Goal: Task Accomplishment & Management: Manage account settings

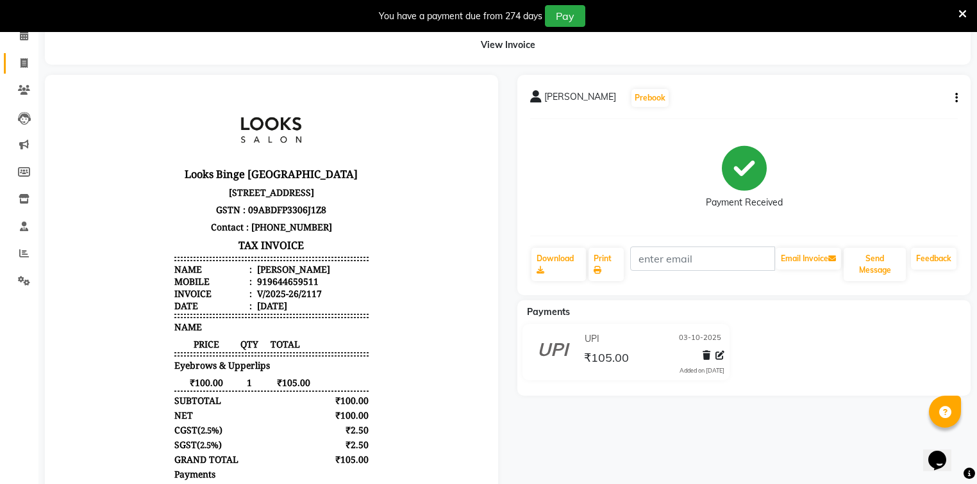
click at [12, 65] on link "Invoice" at bounding box center [19, 63] width 31 height 21
select select "service"
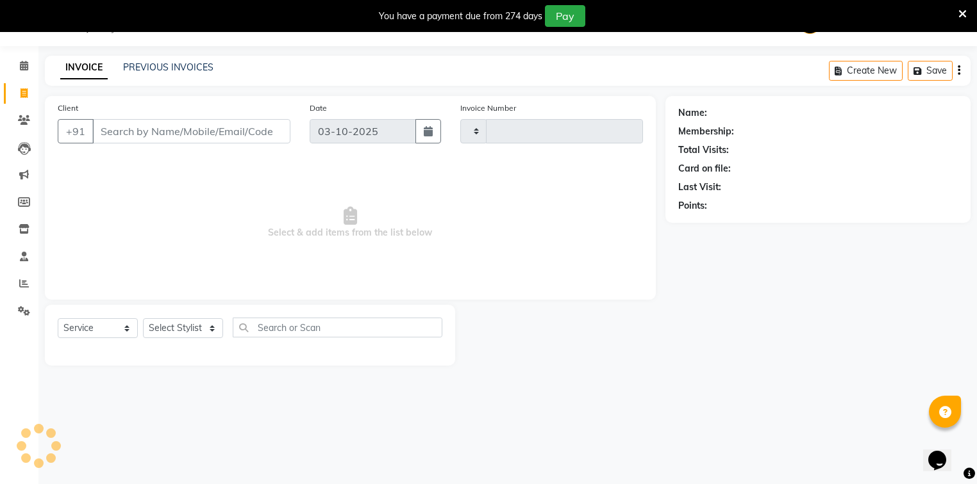
scroll to position [32, 0]
type input "2118"
select select "5378"
drag, startPoint x: 192, startPoint y: 324, endPoint x: 195, endPoint y: 308, distance: 15.6
click at [192, 324] on select "Select Stylist" at bounding box center [183, 329] width 80 height 20
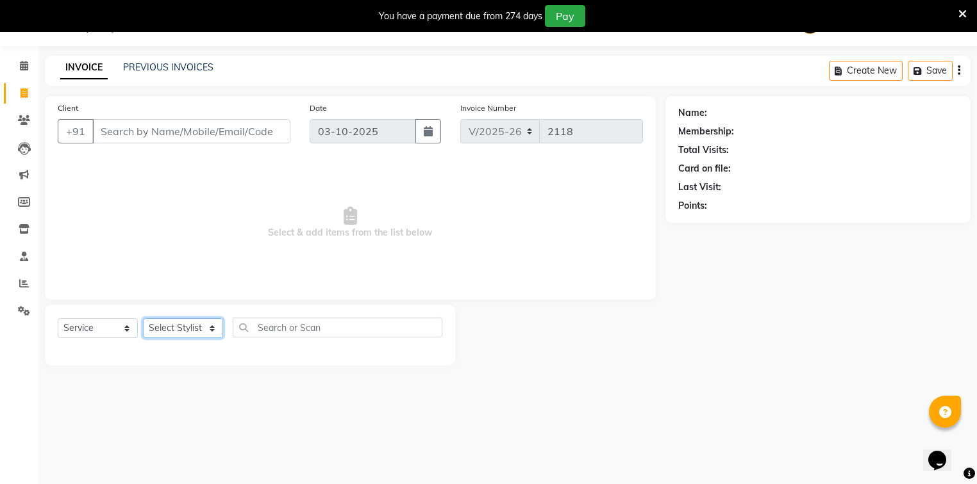
select select "41627"
click at [143, 319] on select "Select Stylist ANJALI [PERSON_NAME] [PERSON_NAME] Counter_Sales Kasim Looks Bin…" at bounding box center [183, 329] width 80 height 20
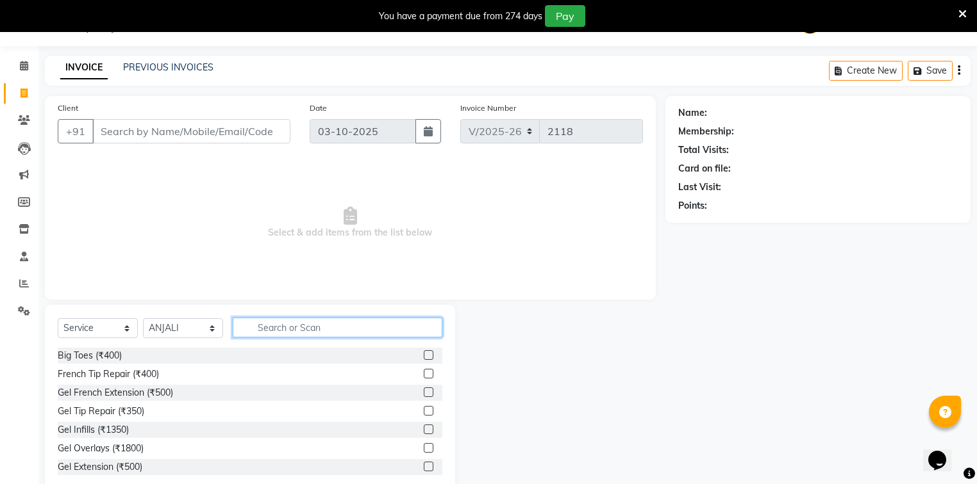
click at [269, 334] on input "text" at bounding box center [338, 328] width 210 height 20
type input "w"
type input "arm"
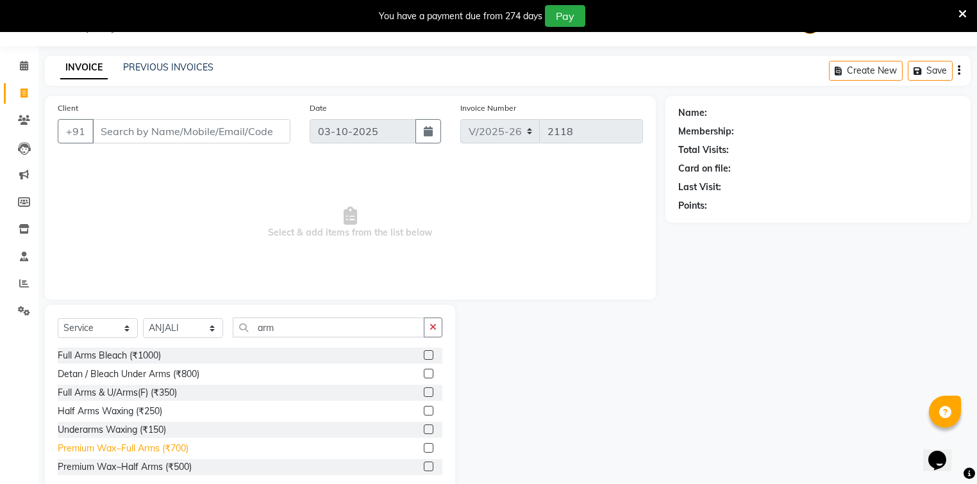
click at [121, 449] on div "Premium Wax~Full Arms (₹700)" at bounding box center [123, 448] width 131 height 13
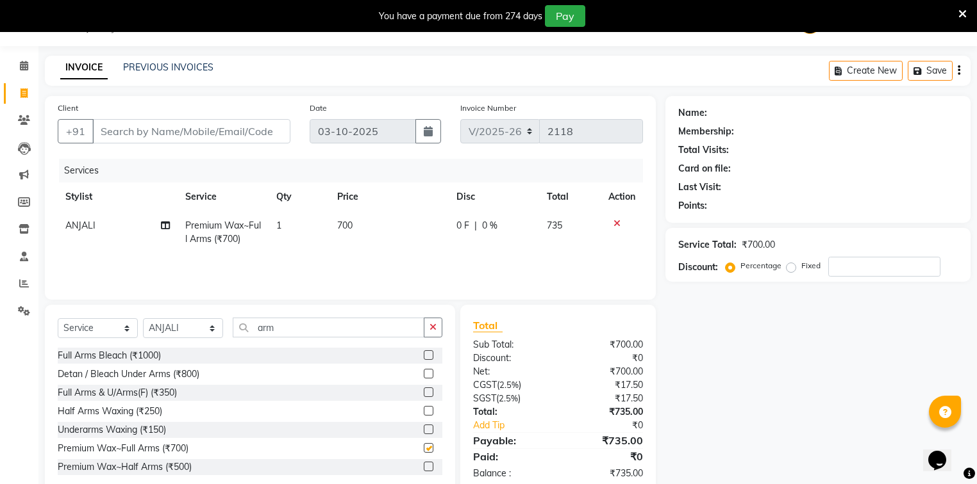
checkbox input "false"
drag, startPoint x: 217, startPoint y: 344, endPoint x: 160, endPoint y: 346, distance: 57.1
click at [160, 346] on div "Select Service Product Membership Package Voucher Prepaid Gift Card Select Styl…" at bounding box center [250, 333] width 385 height 30
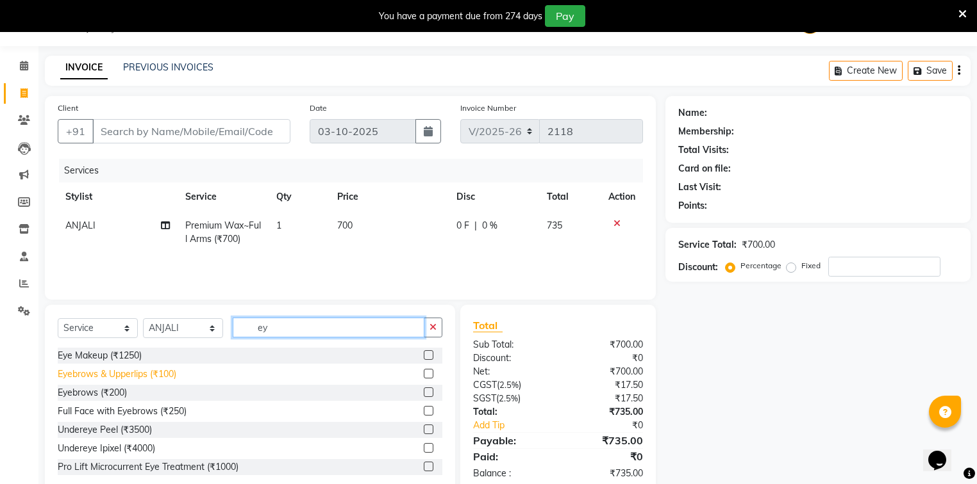
type input "ey"
click at [79, 381] on div "Eyebrows & Upperlips (₹100)" at bounding box center [117, 374] width 119 height 13
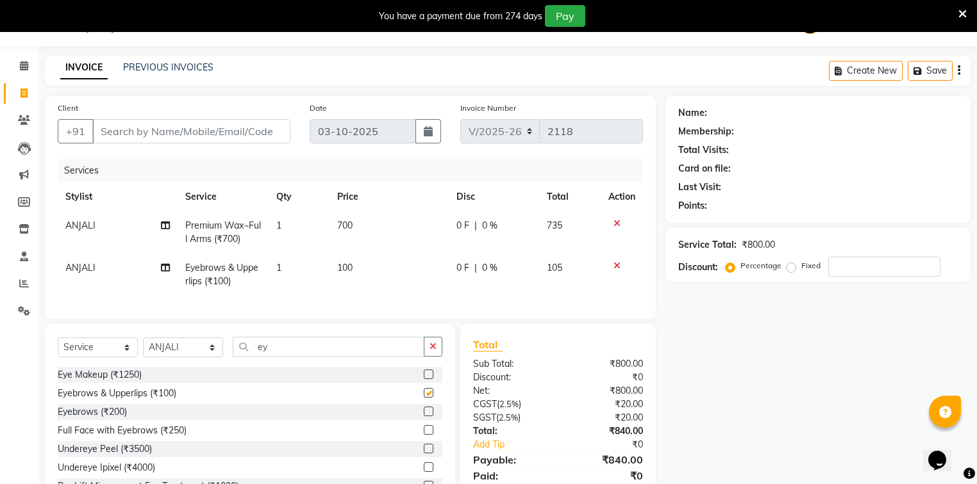
checkbox input "false"
click at [377, 226] on td "700" at bounding box center [388, 232] width 119 height 42
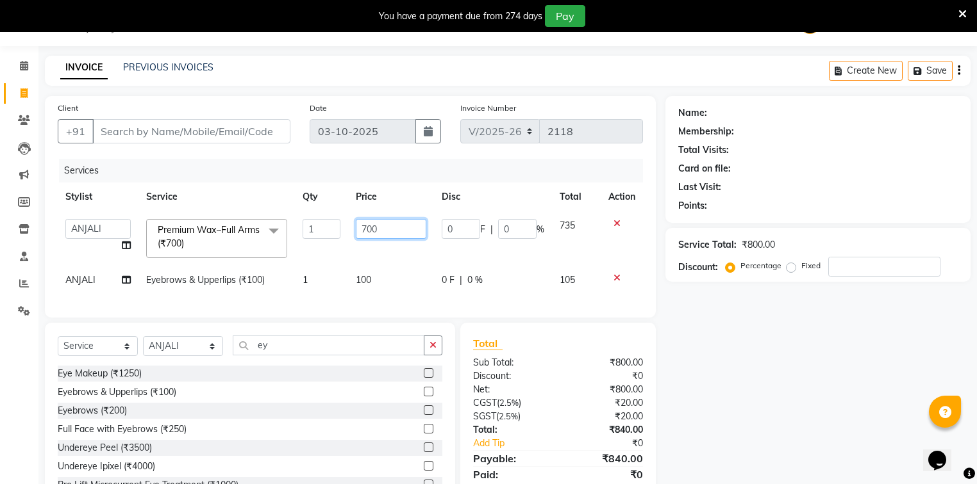
drag, startPoint x: 381, startPoint y: 225, endPoint x: 317, endPoint y: 240, distance: 66.4
click at [317, 240] on tr "ANJALI Annu Arhaan Khan Arun Counter_Sales Kasim Looks Binge Noida Sector-62 Mo…" at bounding box center [350, 238] width 585 height 54
type input "800"
click at [255, 129] on input "Client" at bounding box center [191, 131] width 198 height 24
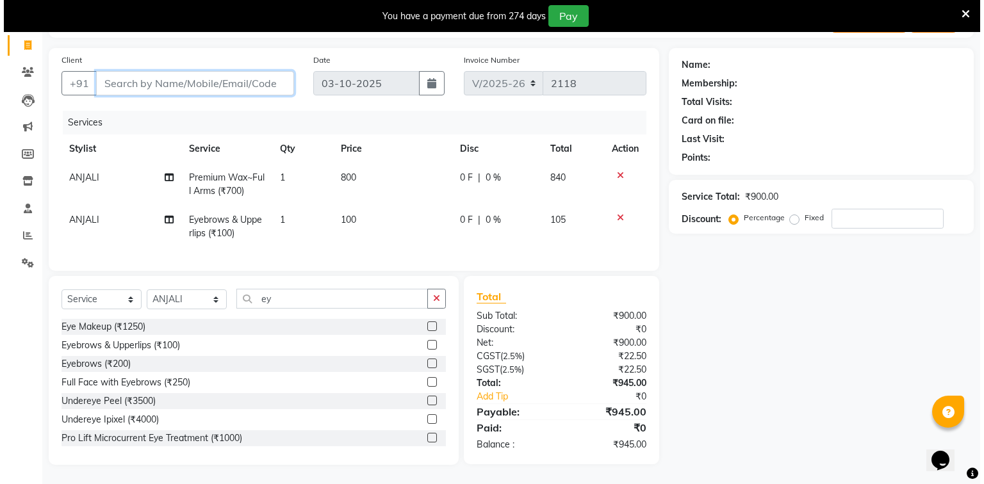
scroll to position [88, 0]
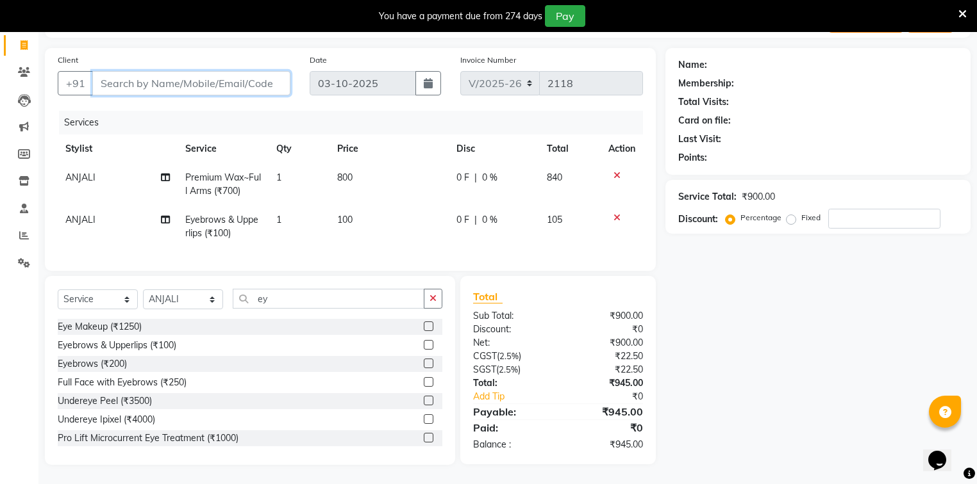
type input "9"
type input "0"
type input "9354787131"
click at [267, 77] on span "Add Client" at bounding box center [257, 83] width 51 height 13
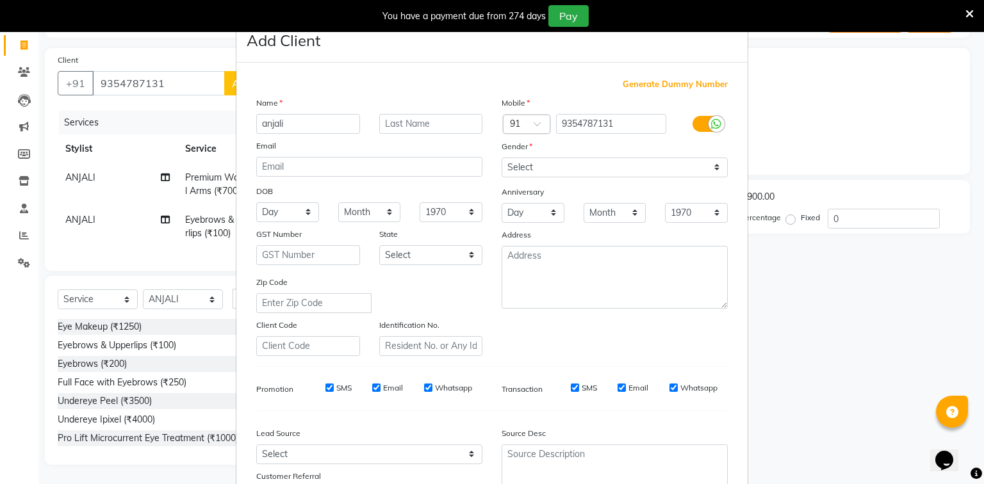
type input "anjali"
click at [559, 164] on select "Select Male Female Other Prefer Not To Say" at bounding box center [615, 168] width 226 height 20
select select "female"
click at [502, 158] on select "Select Male Female Other Prefer Not To Say" at bounding box center [615, 168] width 226 height 20
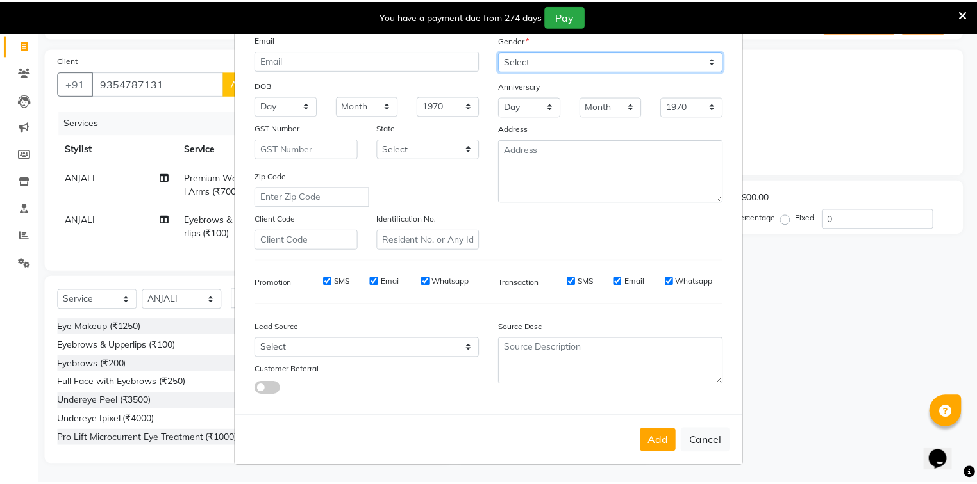
scroll to position [113, 0]
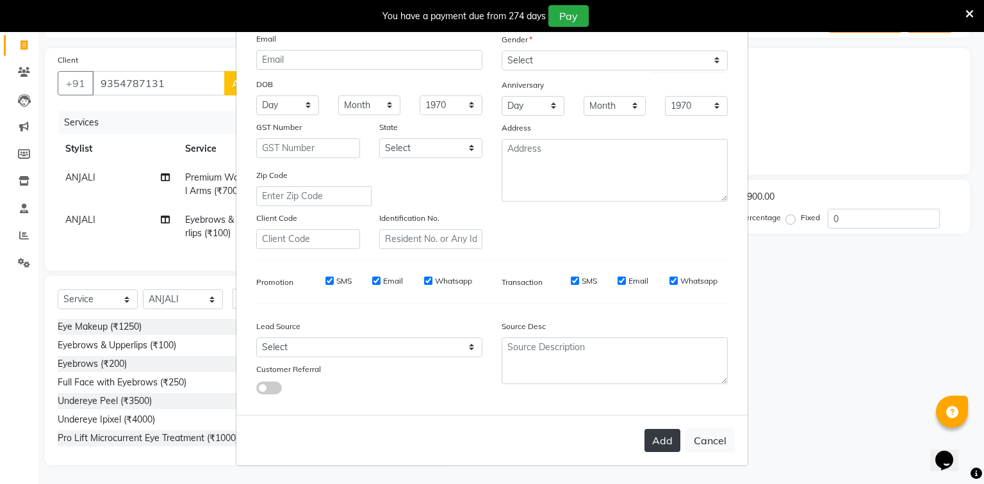
click at [663, 439] on button "Add" at bounding box center [663, 440] width 36 height 23
select select
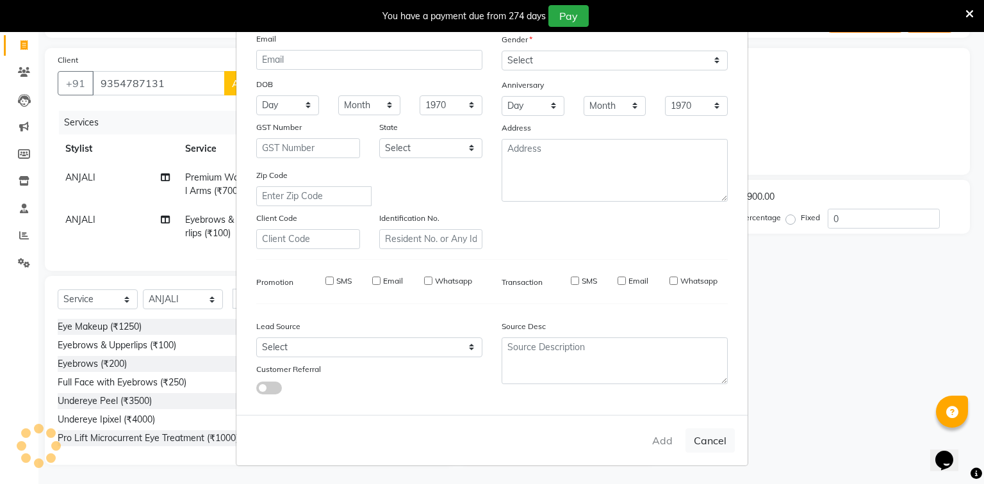
select select
checkbox input "false"
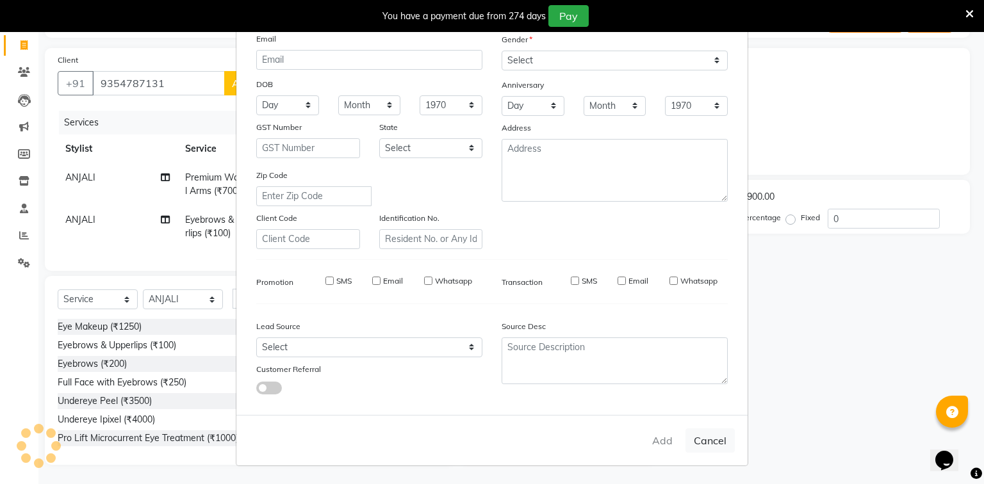
checkbox input "false"
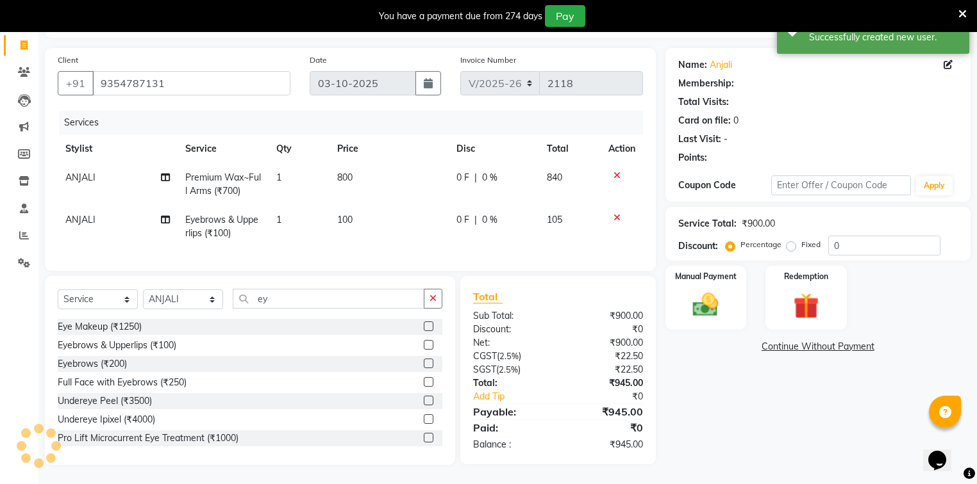
select select "1: Object"
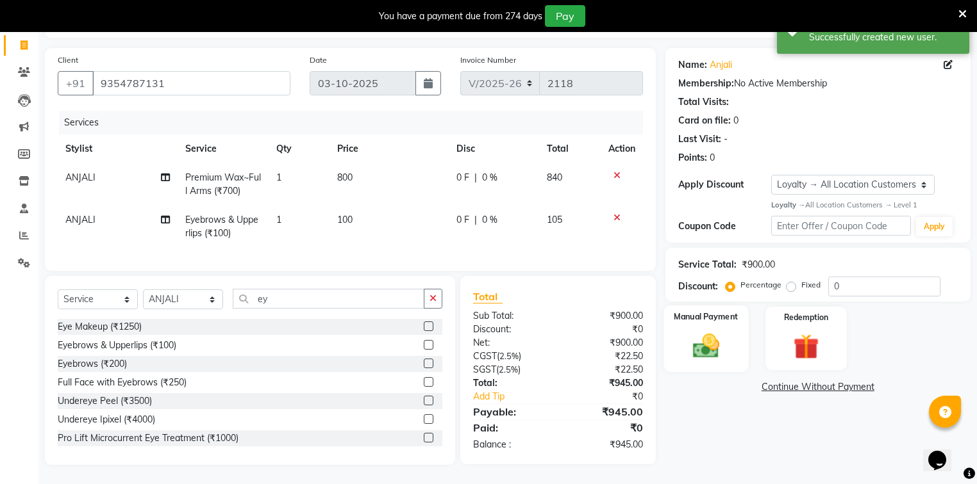
click at [719, 333] on img at bounding box center [706, 346] width 44 height 31
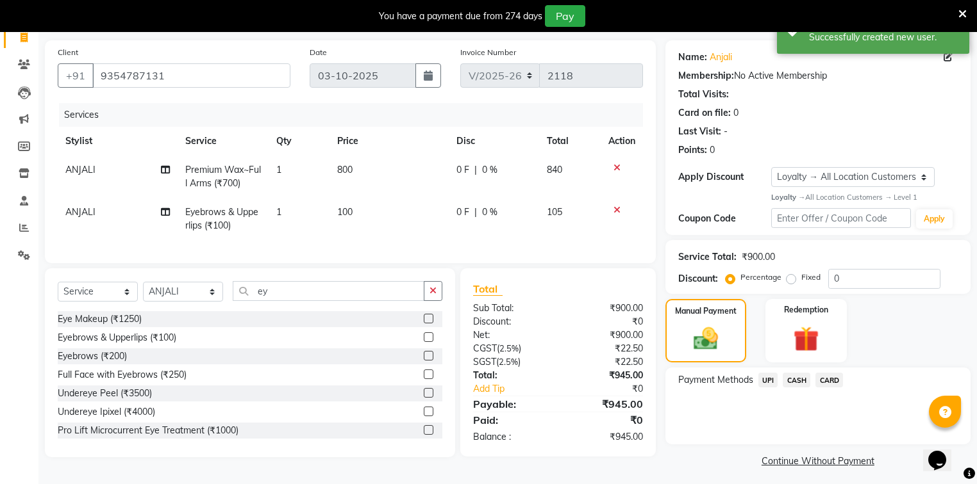
click at [770, 378] on span "UPI" at bounding box center [768, 380] width 20 height 15
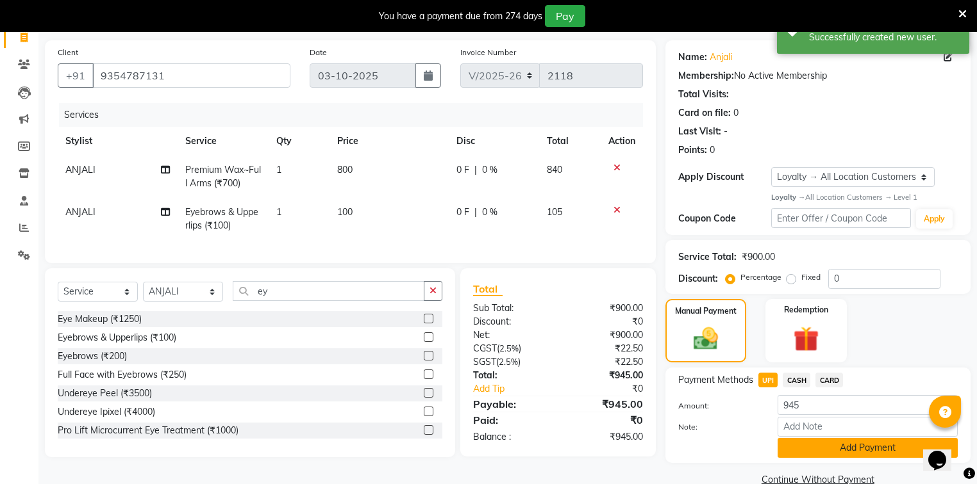
click at [822, 447] on button "Add Payment" at bounding box center [867, 448] width 180 height 20
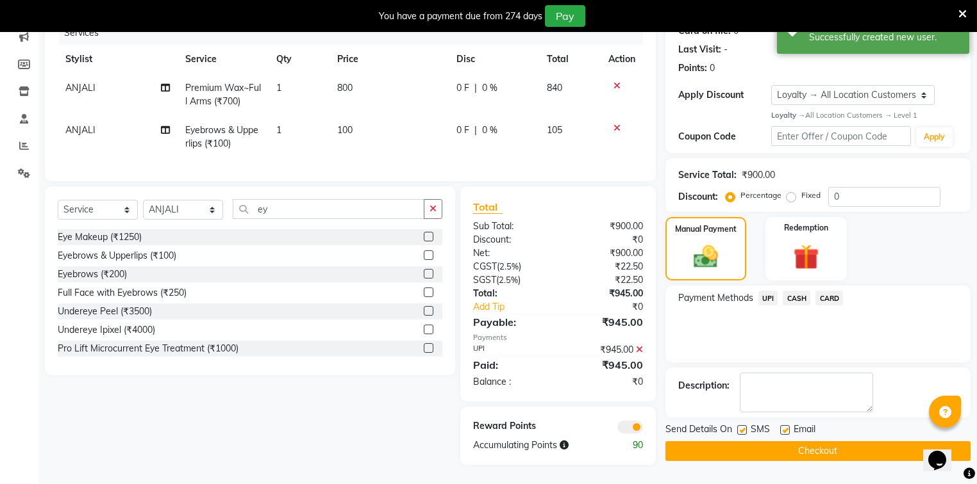
scroll to position [178, 0]
click at [822, 447] on button "Checkout" at bounding box center [817, 452] width 305 height 20
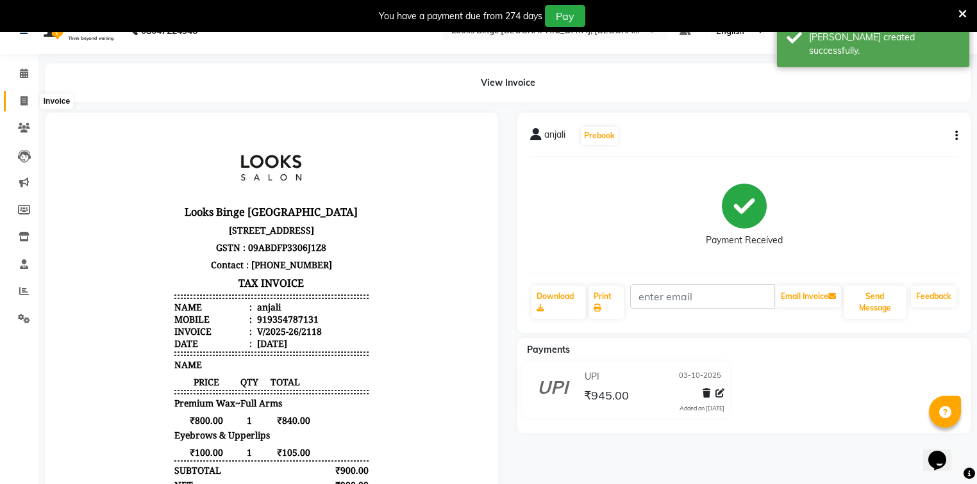
click at [17, 95] on span at bounding box center [24, 101] width 22 height 15
select select "service"
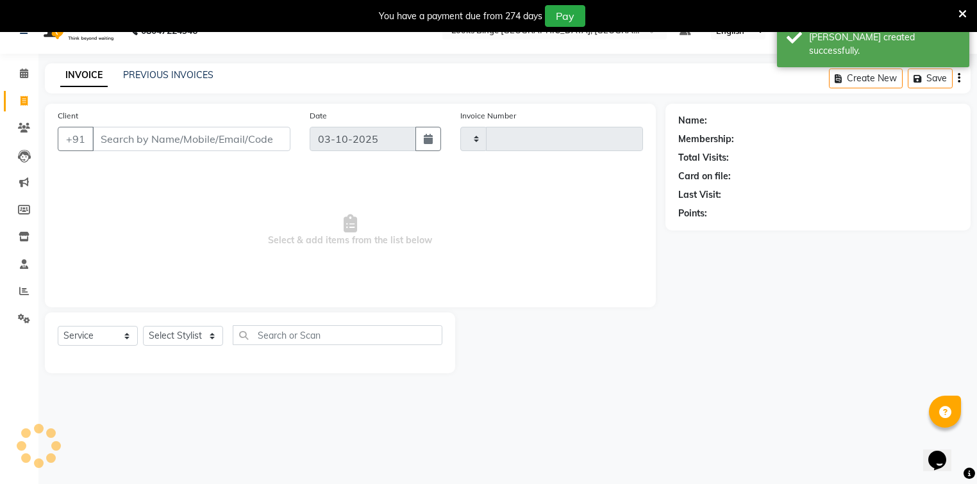
scroll to position [32, 0]
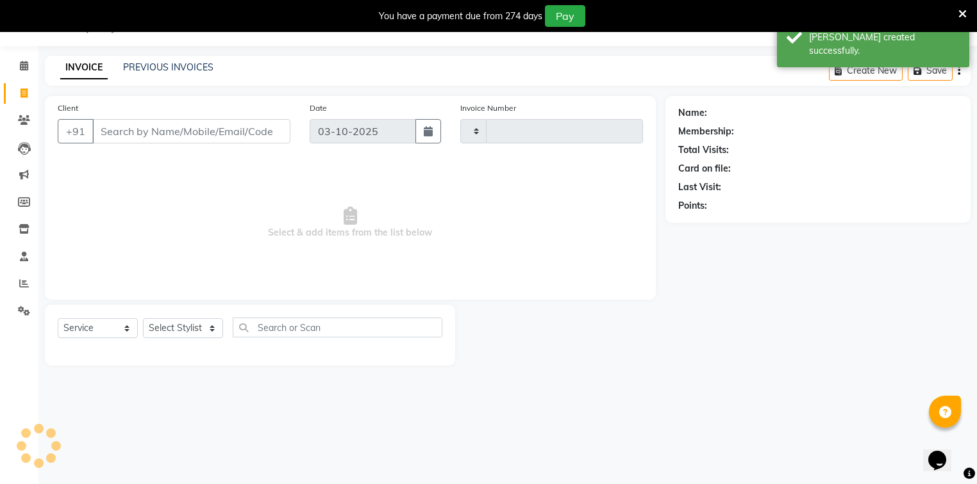
type input "2119"
select select "5378"
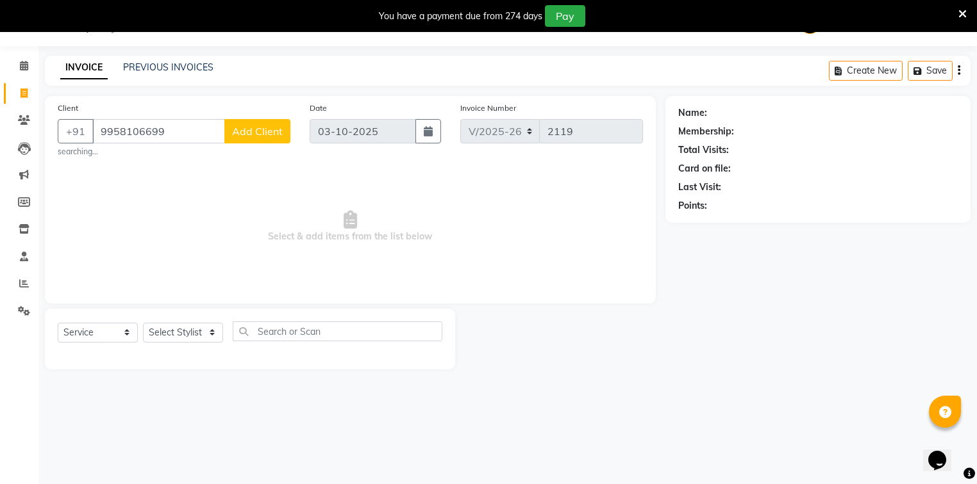
type input "9958106699"
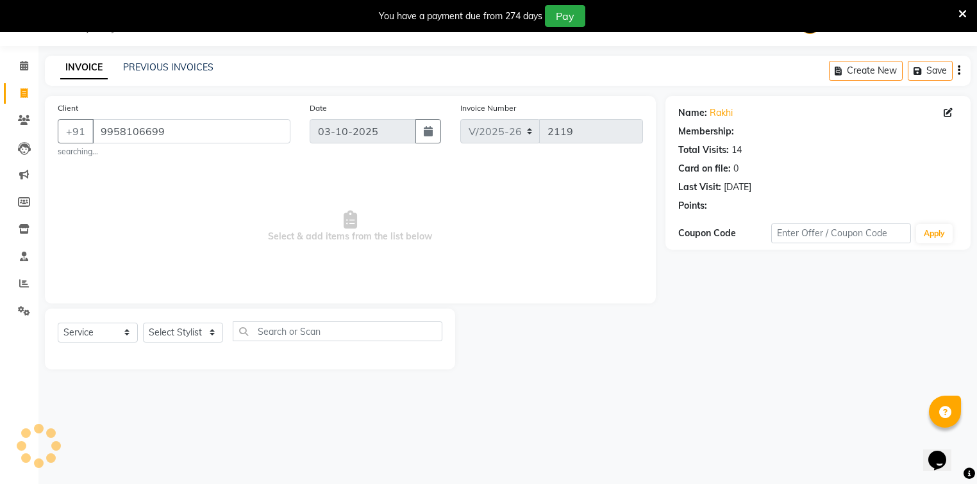
select select "1: Object"
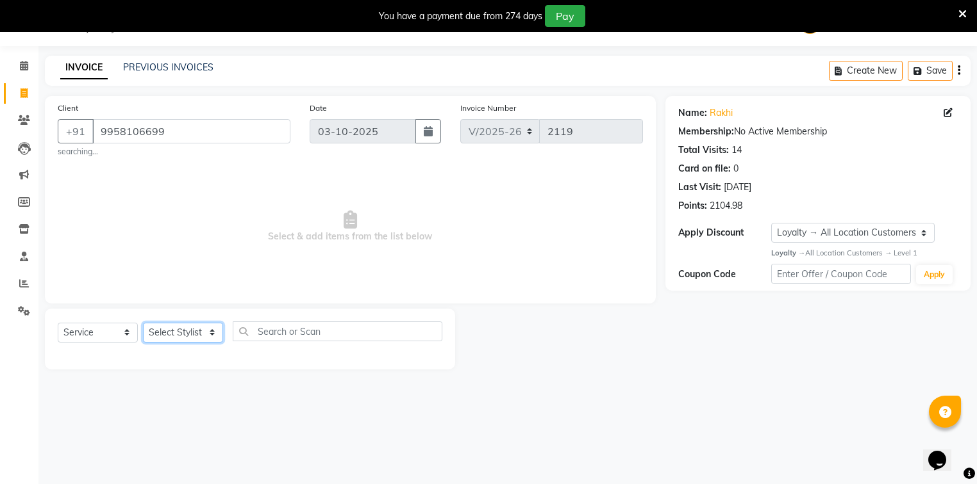
click at [156, 338] on select "Select Stylist ANJALI Annu Arhaan Khan Arun Counter_Sales Kasim Looks Binge Noi…" at bounding box center [183, 333] width 80 height 20
select select "35553"
click at [143, 323] on select "Select Stylist ANJALI Annu Arhaan Khan Arun Counter_Sales Kasim Looks Binge Noi…" at bounding box center [183, 333] width 80 height 20
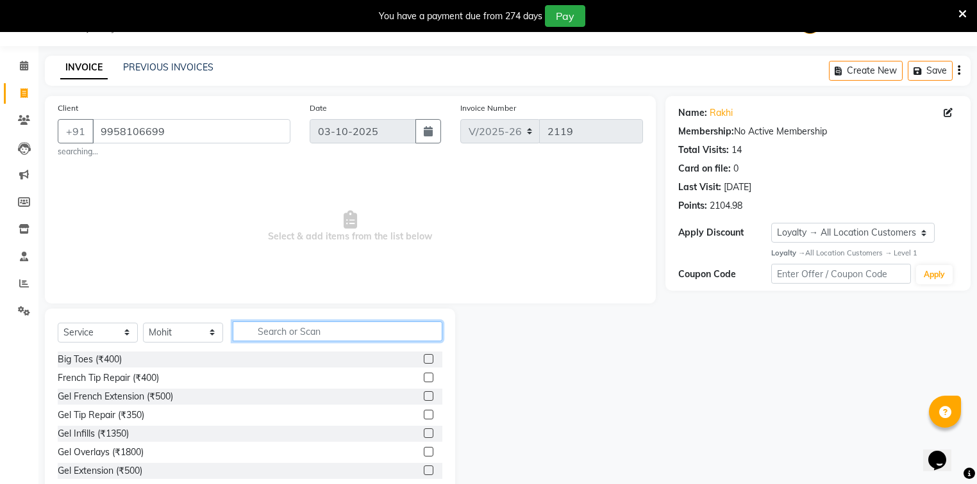
click at [264, 336] on input "text" at bounding box center [338, 332] width 210 height 20
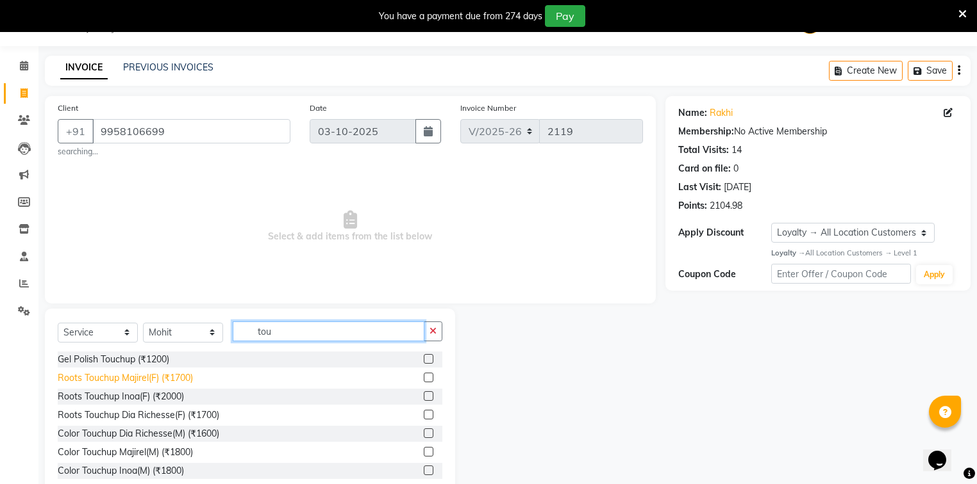
type input "tou"
click at [138, 381] on div "Roots Touchup Majirel(F) (₹1700)" at bounding box center [125, 378] width 135 height 13
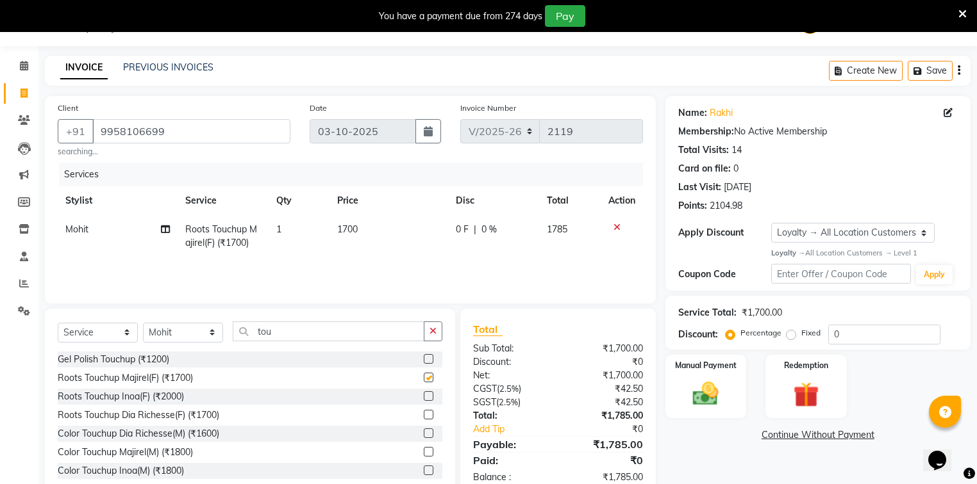
checkbox input "false"
click at [349, 236] on td "1700" at bounding box center [388, 236] width 119 height 42
select select "35553"
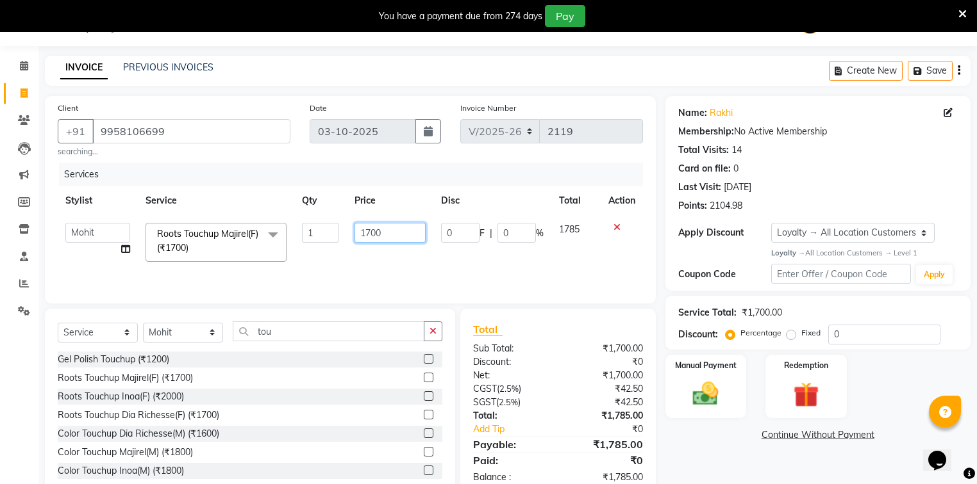
drag, startPoint x: 370, startPoint y: 231, endPoint x: 358, endPoint y: 231, distance: 12.2
click at [358, 231] on input "1700" at bounding box center [389, 233] width 71 height 20
type input "1200"
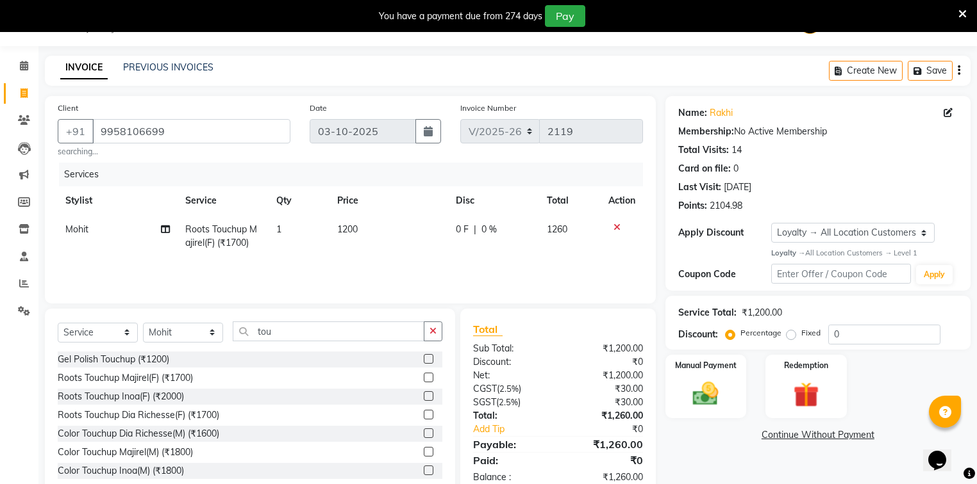
click at [364, 258] on div "Services Stylist Service Qty Price Disc Total Action Mohit Roots Touchup Majire…" at bounding box center [350, 227] width 585 height 128
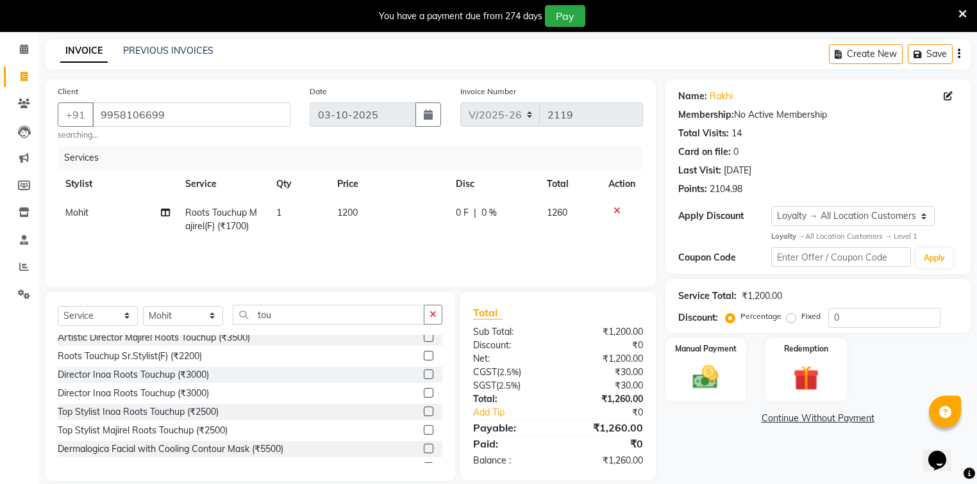
scroll to position [65, 0]
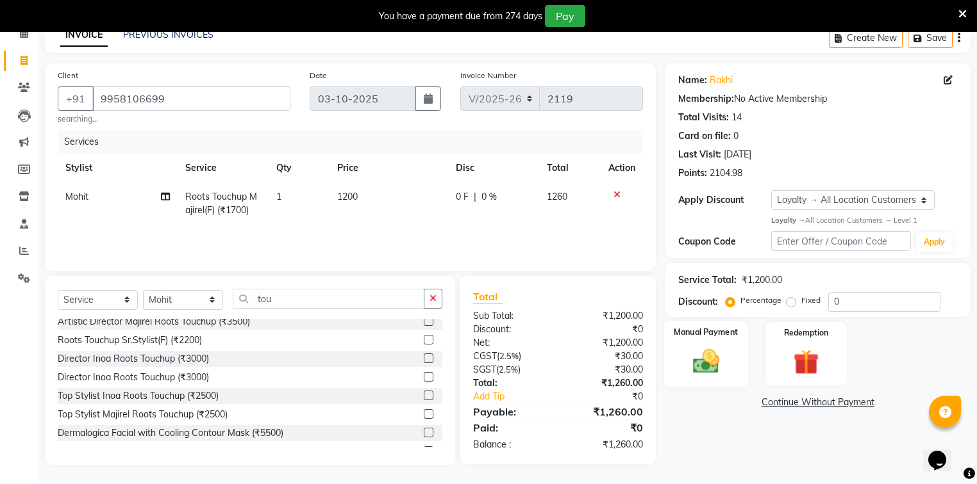
click at [743, 361] on div "Manual Payment" at bounding box center [705, 354] width 85 height 67
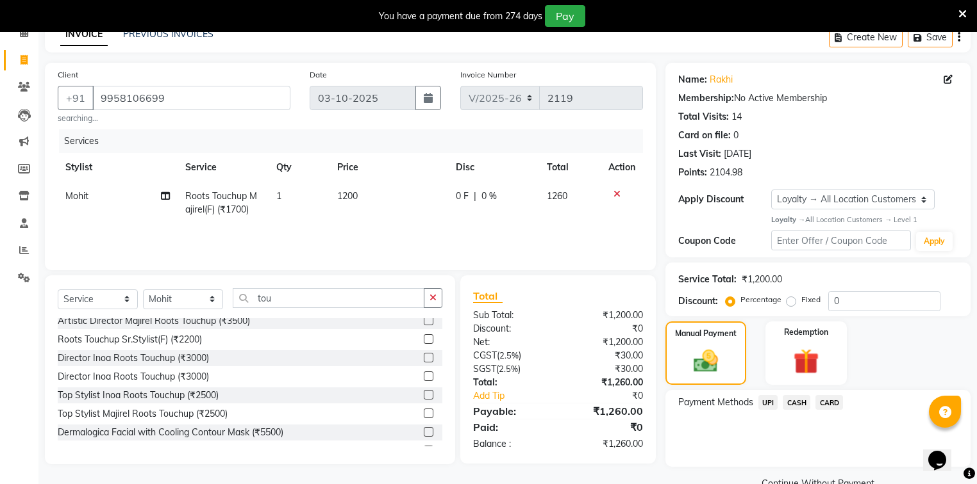
click at [830, 402] on span "CARD" at bounding box center [829, 402] width 28 height 15
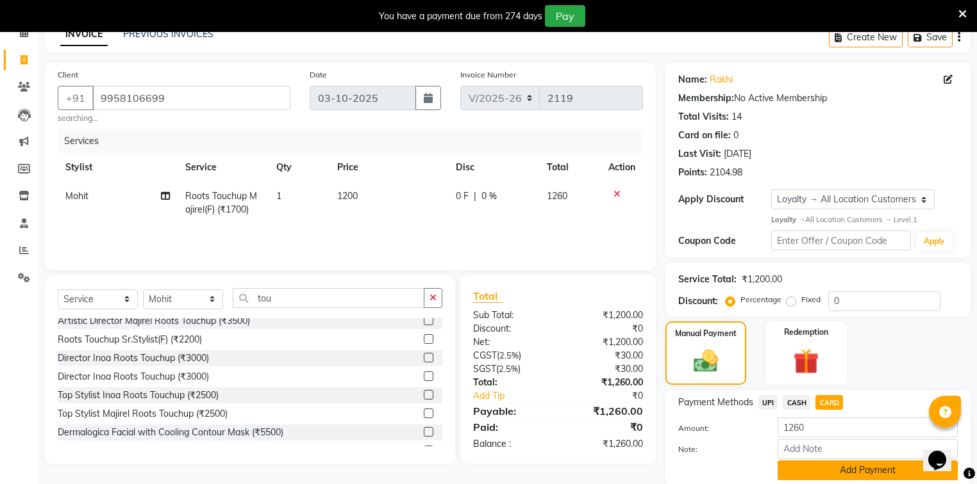
click at [802, 470] on button "Add Payment" at bounding box center [867, 471] width 180 height 20
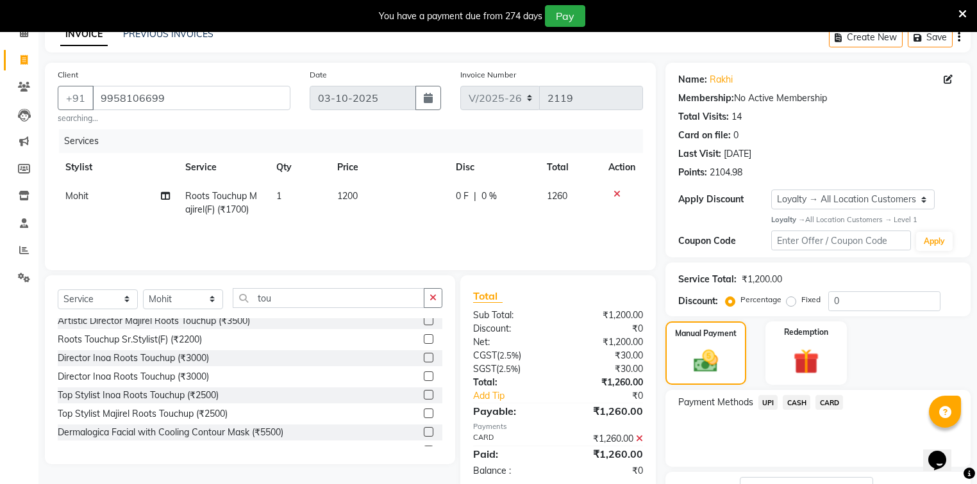
scroll to position [165, 0]
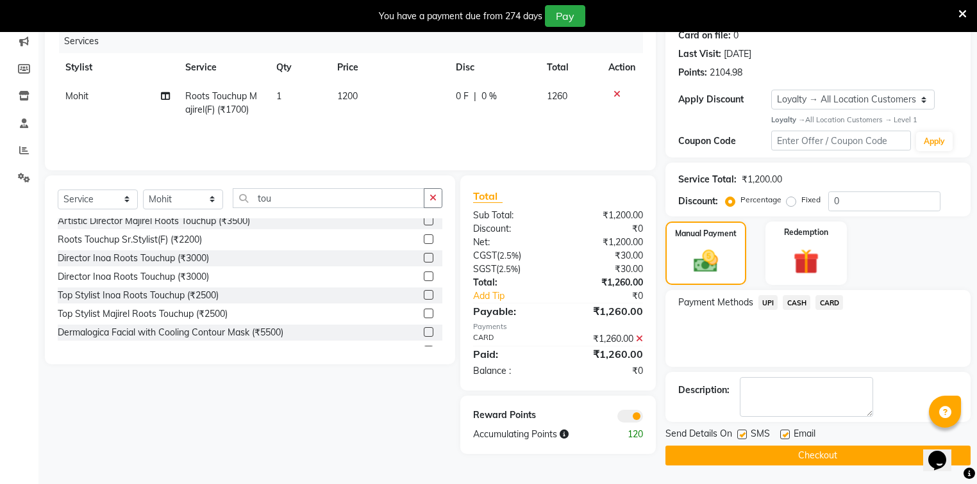
click at [792, 452] on button "Checkout" at bounding box center [817, 456] width 305 height 20
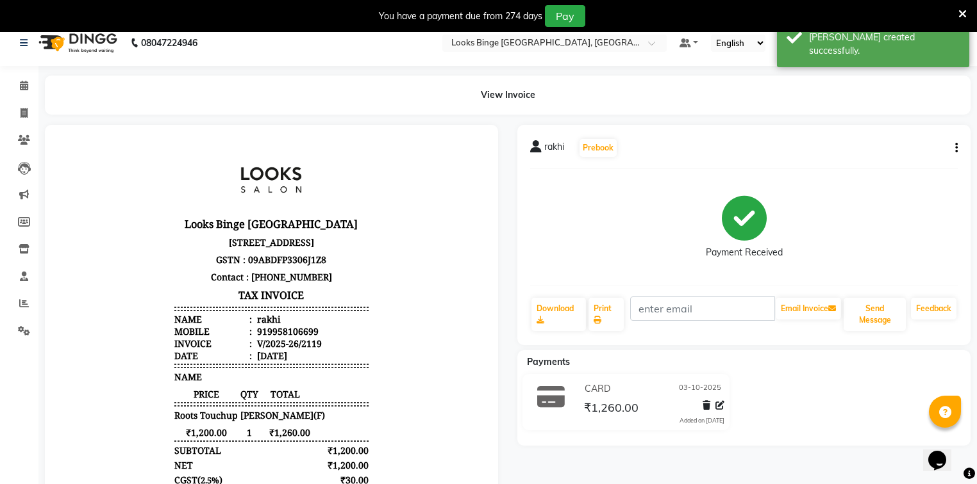
scroll to position [12, 0]
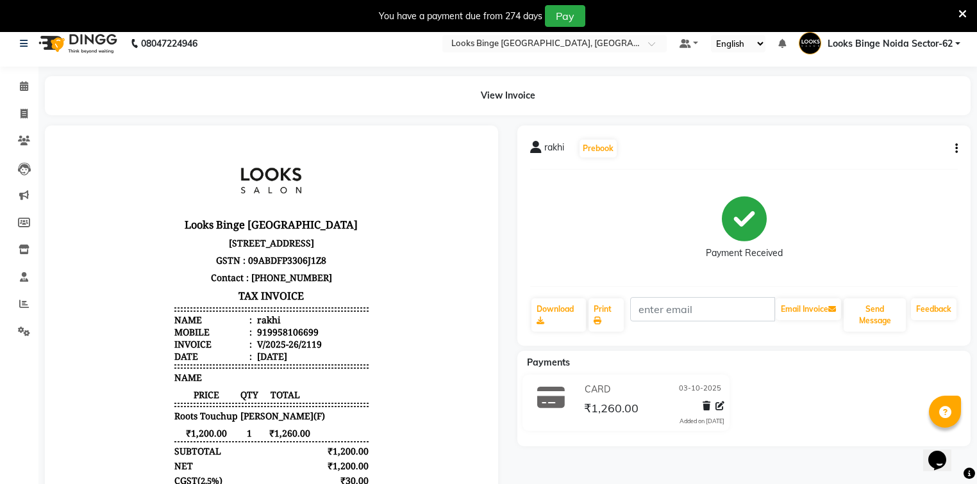
click at [19, 124] on li "Invoice" at bounding box center [19, 115] width 38 height 28
click at [21, 112] on icon at bounding box center [24, 114] width 7 height 10
select select "service"
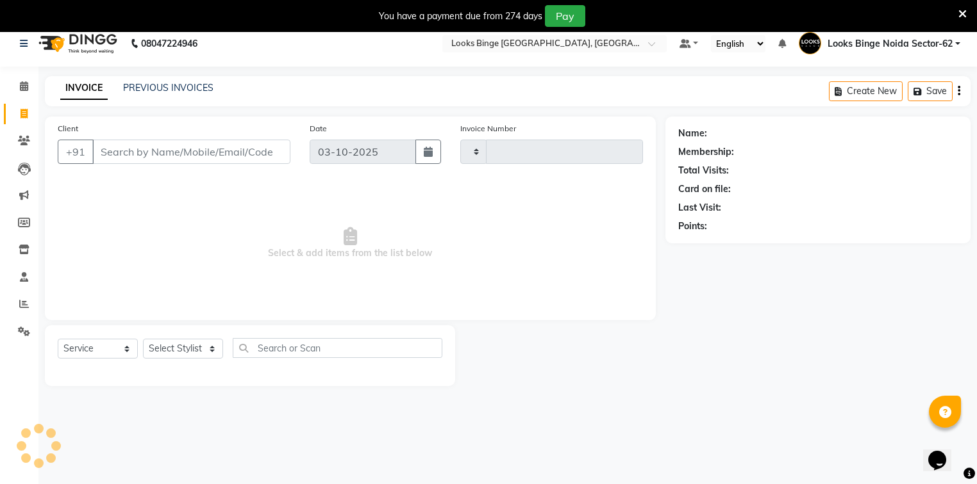
scroll to position [32, 0]
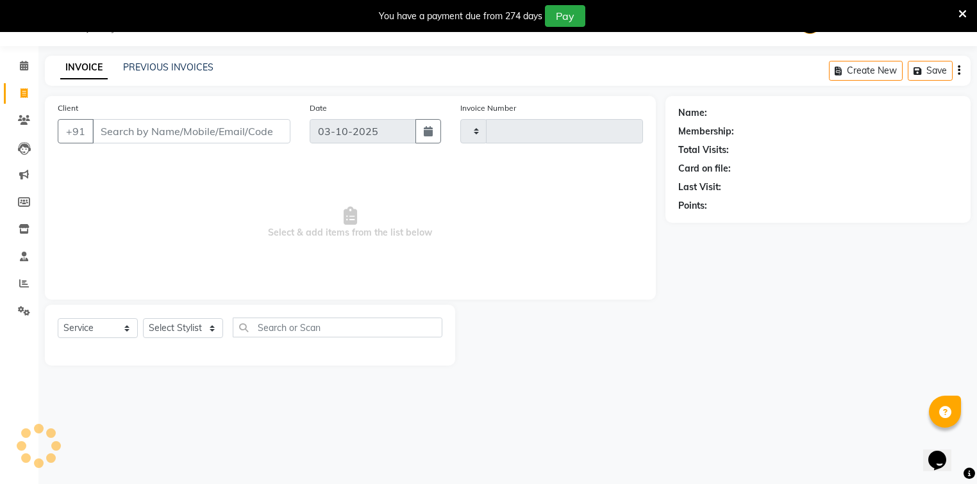
type input "2120"
select select "5378"
click at [172, 327] on select "Select Stylist" at bounding box center [183, 329] width 80 height 20
select select "35556"
click at [143, 319] on select "Select Stylist ANJALI Annu Arhaan Khan Arun Counter_Sales Kasim Looks Binge Noi…" at bounding box center [183, 329] width 80 height 20
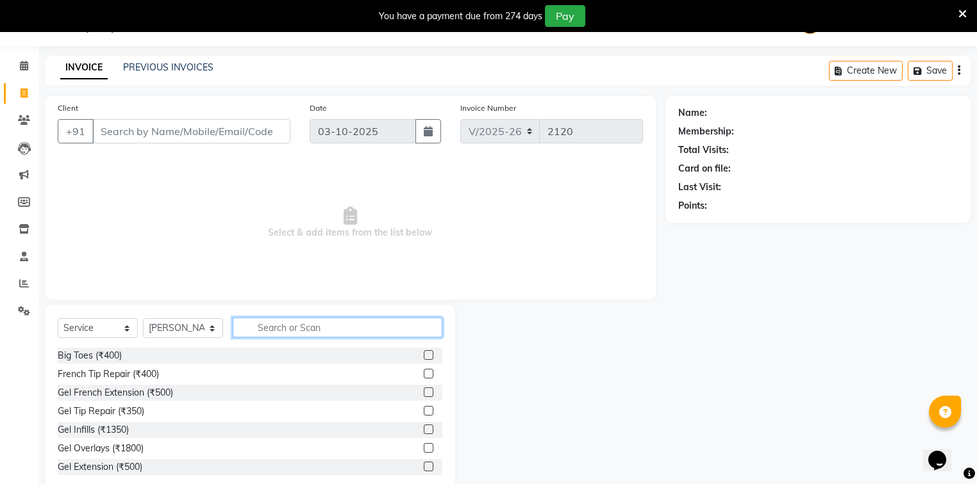
click at [253, 332] on input "text" at bounding box center [338, 328] width 210 height 20
type input "cu"
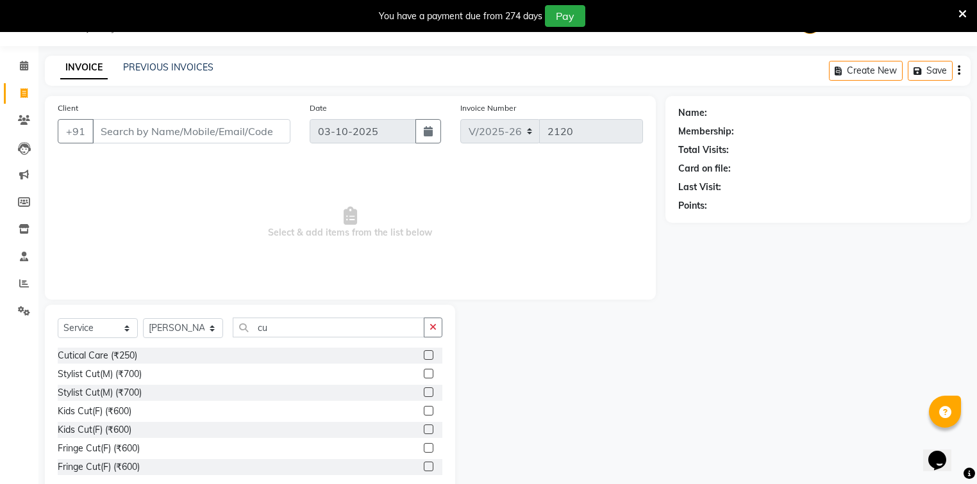
drag, startPoint x: 129, startPoint y: 377, endPoint x: 267, endPoint y: 259, distance: 181.4
click at [131, 377] on div "Stylist Cut(M) (₹700)" at bounding box center [100, 374] width 84 height 13
checkbox input "false"
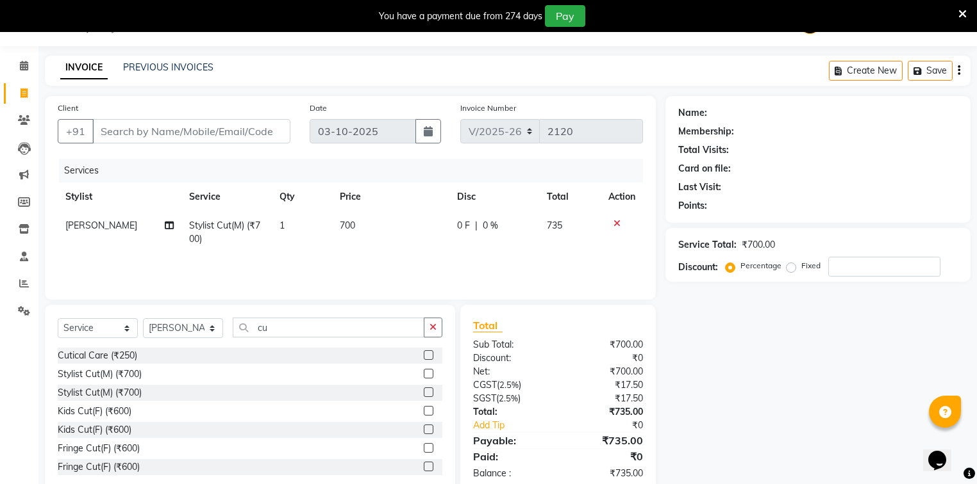
click at [344, 220] on td "700" at bounding box center [391, 232] width 118 height 42
select select "35556"
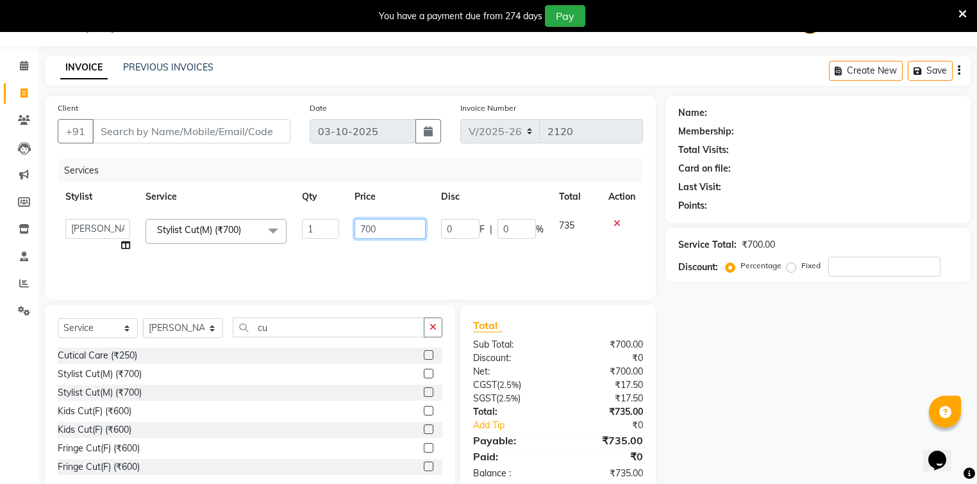
click at [363, 226] on input "700" at bounding box center [389, 229] width 71 height 20
type input "300"
click at [222, 131] on input "Client" at bounding box center [191, 131] width 198 height 24
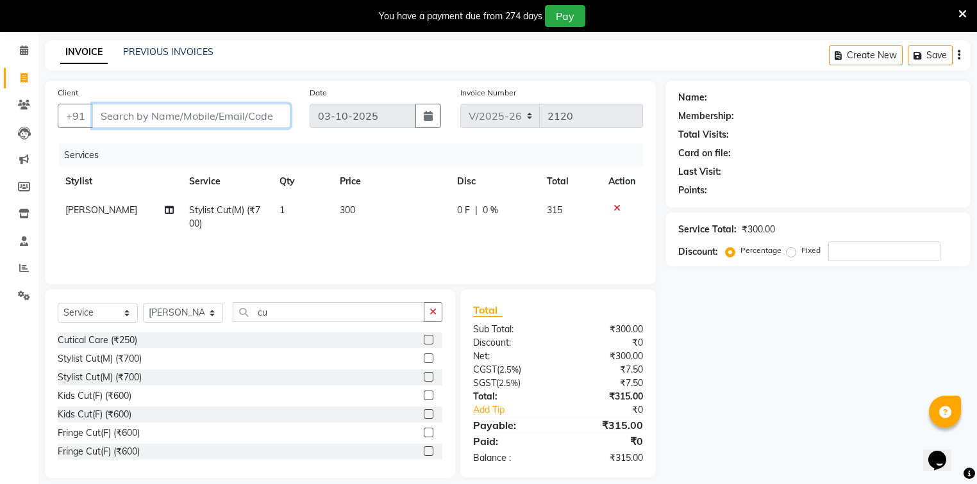
scroll to position [62, 0]
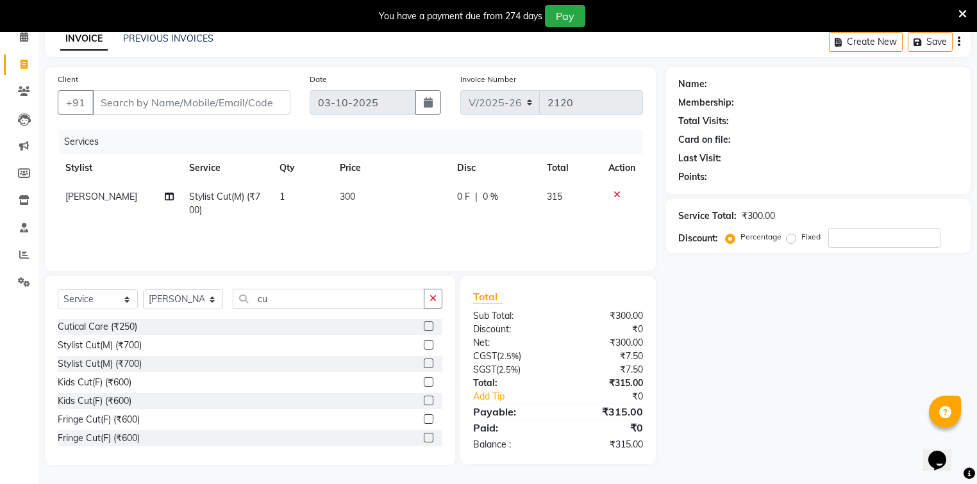
drag, startPoint x: 13, startPoint y: 92, endPoint x: 0, endPoint y: 82, distance: 16.0
drag, startPoint x: 0, startPoint y: 79, endPoint x: 254, endPoint y: 92, distance: 254.7
click at [254, 92] on input "Client" at bounding box center [191, 102] width 198 height 24
type input "9"
type input "0"
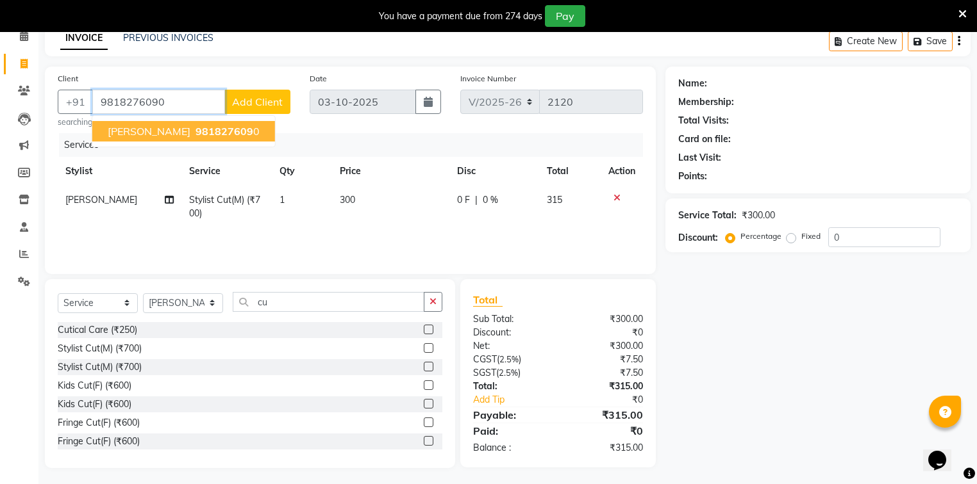
type input "9818276090"
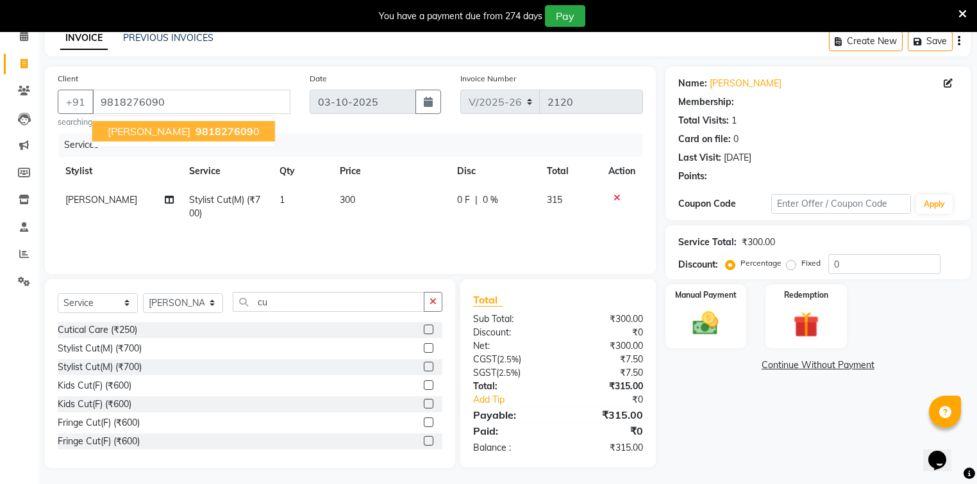
select select "1: Object"
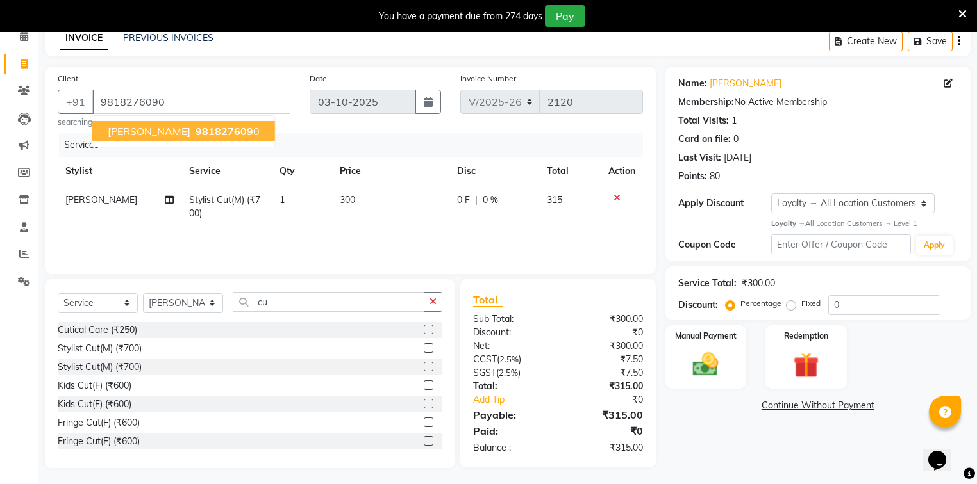
click at [378, 60] on main "INVOICE PREVIOUS INVOICES Create New Save Client +91 9818276090 arti vaid 98182…" at bounding box center [507, 256] width 938 height 461
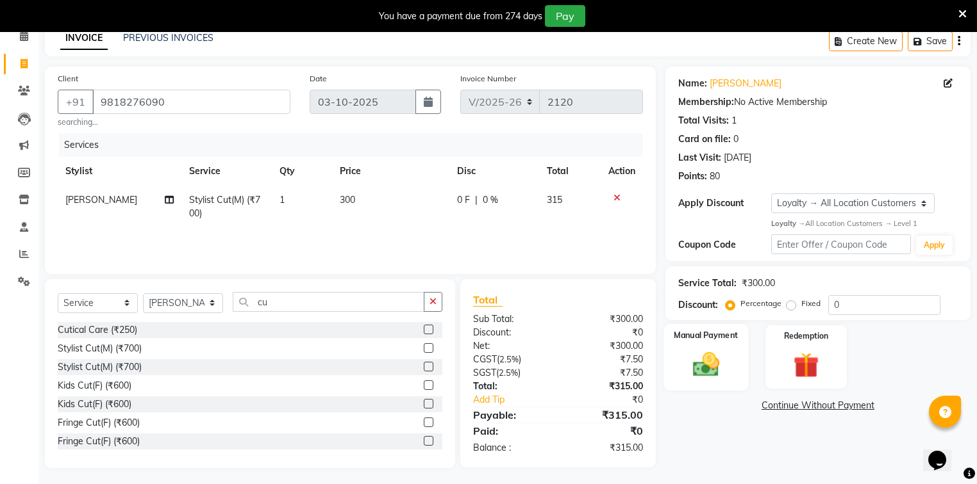
click at [713, 372] on img at bounding box center [706, 364] width 44 height 31
click at [775, 410] on span "UPI" at bounding box center [768, 406] width 20 height 15
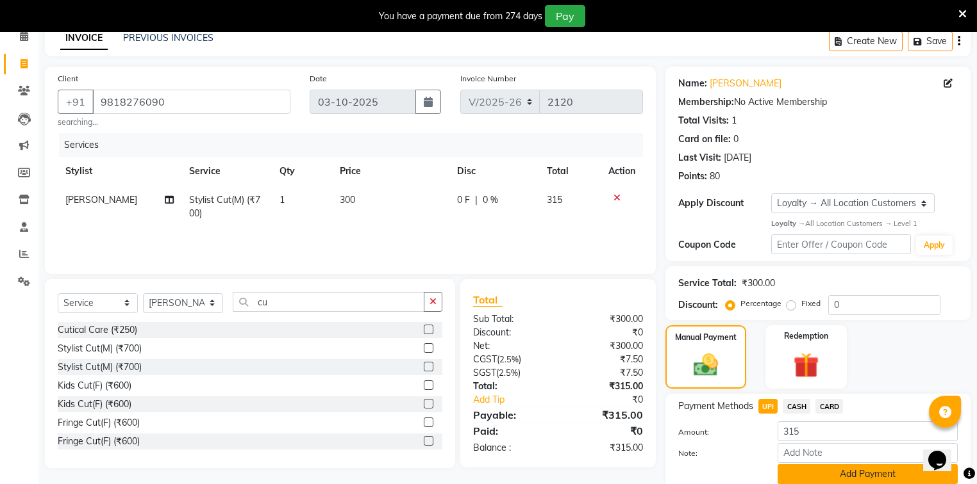
click at [813, 471] on button "Add Payment" at bounding box center [867, 475] width 180 height 20
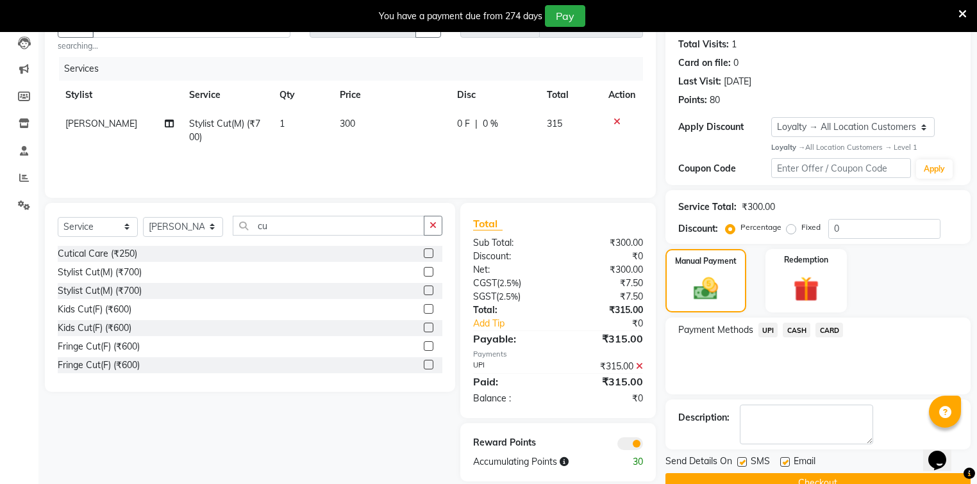
scroll to position [165, 0]
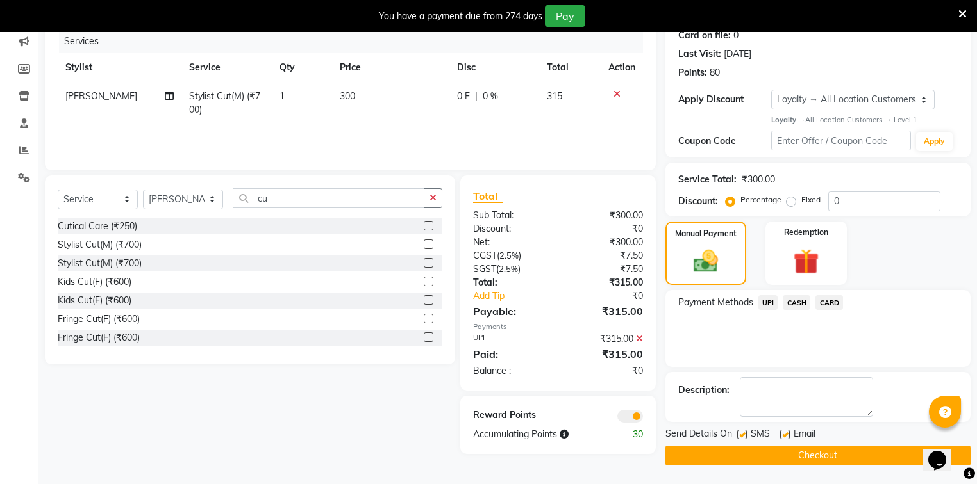
click at [816, 465] on button "Checkout" at bounding box center [817, 456] width 305 height 20
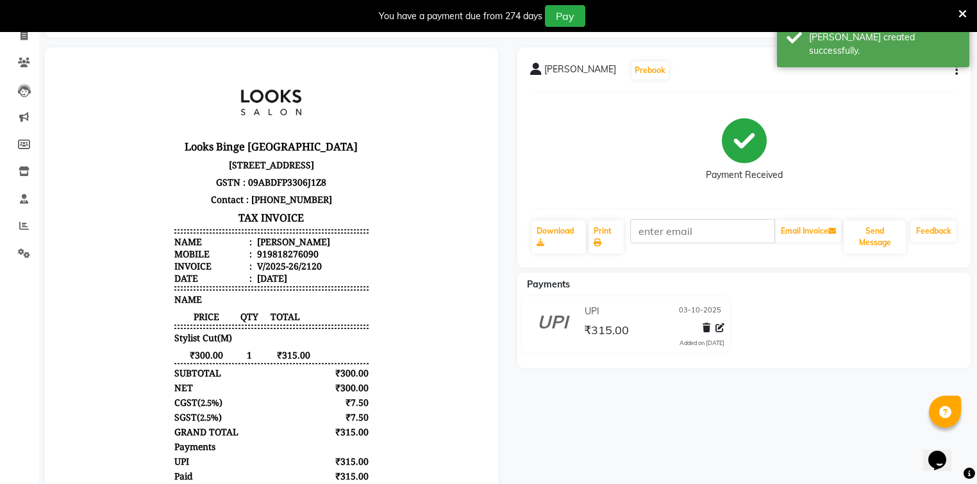
scroll to position [63, 0]
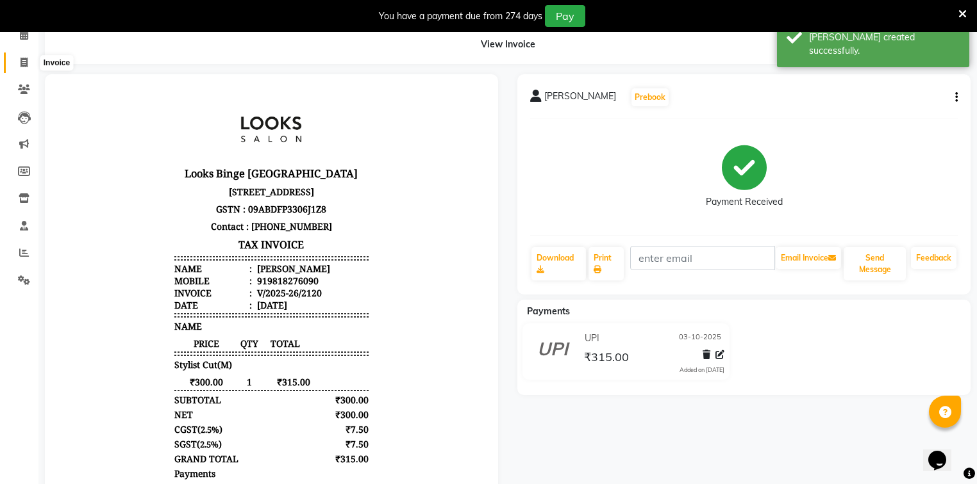
click at [21, 66] on icon at bounding box center [24, 63] width 7 height 10
select select "service"
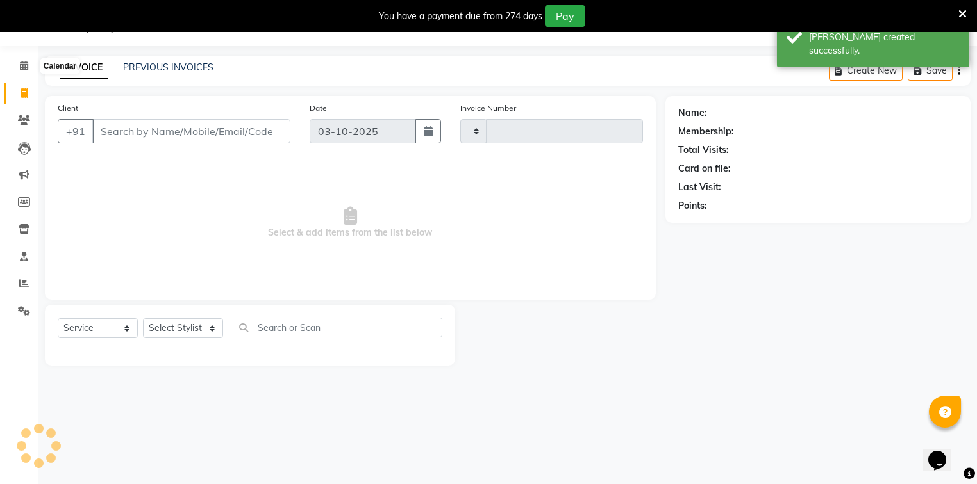
scroll to position [32, 0]
type input "2121"
select select "5378"
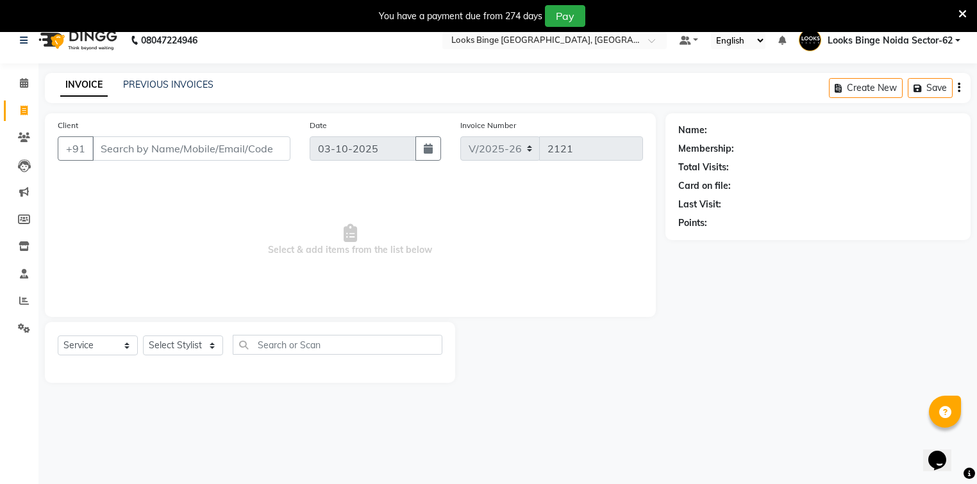
scroll to position [0, 0]
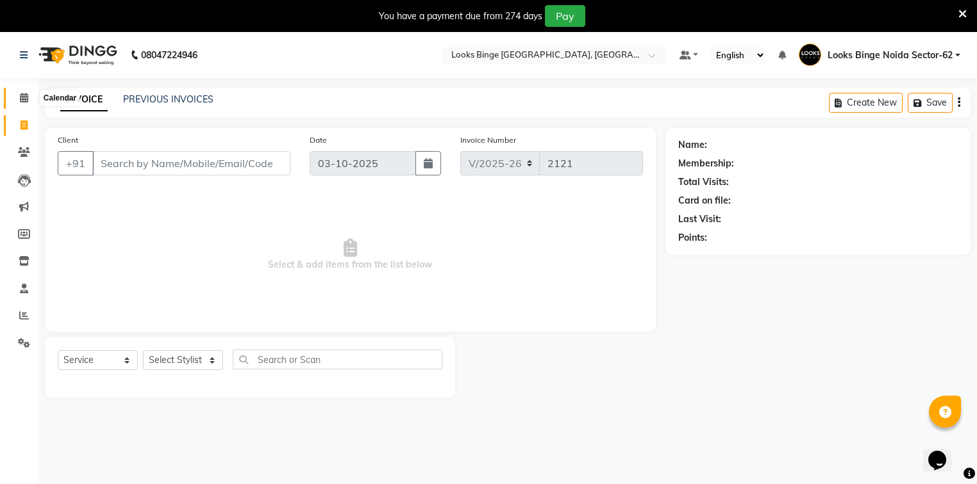
click at [28, 95] on span at bounding box center [24, 98] width 22 height 15
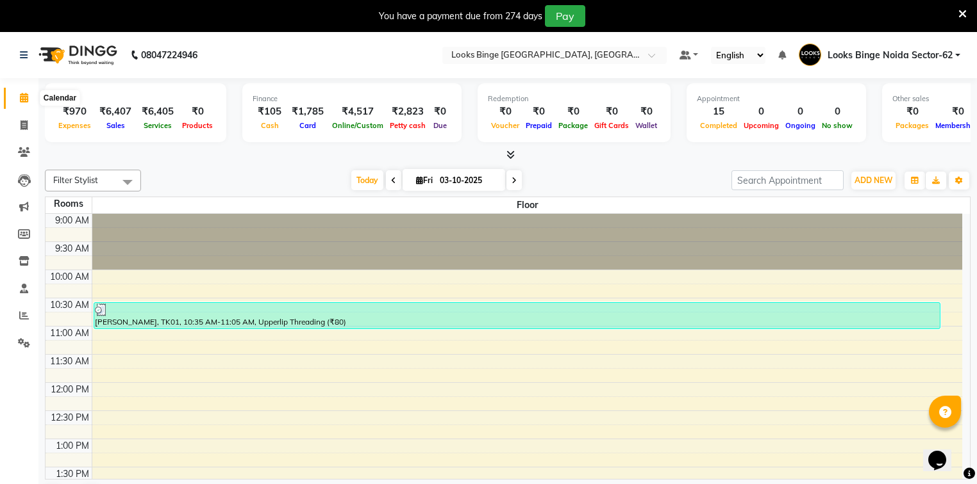
click at [20, 101] on icon at bounding box center [24, 98] width 8 height 10
click at [19, 126] on span at bounding box center [24, 126] width 22 height 15
select select "service"
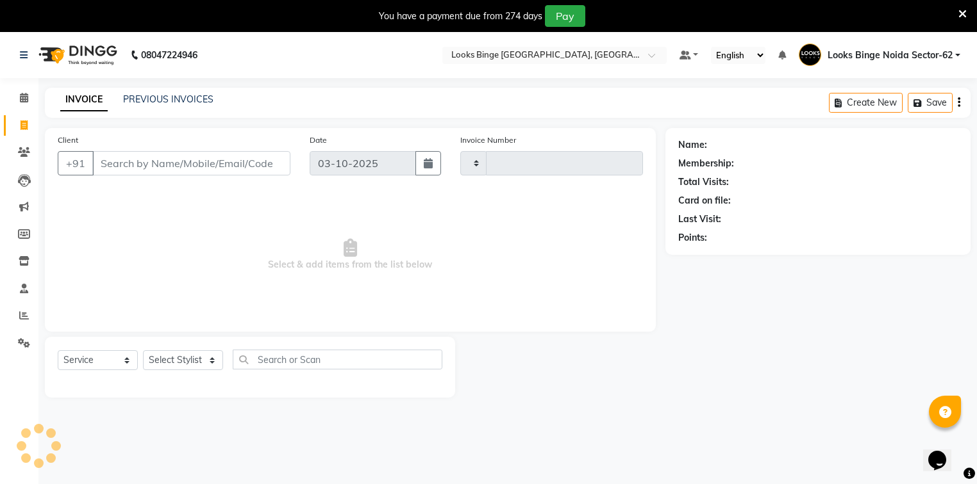
type input "2121"
select select "5378"
click at [131, 101] on link "PREVIOUS INVOICES" at bounding box center [168, 100] width 90 height 12
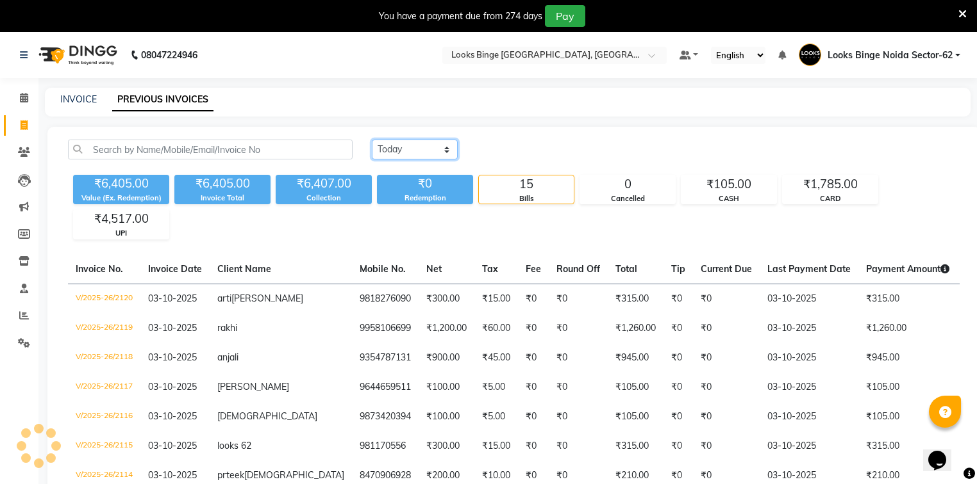
drag, startPoint x: 420, startPoint y: 151, endPoint x: 408, endPoint y: 157, distance: 14.3
click at [420, 151] on select "Today Yesterday Custom Range" at bounding box center [415, 150] width 86 height 20
select select "range"
click at [372, 140] on select "Today Yesterday Custom Range" at bounding box center [415, 150] width 86 height 20
click at [501, 149] on input "03-10-2025" at bounding box center [519, 150] width 90 height 18
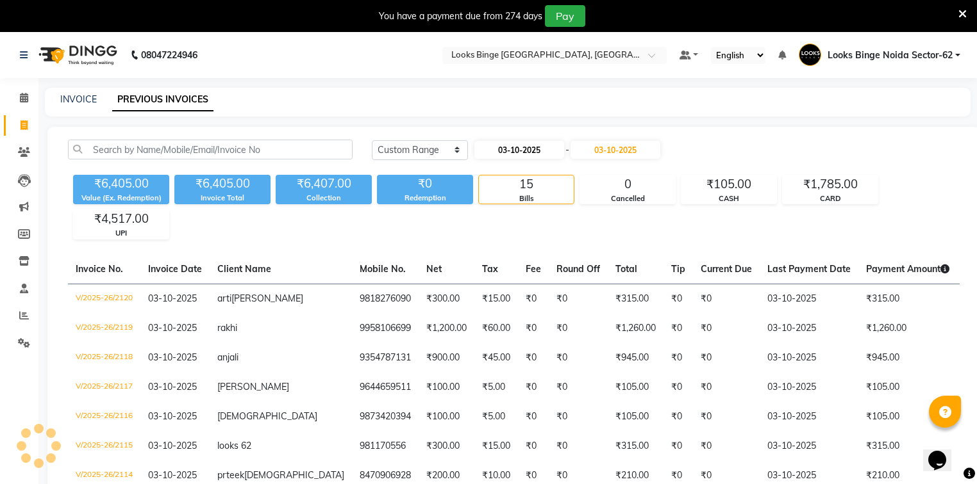
select select "10"
select select "2025"
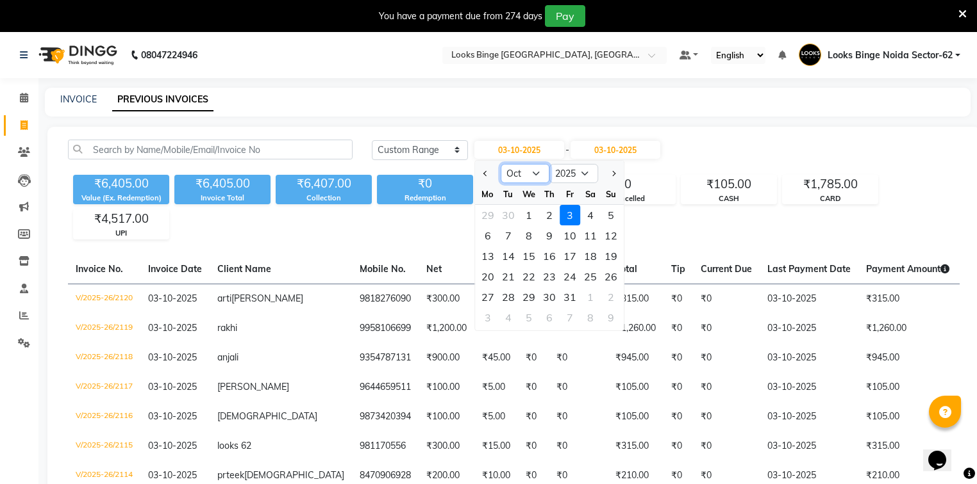
click at [538, 173] on select "Jan Feb Mar Apr May Jun Jul Aug Sep Oct Nov Dec" at bounding box center [525, 173] width 49 height 19
select select "9"
click at [501, 164] on select "Jan Feb Mar Apr May Jun Jul Aug Sep Oct Nov Dec" at bounding box center [525, 173] width 49 height 19
click at [490, 215] on div "1" at bounding box center [487, 215] width 21 height 21
type input "01-09-2025"
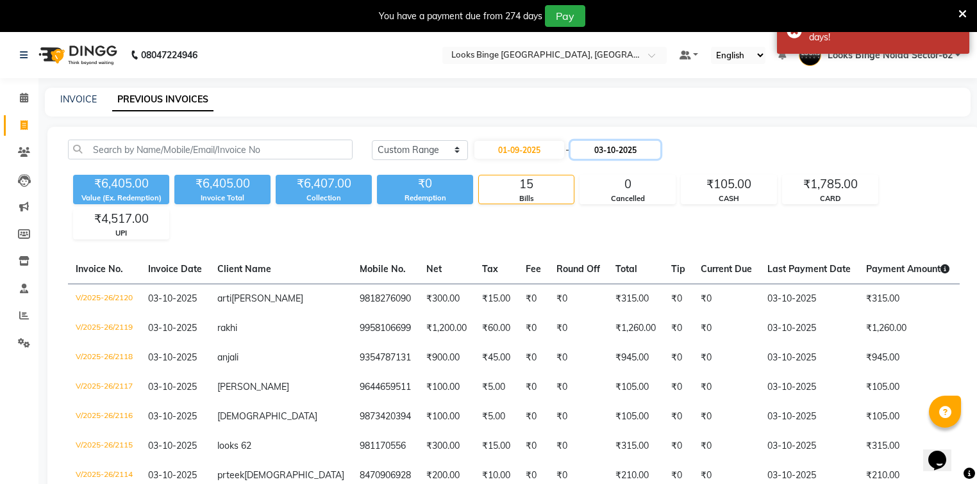
click at [610, 151] on input "03-10-2025" at bounding box center [615, 150] width 90 height 18
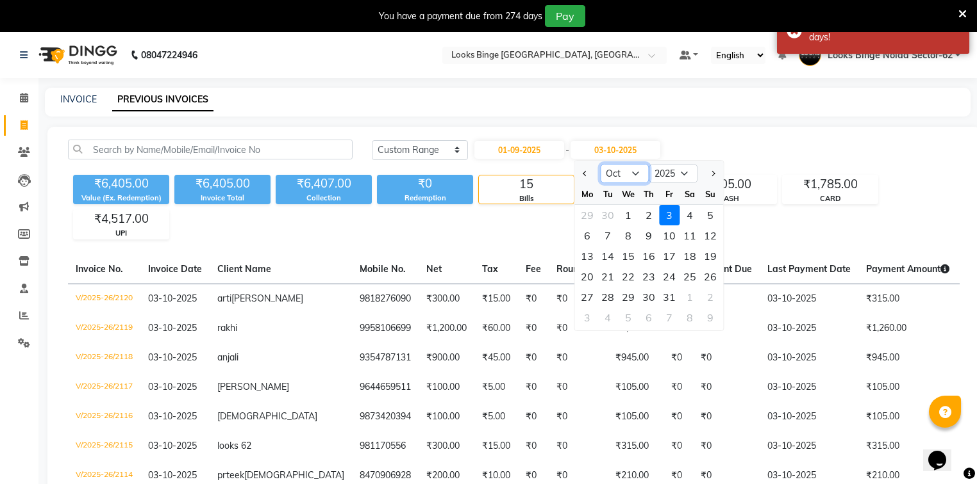
click at [634, 171] on select "Sep Oct Nov Dec" at bounding box center [624, 173] width 49 height 19
select select "9"
click at [600, 164] on select "Sep Oct Nov Dec" at bounding box center [624, 173] width 49 height 19
click at [608, 299] on div "30" at bounding box center [607, 297] width 21 height 21
type input "30-09-2025"
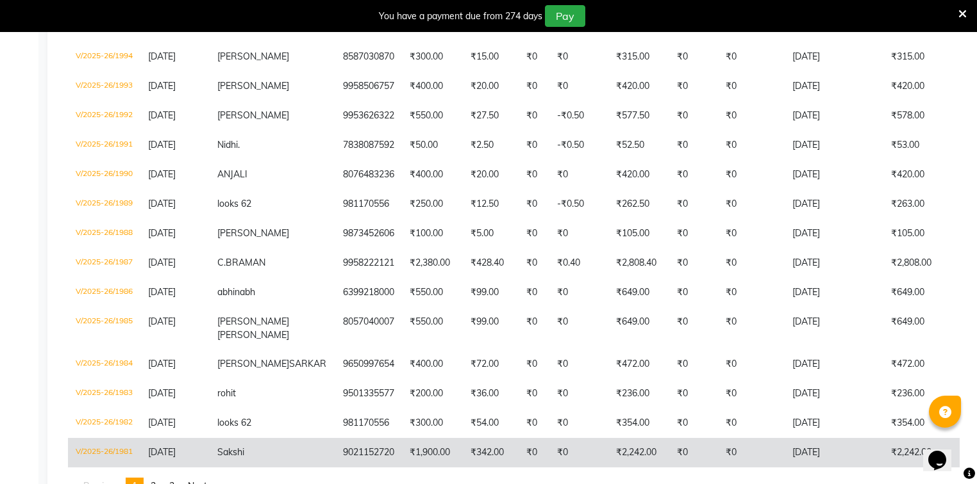
scroll to position [2952, 0]
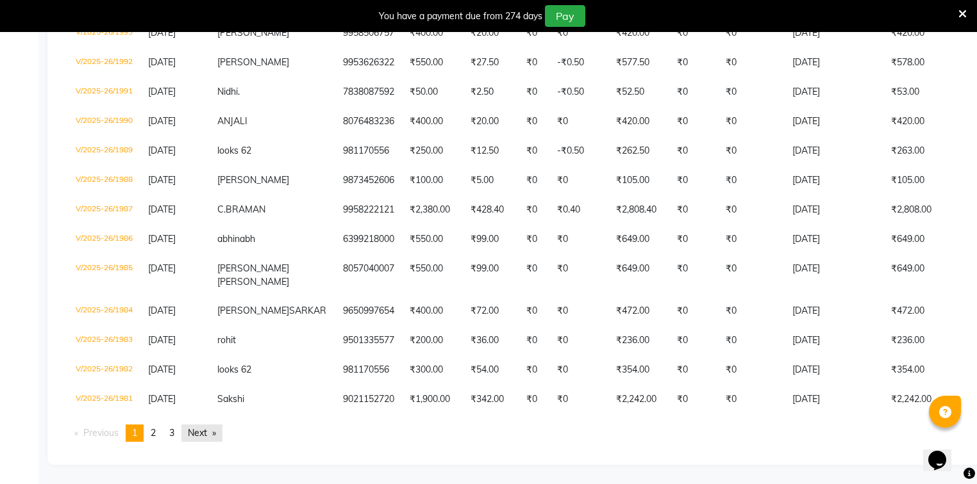
click at [195, 434] on link "Next page" at bounding box center [201, 433] width 41 height 17
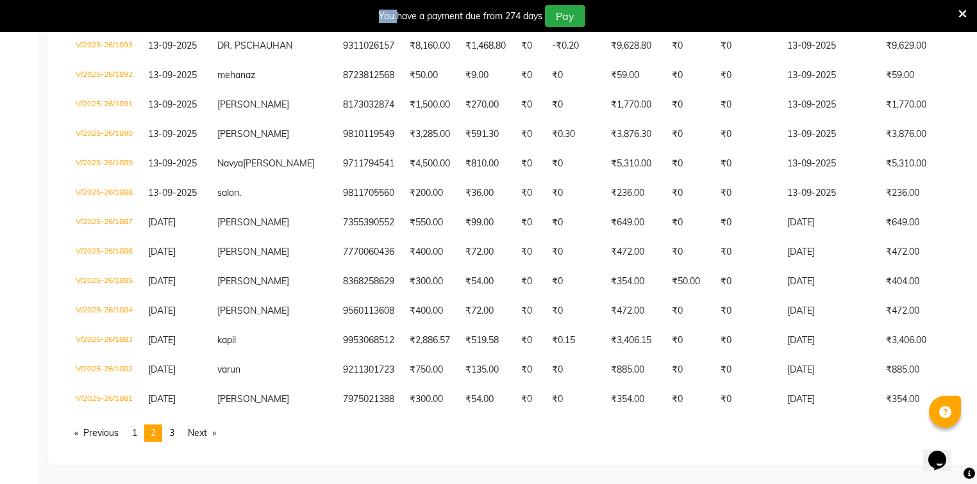
click at [197, 442] on link "Next page" at bounding box center [201, 433] width 41 height 17
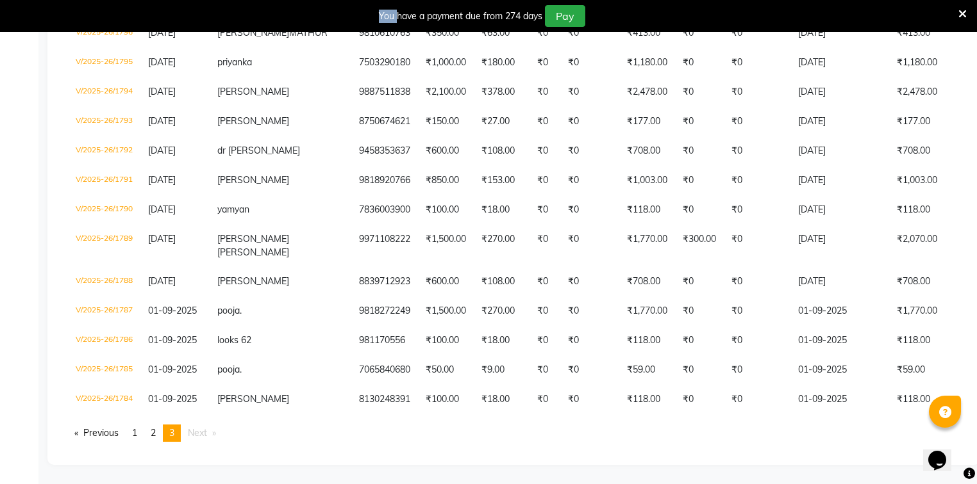
scroll to position [2863, 0]
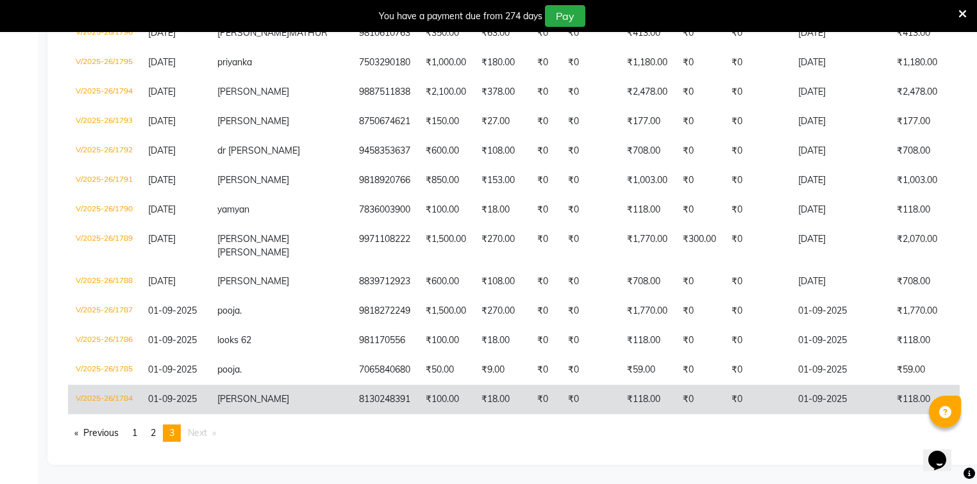
click at [233, 395] on span "AMANJOT" at bounding box center [253, 399] width 72 height 12
click at [232, 399] on td "AMANJOT" at bounding box center [281, 399] width 142 height 29
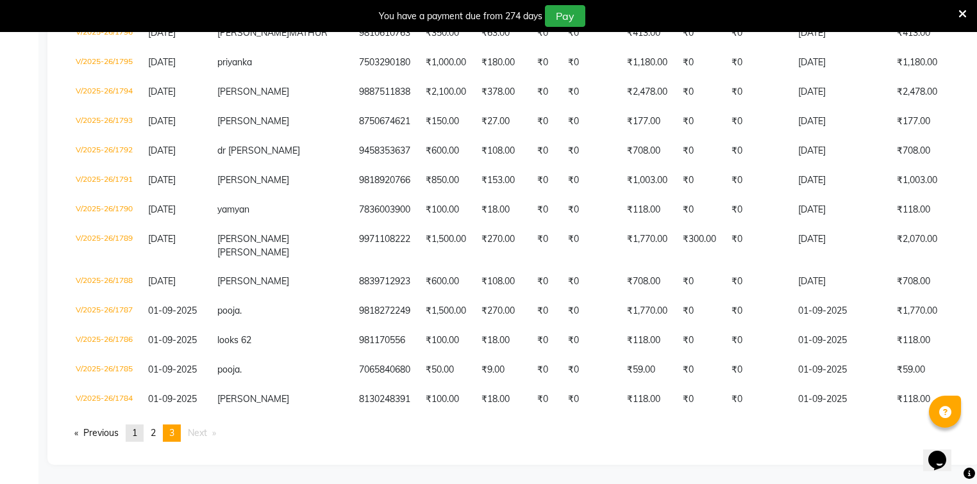
click at [135, 438] on span "1" at bounding box center [134, 433] width 5 height 12
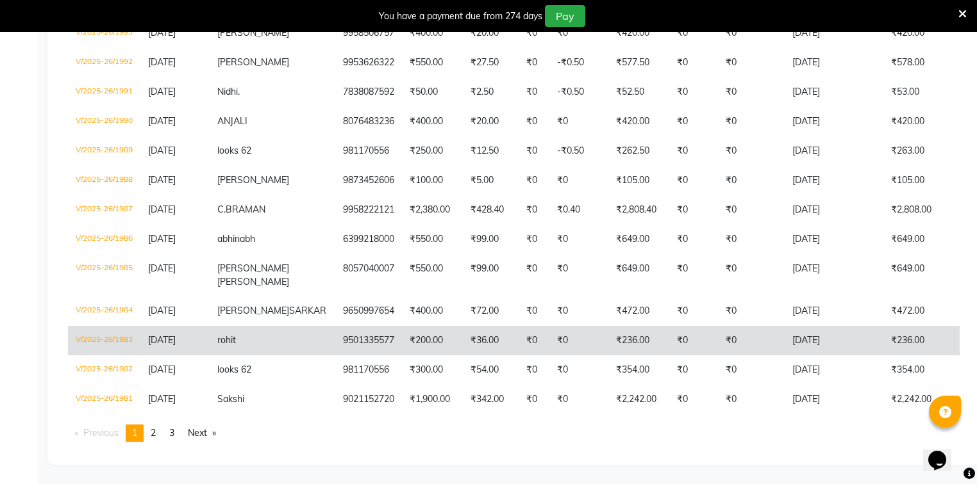
scroll to position [2952, 0]
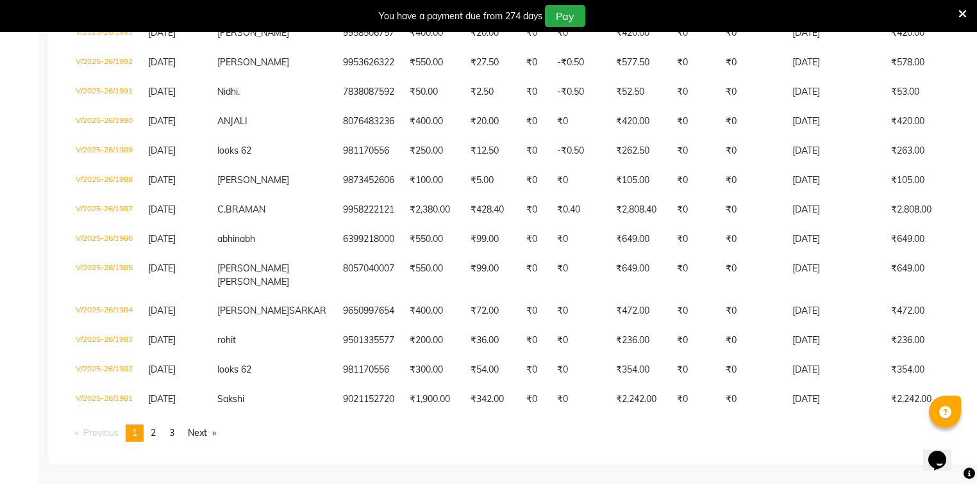
click at [135, 434] on span "1" at bounding box center [134, 433] width 5 height 12
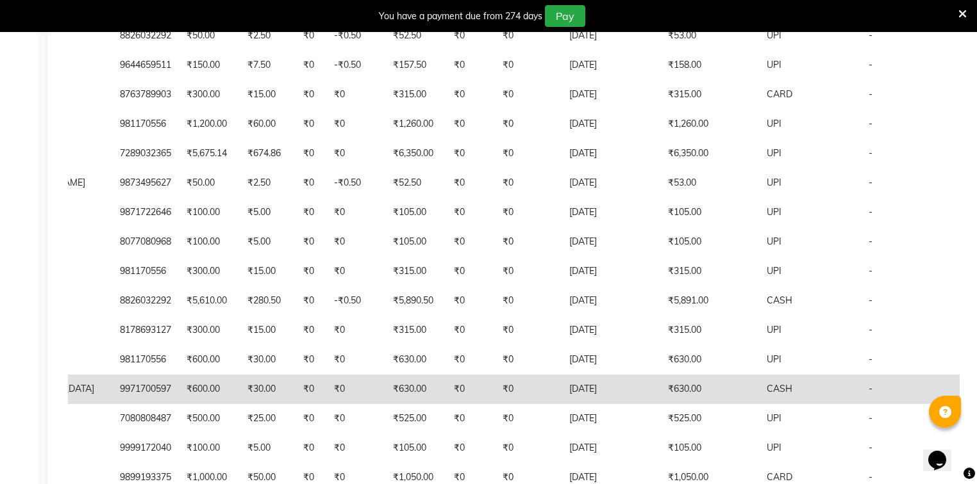
scroll to position [1875, 0]
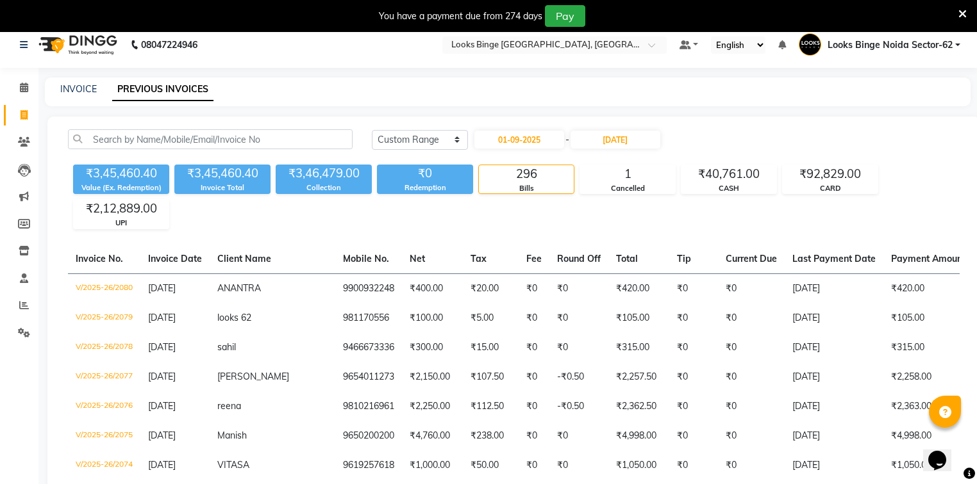
scroll to position [0, 0]
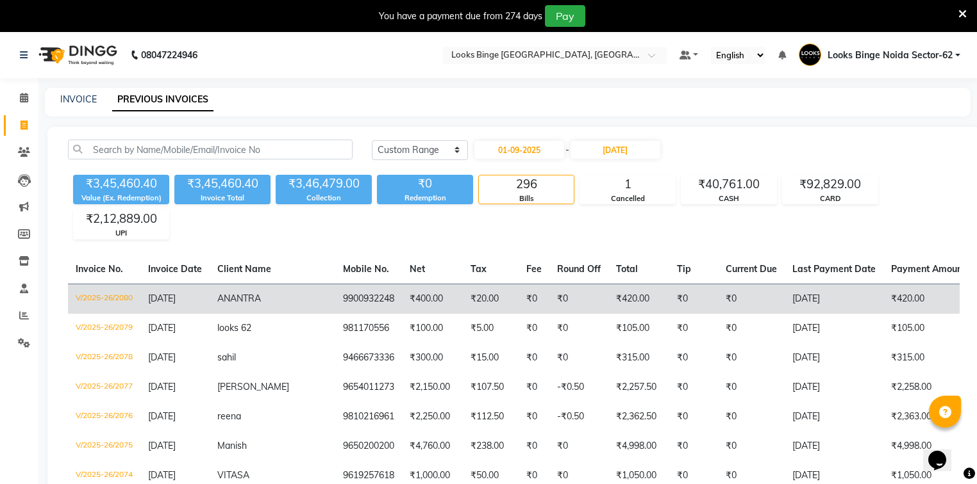
click at [246, 300] on span "ANANTRA" at bounding box center [239, 299] width 44 height 12
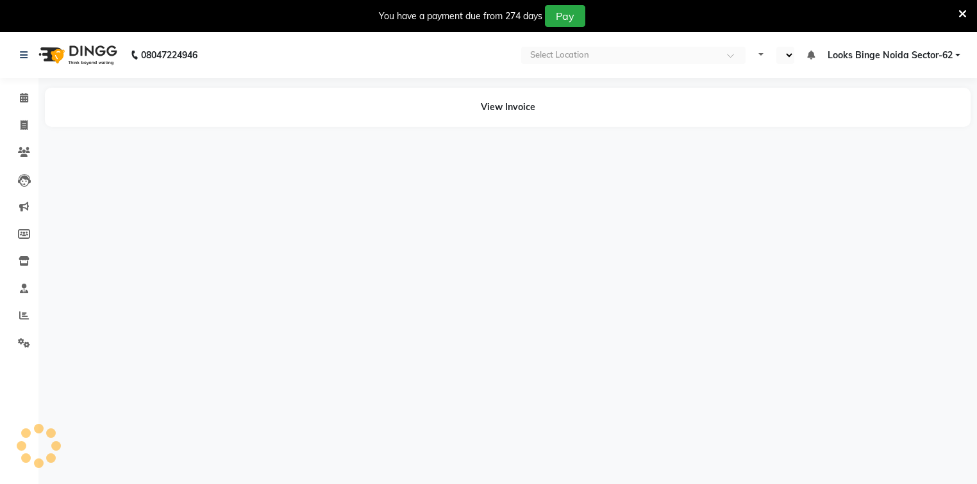
select select "en"
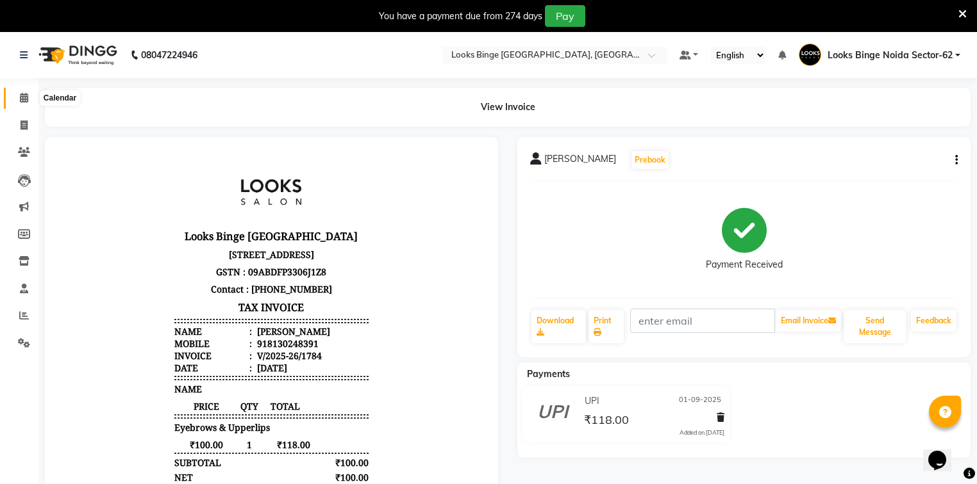
click at [23, 99] on icon at bounding box center [24, 98] width 8 height 10
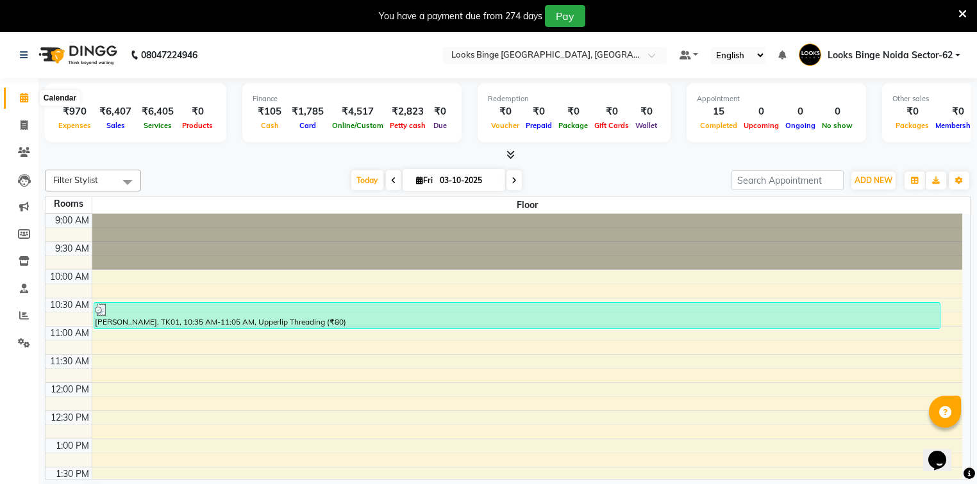
click at [24, 99] on icon at bounding box center [24, 98] width 8 height 10
click at [24, 123] on icon at bounding box center [24, 125] width 7 height 10
select select "service"
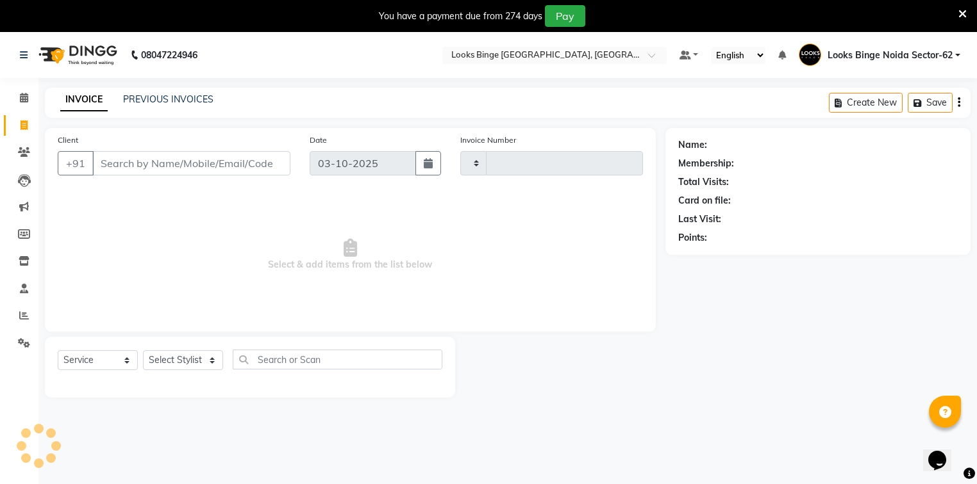
type input "2121"
select select "5378"
click at [215, 167] on input "Client" at bounding box center [191, 163] width 198 height 24
click at [210, 166] on input "Client" at bounding box center [191, 163] width 198 height 24
click at [185, 169] on input "Client" at bounding box center [191, 163] width 198 height 24
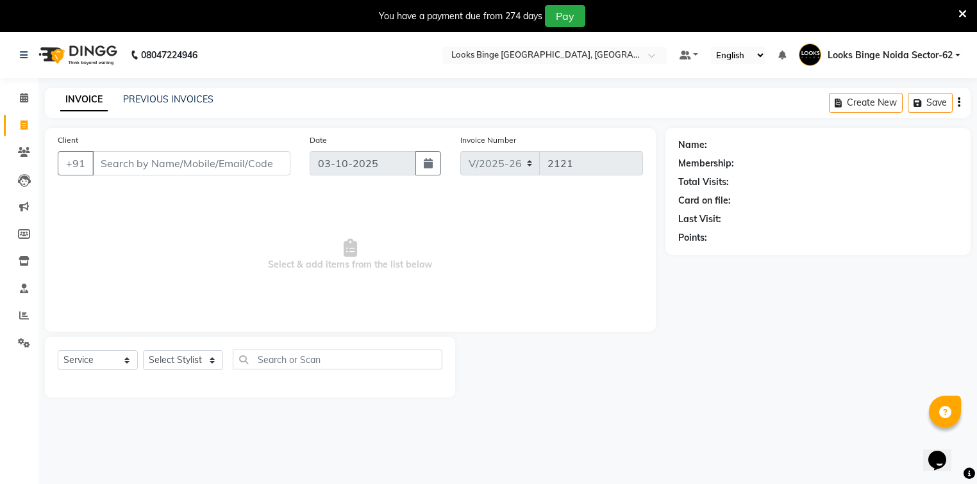
click at [183, 167] on input "Client" at bounding box center [191, 163] width 198 height 24
click at [272, 164] on input "Client" at bounding box center [191, 163] width 198 height 24
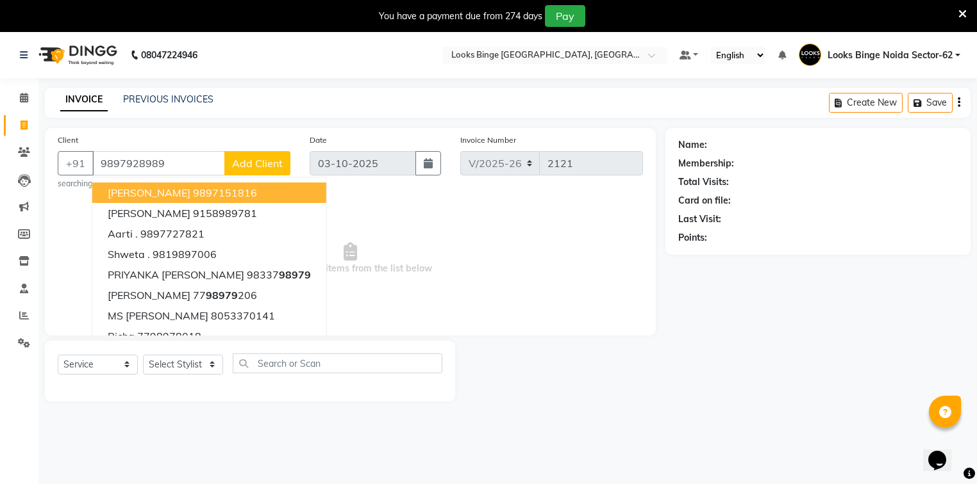
type input "9897928989"
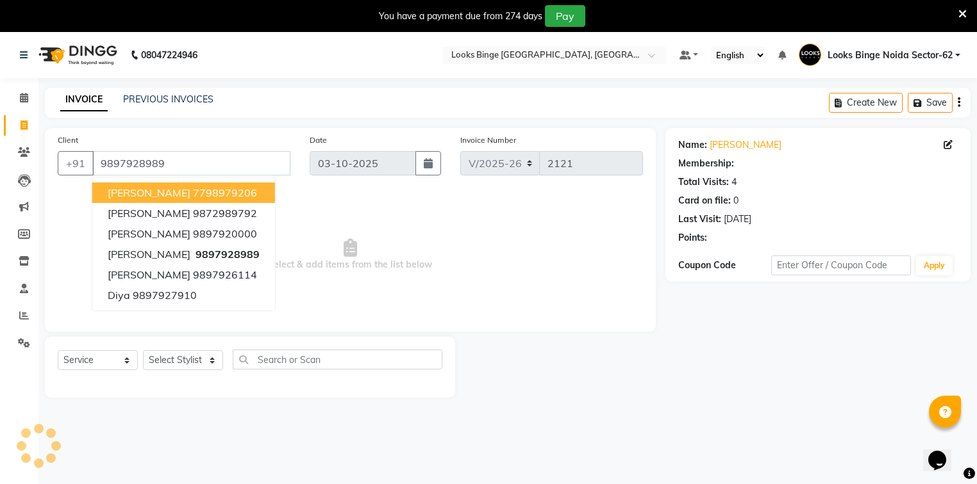
select select "1: Object"
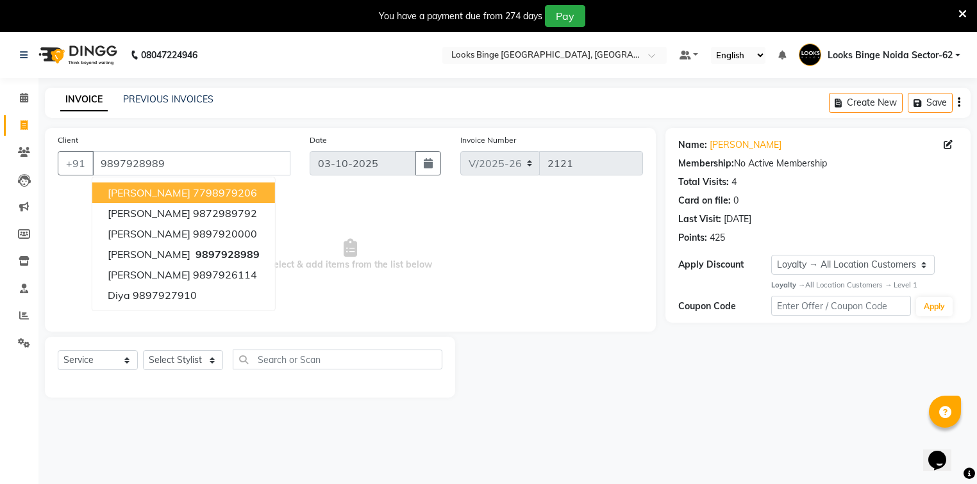
click at [410, 261] on span "Select & add items from the list below" at bounding box center [350, 255] width 585 height 128
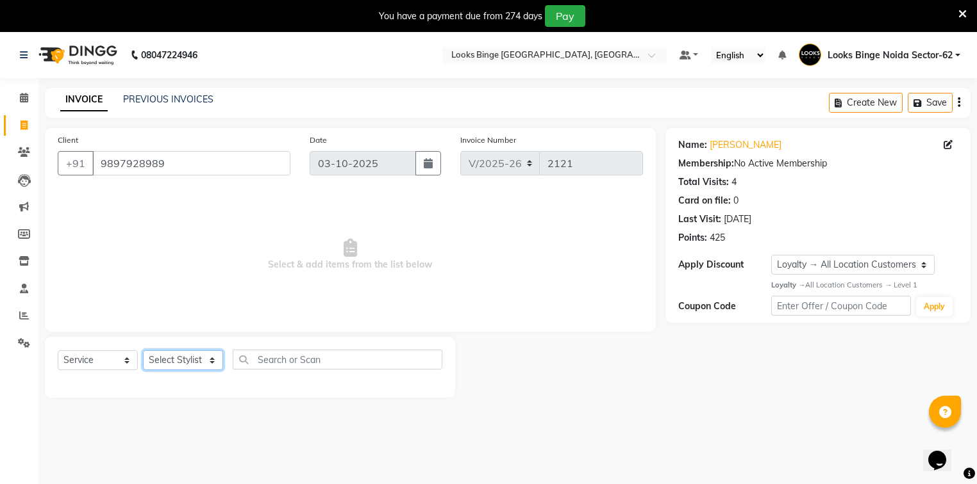
click at [184, 365] on select "Select Stylist ANJALI [PERSON_NAME] [PERSON_NAME] Counter_Sales Kasim Looks Bin…" at bounding box center [183, 361] width 80 height 20
select select "35553"
click at [143, 351] on select "Select Stylist ANJALI [PERSON_NAME] [PERSON_NAME] Counter_Sales Kasim Looks Bin…" at bounding box center [183, 361] width 80 height 20
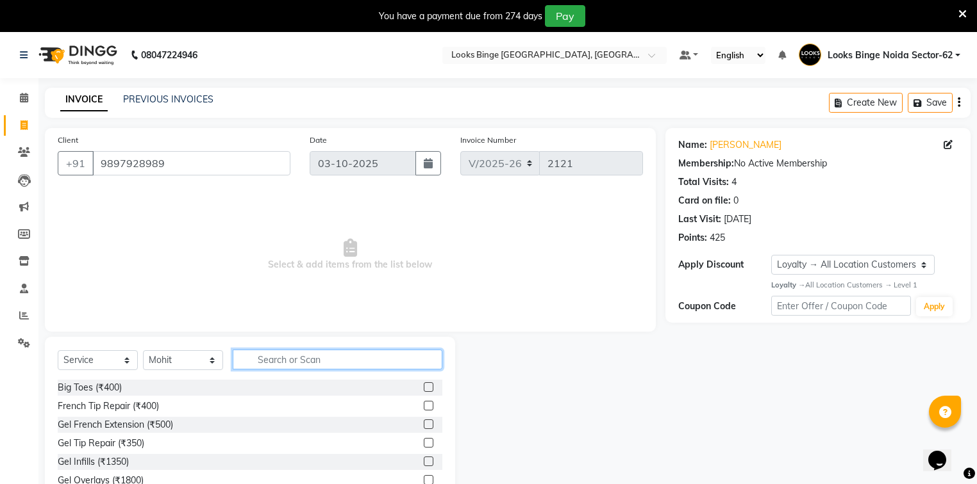
click at [277, 359] on input "text" at bounding box center [338, 360] width 210 height 20
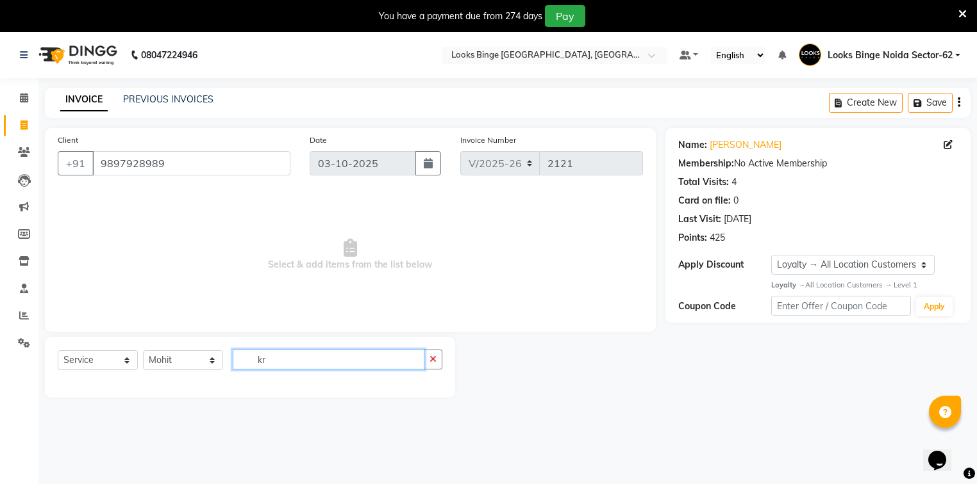
type input "k"
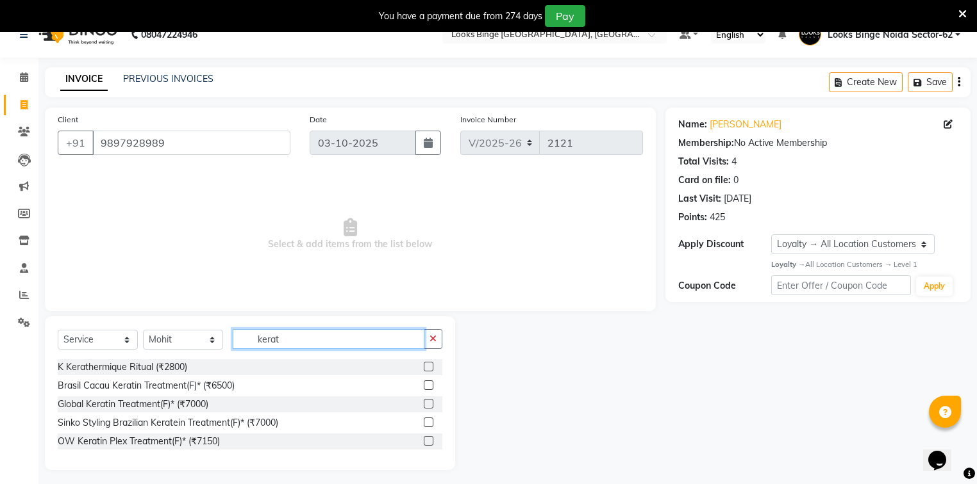
scroll to position [32, 0]
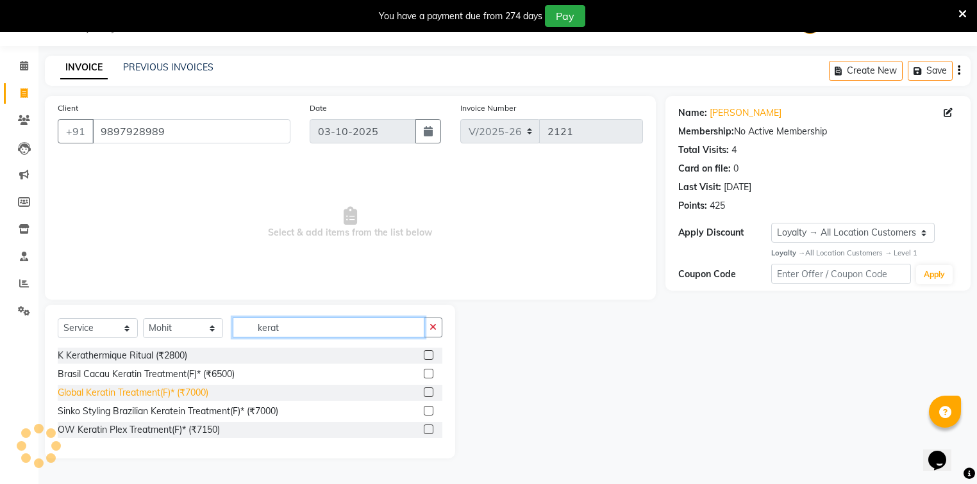
type input "kerat"
click at [101, 393] on div "Global Keratin Treatment(F)* (₹7000)" at bounding box center [133, 392] width 151 height 13
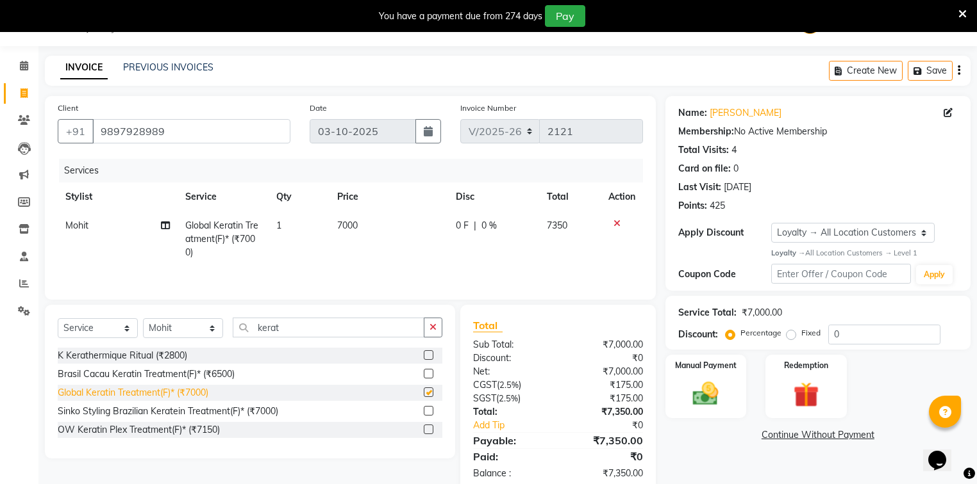
checkbox input "false"
click at [363, 229] on td "7000" at bounding box center [388, 239] width 119 height 56
select select "35553"
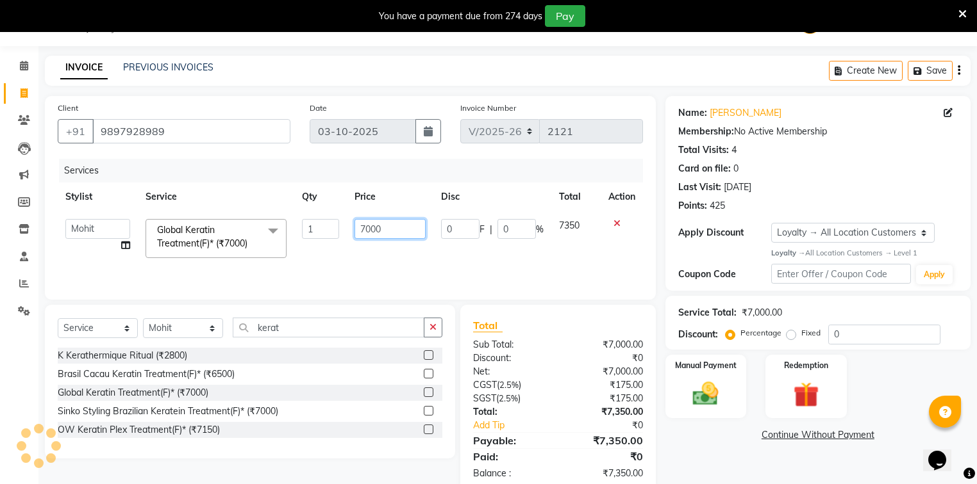
drag, startPoint x: 391, startPoint y: 230, endPoint x: 201, endPoint y: 208, distance: 191.6
click at [201, 208] on table "Stylist Service Qty Price Disc Total Action ANJALI Annu Arhaan Khan Arun Counte…" at bounding box center [350, 224] width 585 height 83
type input "4500"
click at [447, 265] on tr "ANJALI Annu Arhaan Khan Arun Counter_Sales Kasim Looks Binge Noida Sector-62 Mo…" at bounding box center [350, 238] width 585 height 54
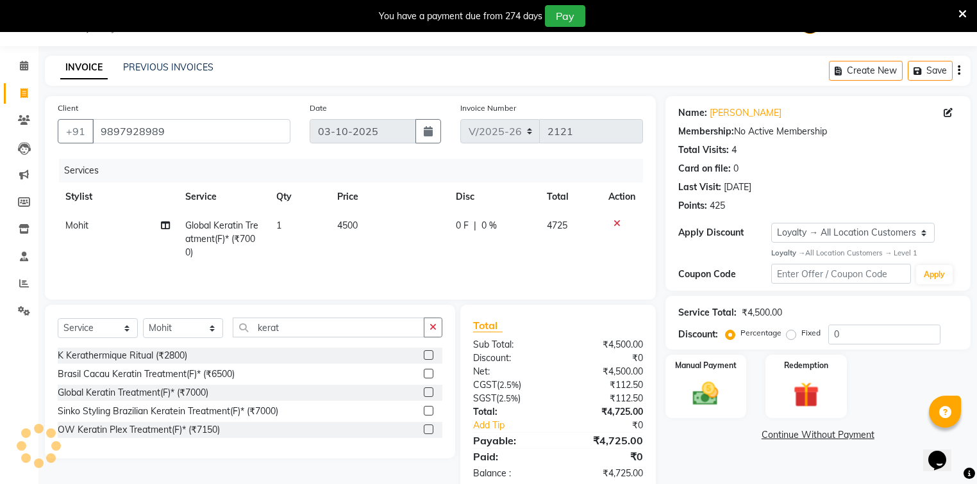
click at [374, 228] on td "4500" at bounding box center [388, 239] width 119 height 56
select select "35553"
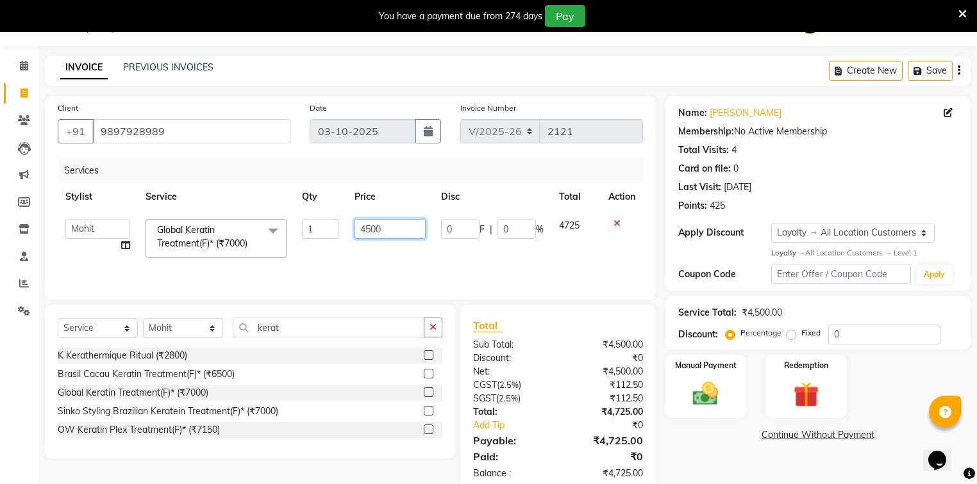
click at [380, 228] on input "4500" at bounding box center [389, 229] width 71 height 20
type input "4700"
click at [396, 269] on div "Services Stylist Service Qty Price Disc Total Action ANJALI Annu Arhaan Khan Ar…" at bounding box center [350, 223] width 585 height 128
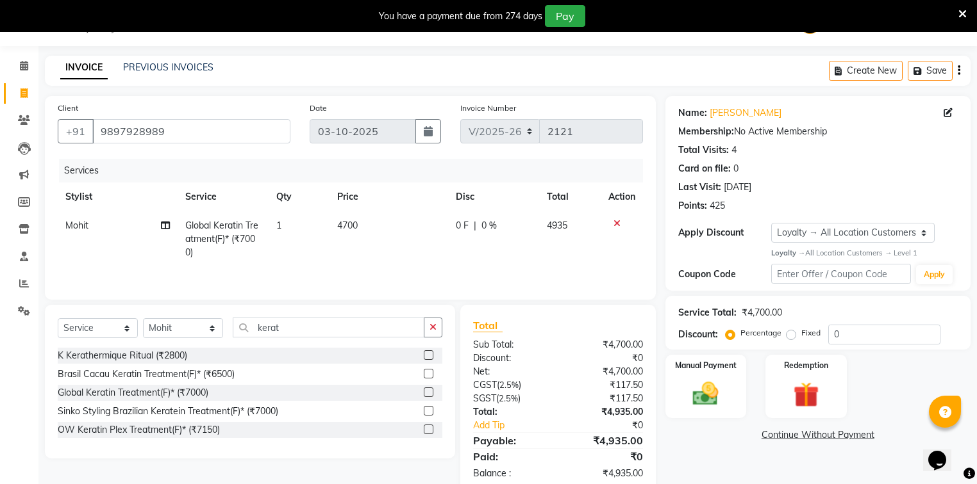
click at [392, 226] on td "4700" at bounding box center [388, 239] width 119 height 56
select select "35553"
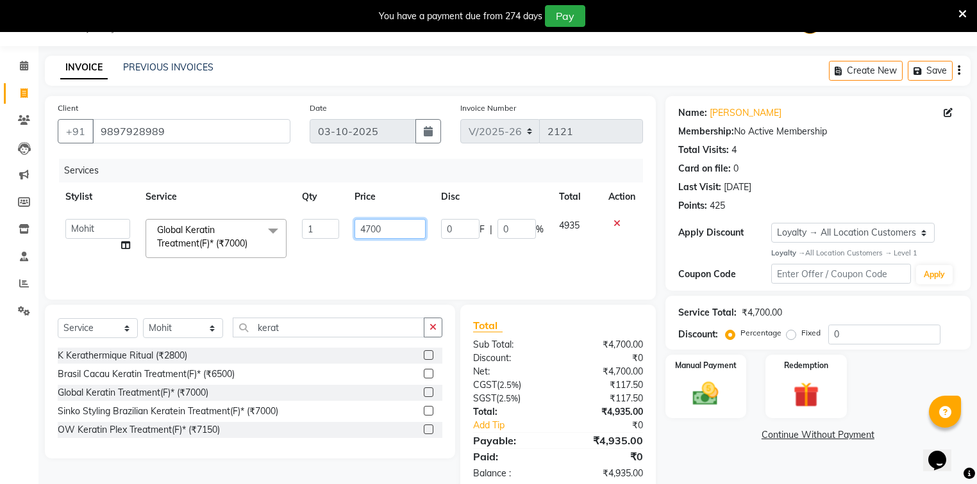
click at [390, 227] on input "4700" at bounding box center [389, 229] width 71 height 20
type input "4750"
click at [385, 260] on td "4750" at bounding box center [390, 238] width 87 height 54
select select "35553"
click at [397, 226] on input "4750" at bounding box center [388, 229] width 70 height 20
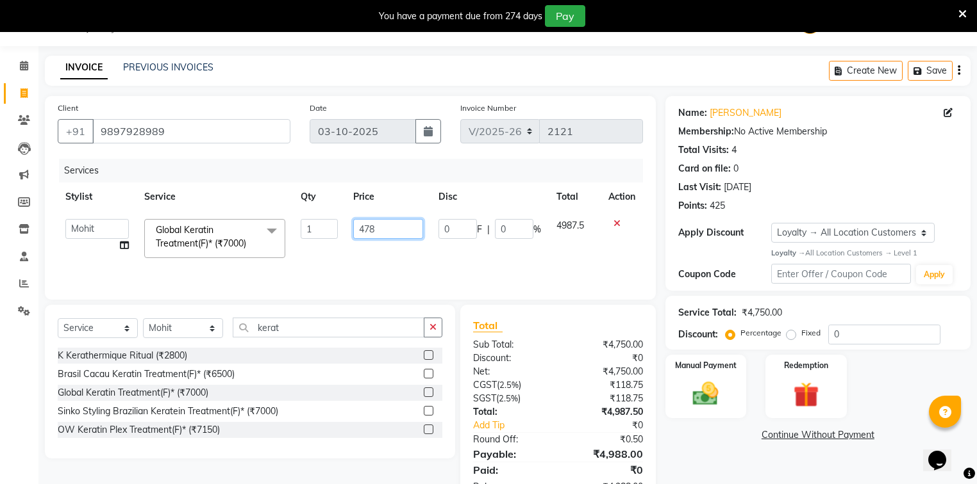
type input "4780"
click at [415, 262] on td "4780" at bounding box center [387, 238] width 85 height 54
select select "35553"
click at [402, 228] on input "4780" at bounding box center [389, 229] width 71 height 20
type input "4770"
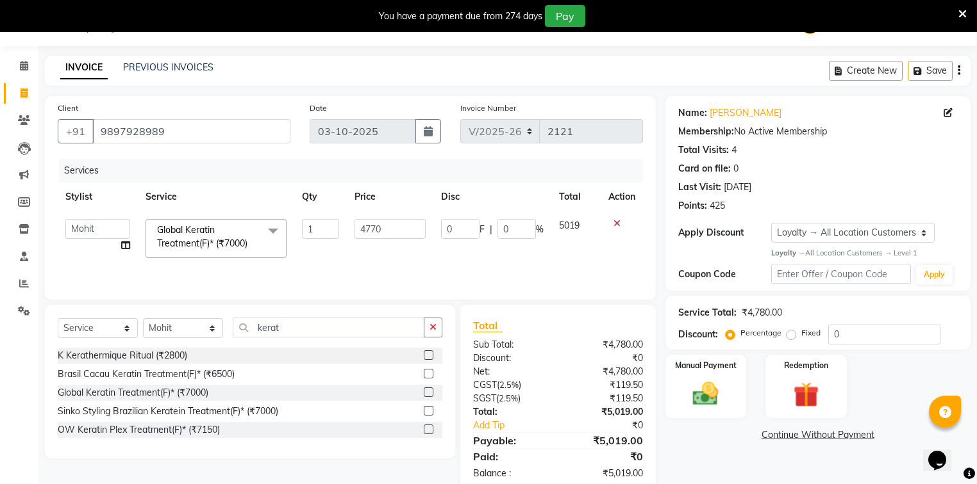
click at [401, 251] on td "4770" at bounding box center [390, 238] width 87 height 54
select select "35553"
click at [397, 233] on input "4770" at bounding box center [388, 229] width 70 height 20
type input "4765"
click at [381, 258] on td "4765" at bounding box center [387, 238] width 85 height 54
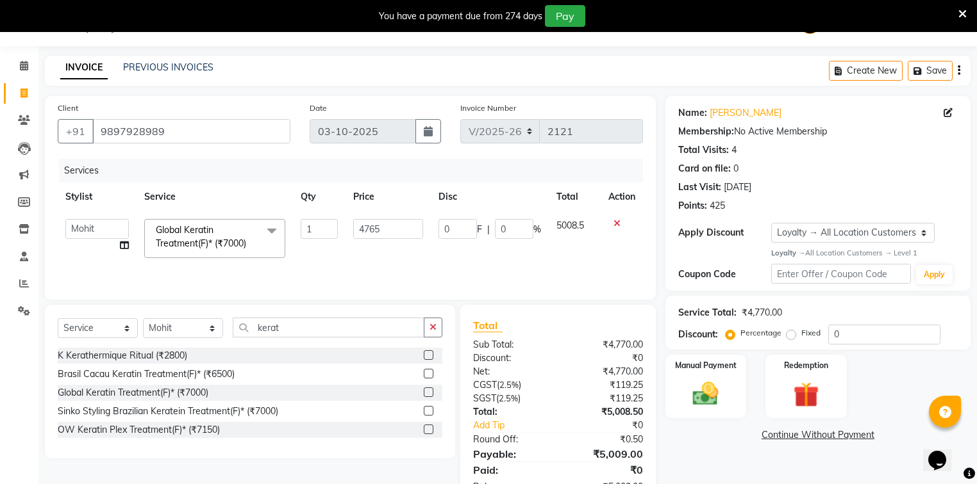
select select "35553"
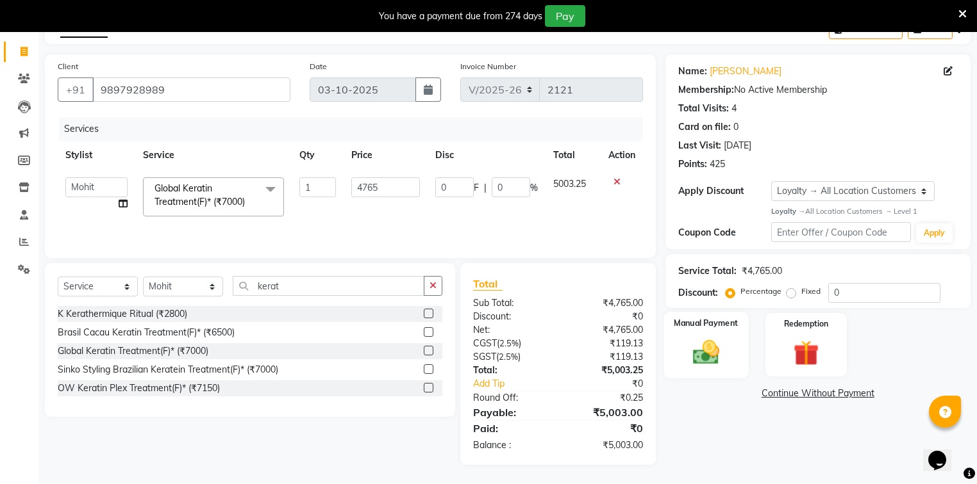
click at [715, 363] on img at bounding box center [706, 352] width 44 height 31
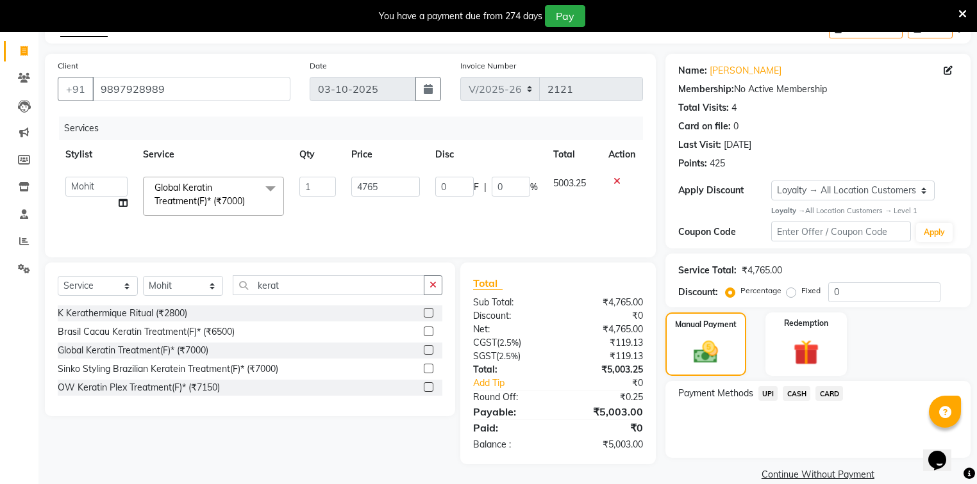
click at [767, 392] on span "UPI" at bounding box center [768, 393] width 20 height 15
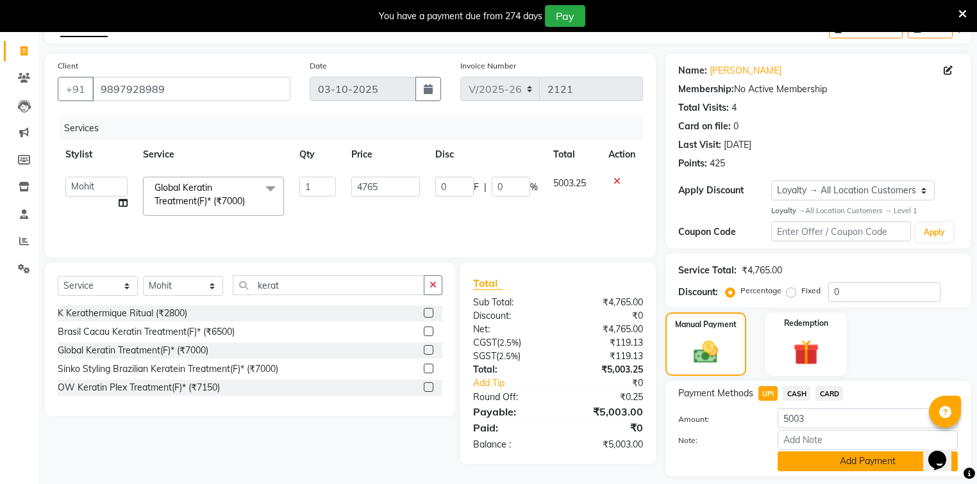
click at [827, 456] on button "Add Payment" at bounding box center [867, 462] width 180 height 20
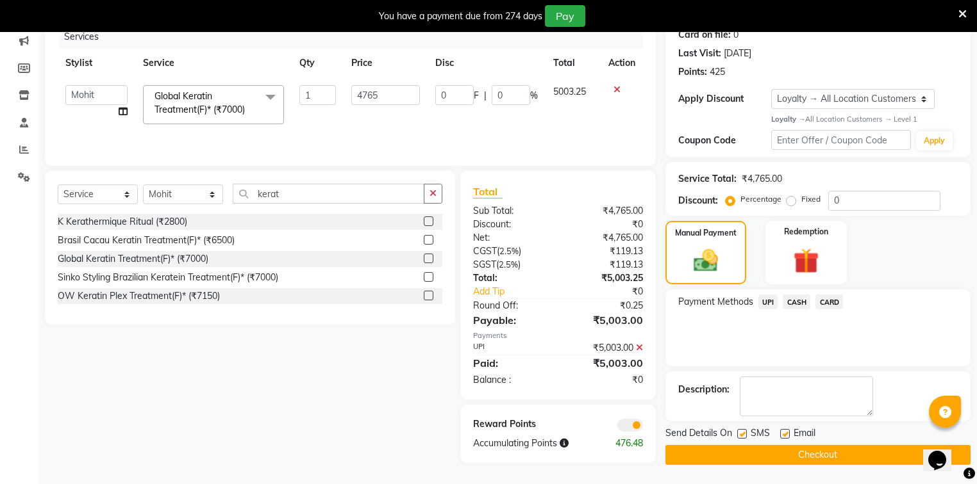
scroll to position [178, 0]
click at [828, 453] on div "Name: Khusboo Membership: No Active Membership Total Visits: 4 Card on file: 0 …" at bounding box center [822, 213] width 315 height 503
click at [832, 445] on button "Checkout" at bounding box center [817, 455] width 305 height 20
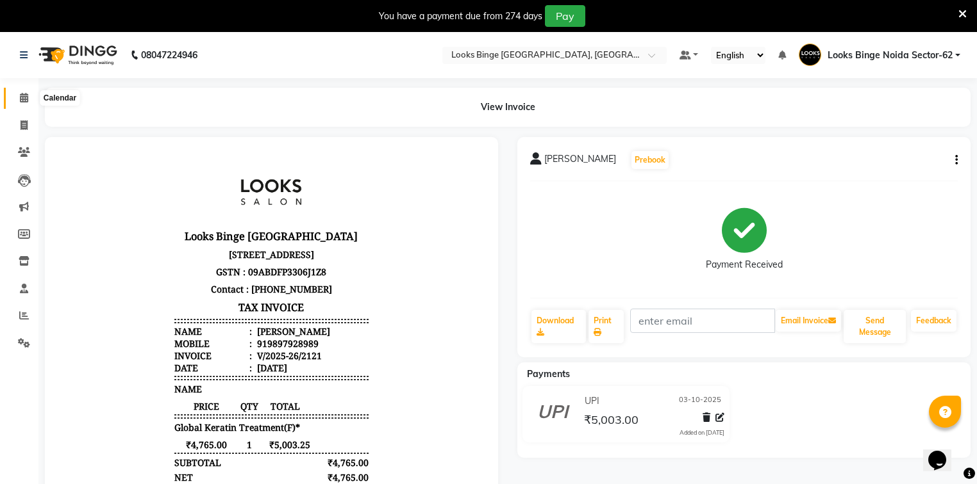
click at [25, 98] on icon at bounding box center [24, 98] width 8 height 10
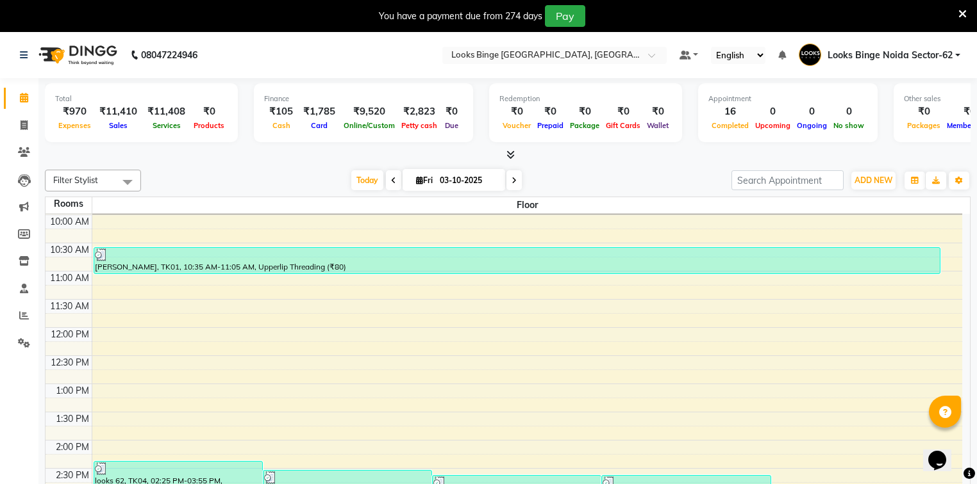
scroll to position [51, 0]
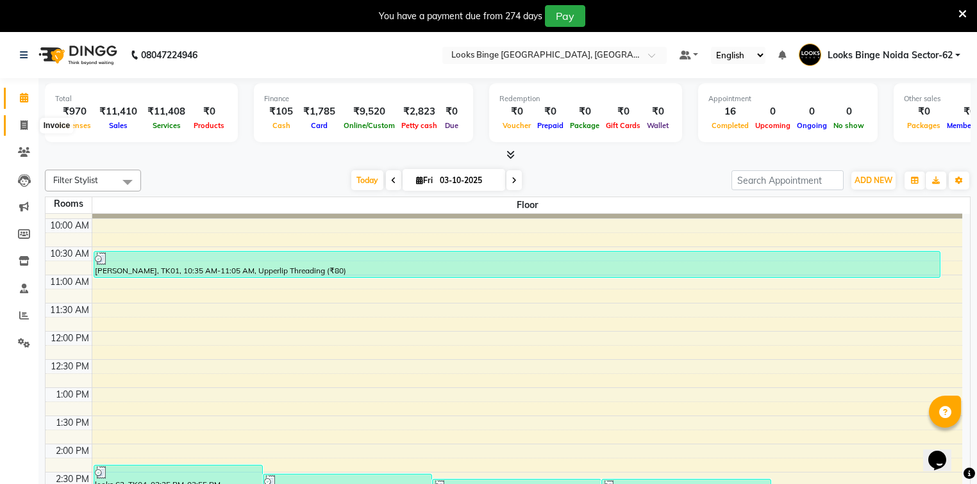
click at [18, 124] on span at bounding box center [24, 126] width 22 height 15
select select "5378"
select select "service"
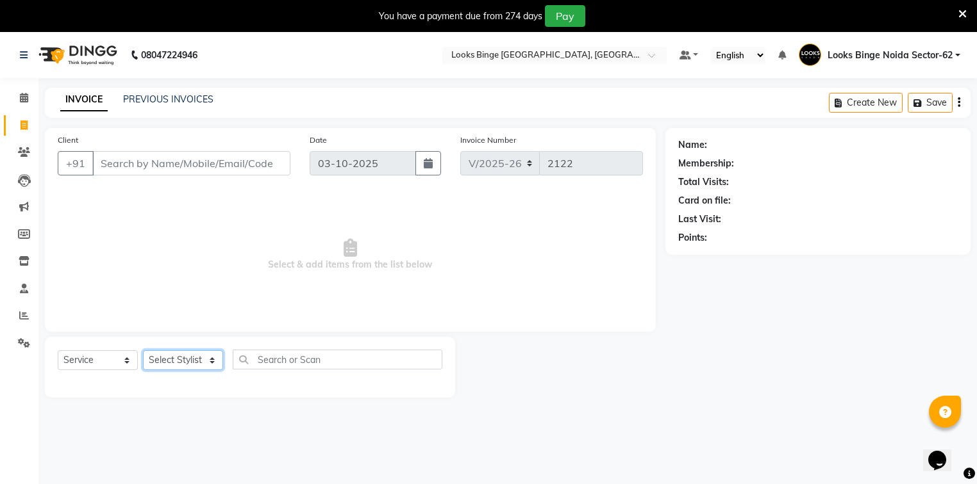
click at [188, 369] on select "Select Stylist" at bounding box center [183, 361] width 80 height 20
select select "35556"
click at [143, 351] on select "Select Stylist ANJALI Annu Arhaan Khan Arun Counter_Sales Kasim Looks Binge Noi…" at bounding box center [183, 361] width 80 height 20
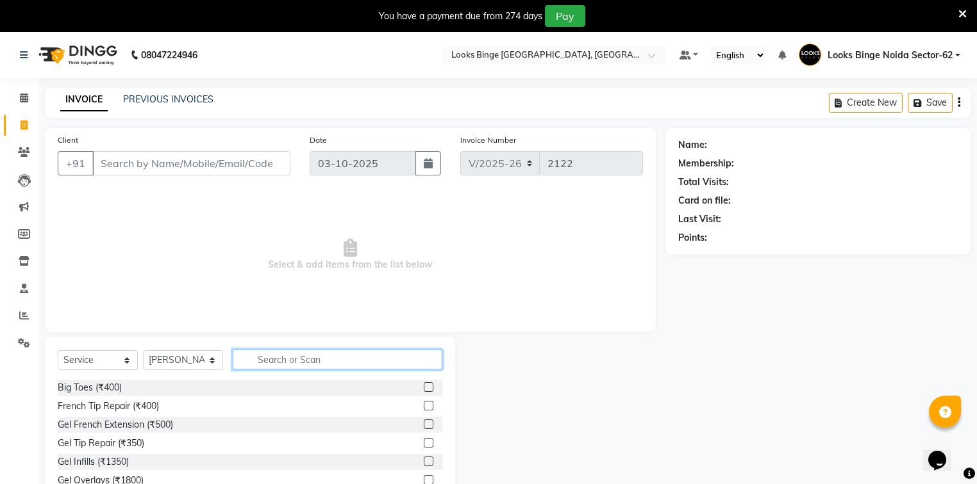
click at [295, 356] on input "text" at bounding box center [338, 360] width 210 height 20
type input "cut"
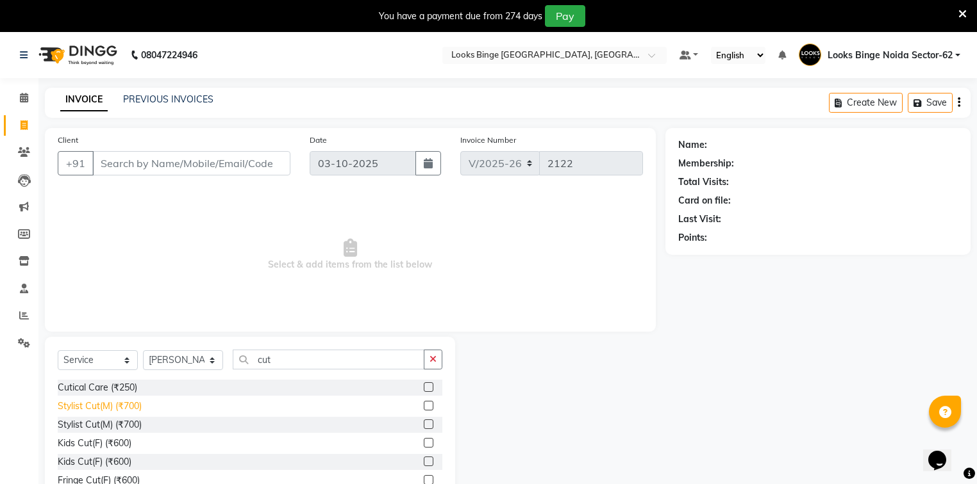
click at [83, 410] on div "Stylist Cut(M) (₹700)" at bounding box center [100, 406] width 84 height 13
checkbox input "false"
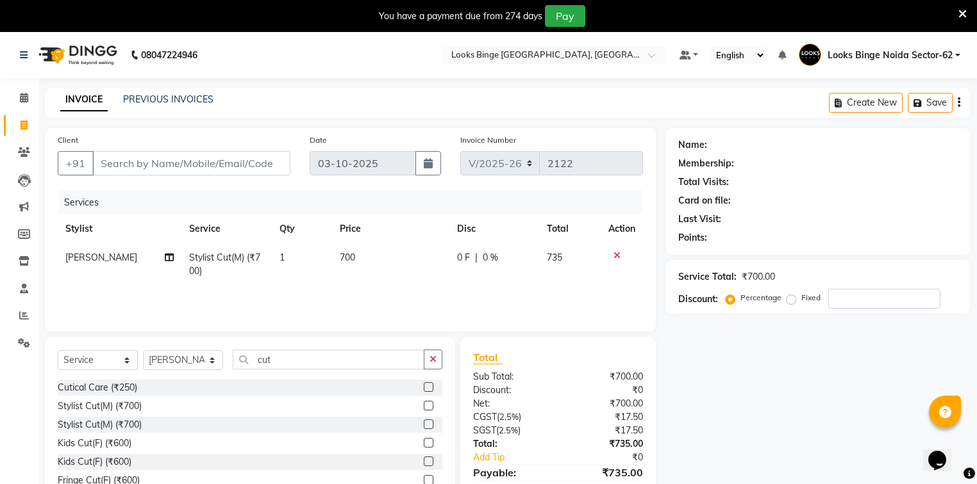
click at [413, 277] on td "700" at bounding box center [391, 265] width 118 height 42
select select "35556"
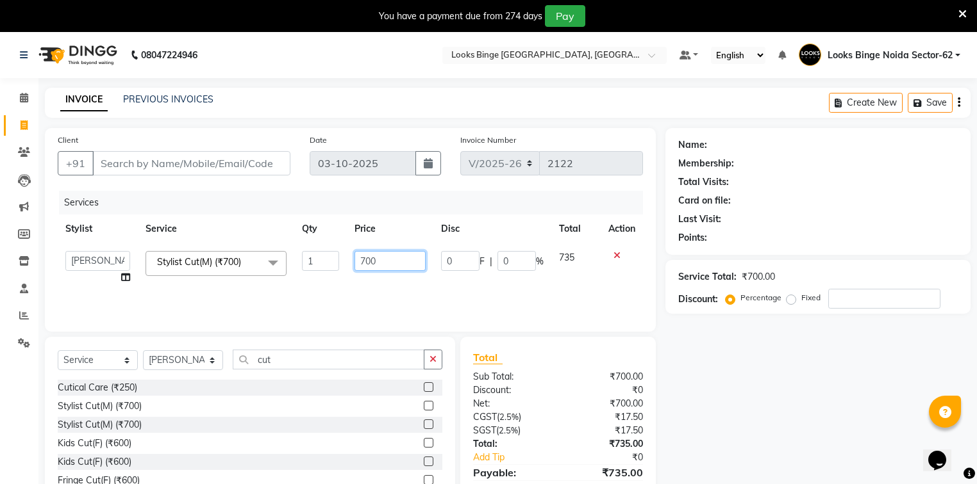
drag, startPoint x: 416, startPoint y: 263, endPoint x: 128, endPoint y: 230, distance: 289.7
click at [128, 230] on table "Stylist Service Qty Price Disc Total Action ANJALI Annu Arhaan Khan Arun Counte…" at bounding box center [350, 254] width 585 height 78
type input "300"
click at [383, 300] on div "Services Stylist Service Qty Price Disc Total Action ANJALI Annu Arhaan Khan Ar…" at bounding box center [350, 255] width 585 height 128
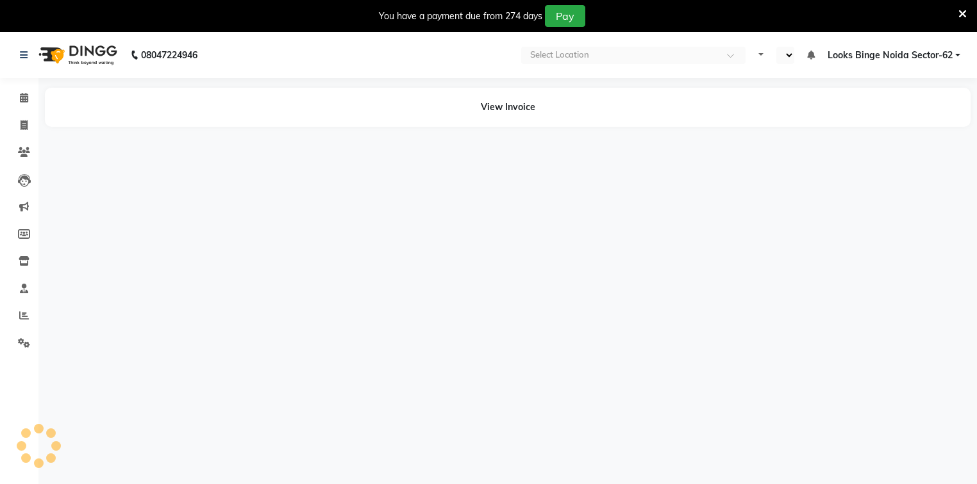
select select "en"
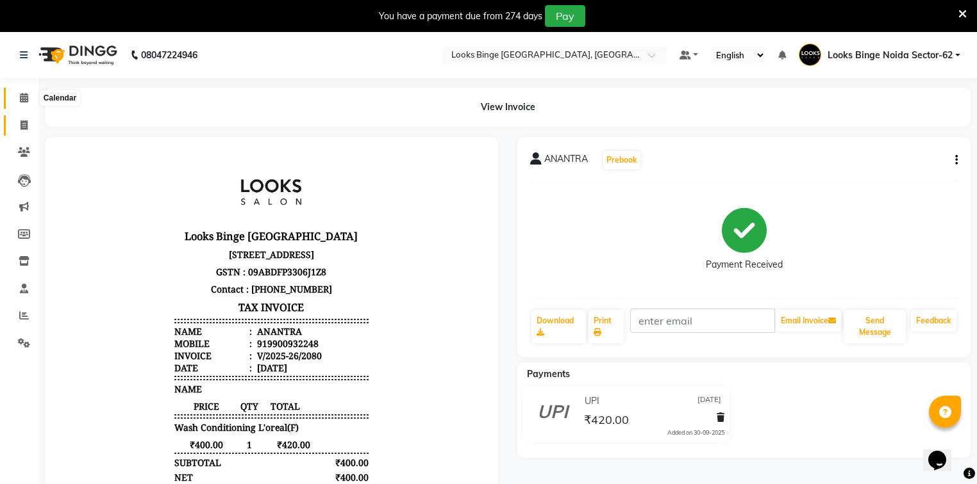
click at [24, 102] on icon at bounding box center [24, 98] width 8 height 10
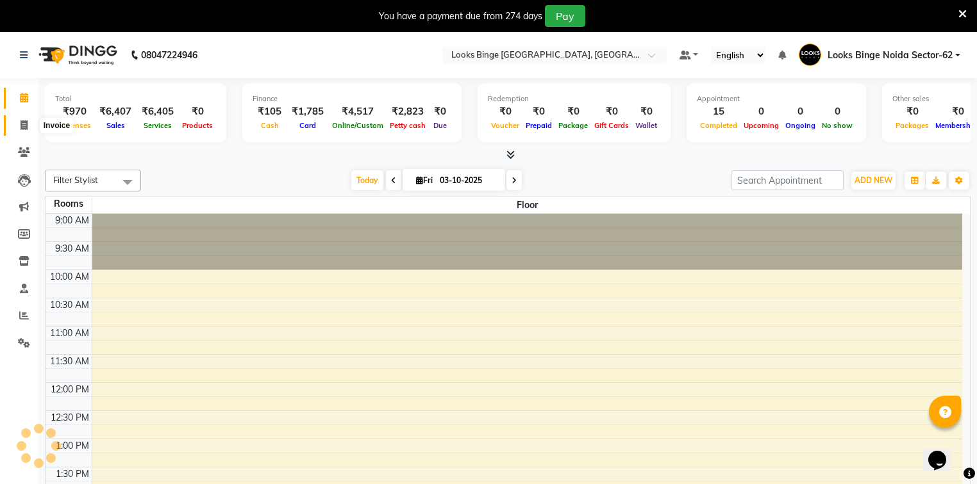
click at [22, 126] on icon at bounding box center [24, 125] width 7 height 10
select select "service"
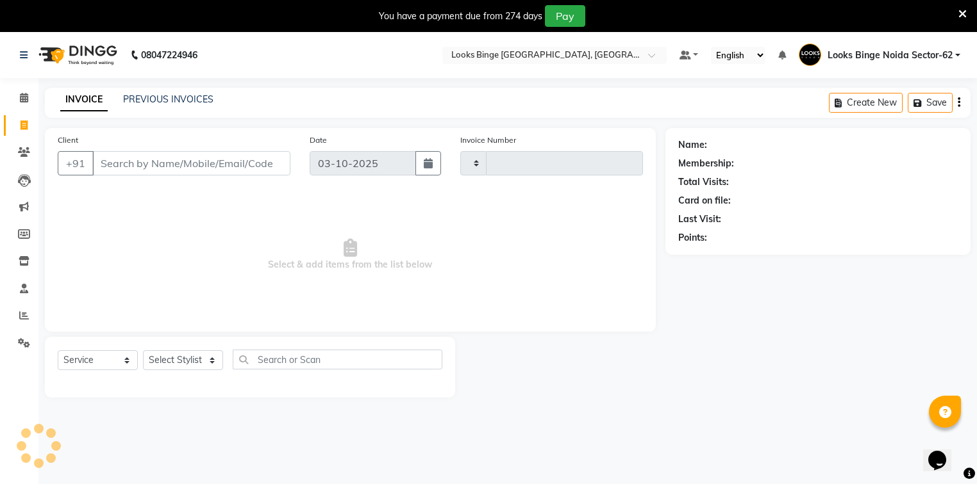
type input "2121"
select select "5378"
click at [170, 167] on input "Client" at bounding box center [191, 163] width 198 height 24
click at [21, 97] on icon at bounding box center [24, 98] width 8 height 10
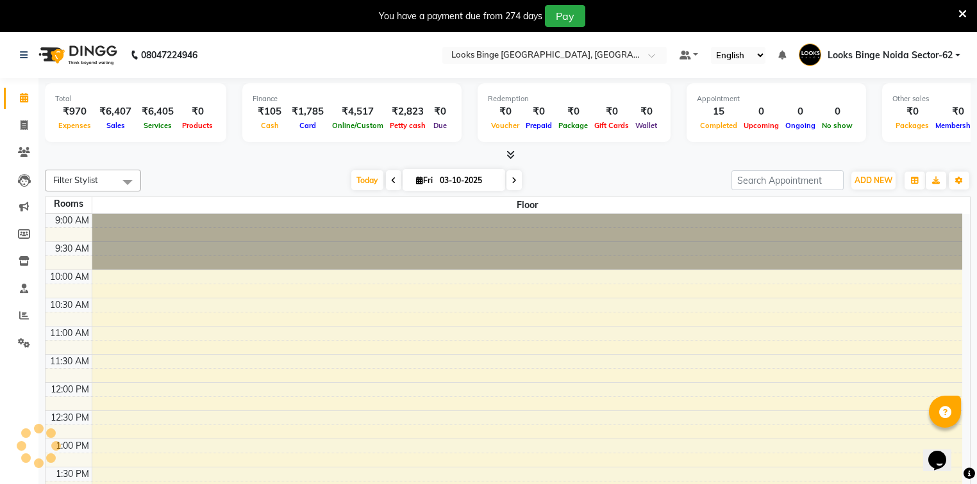
scroll to position [377, 0]
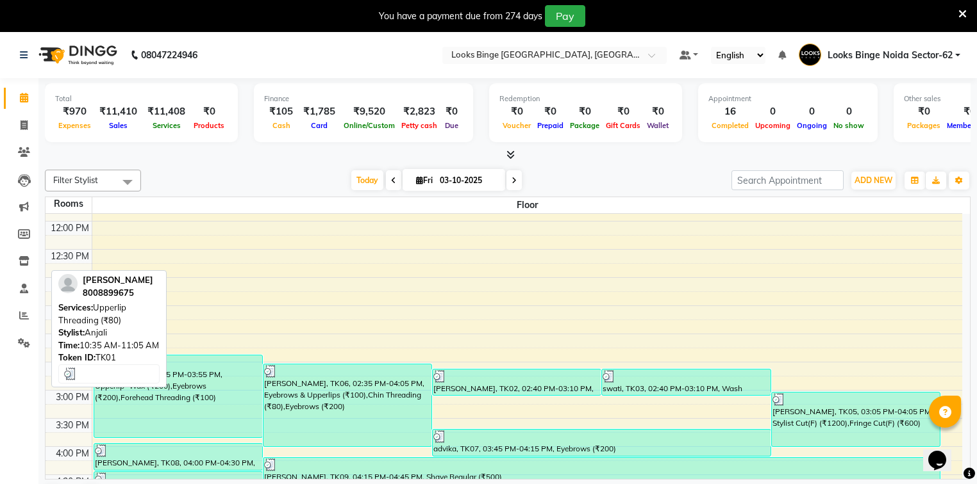
scroll to position [51, 0]
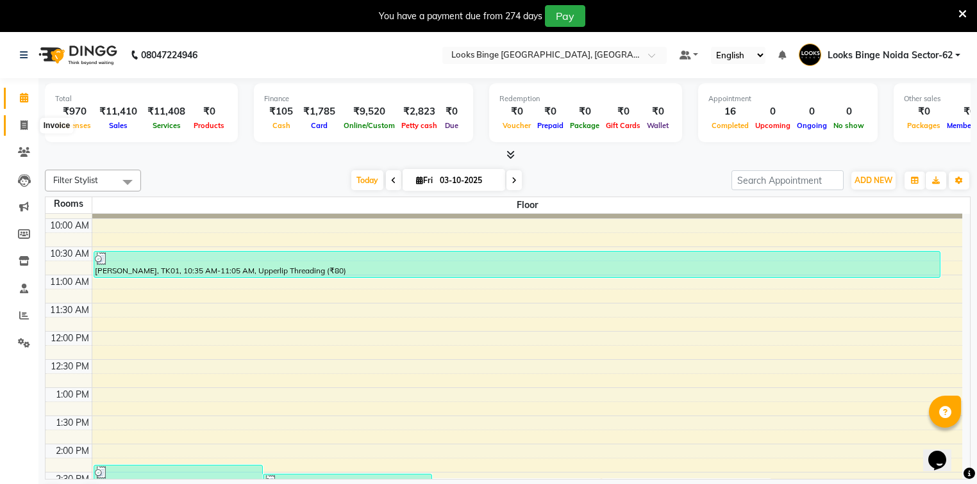
click at [14, 128] on span at bounding box center [24, 126] width 22 height 15
select select "service"
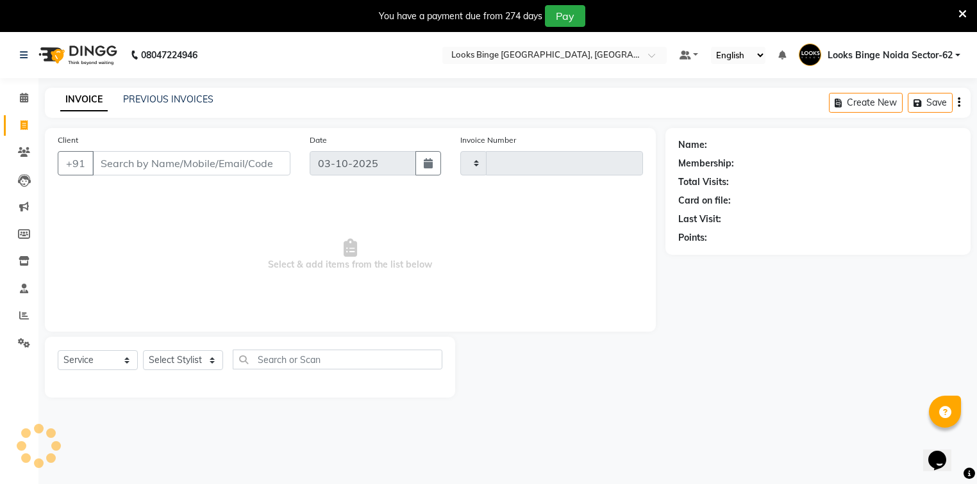
type input "2122"
select select "5378"
drag, startPoint x: 207, startPoint y: 170, endPoint x: 215, endPoint y: 167, distance: 8.3
click at [208, 170] on input "Client" at bounding box center [191, 163] width 198 height 24
type input "981170556"
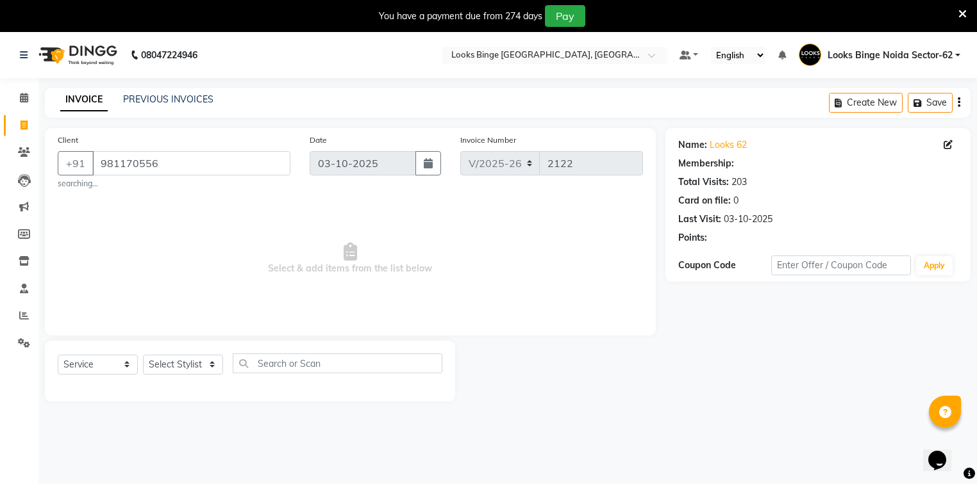
select select "1: Object"
click at [578, 293] on span "Select & add items from the list below" at bounding box center [350, 259] width 585 height 128
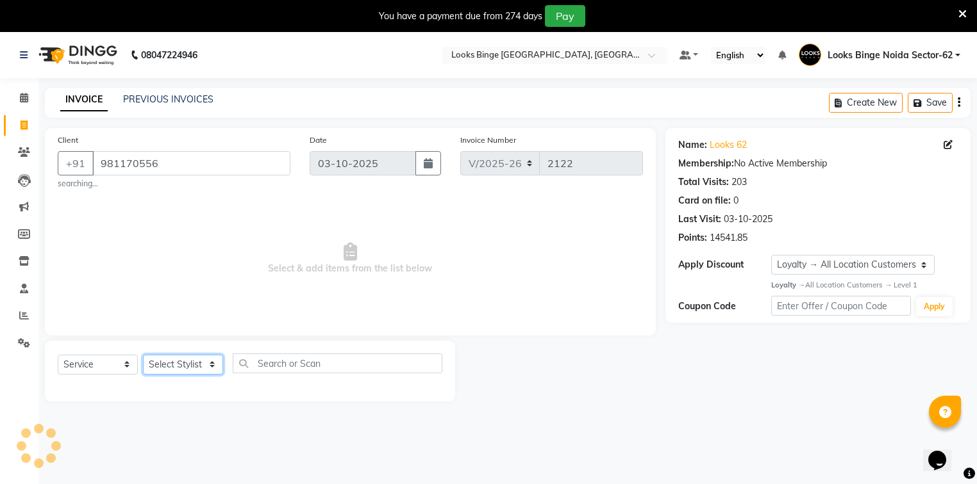
click at [172, 368] on select "Select Stylist ANJALI Annu Arhaan Khan Arun Counter_Sales Kasim Looks Binge Noi…" at bounding box center [183, 365] width 80 height 20
select select "35556"
click at [143, 356] on select "Select Stylist ANJALI Annu Arhaan Khan Arun Counter_Sales Kasim Looks Binge Noi…" at bounding box center [183, 365] width 80 height 20
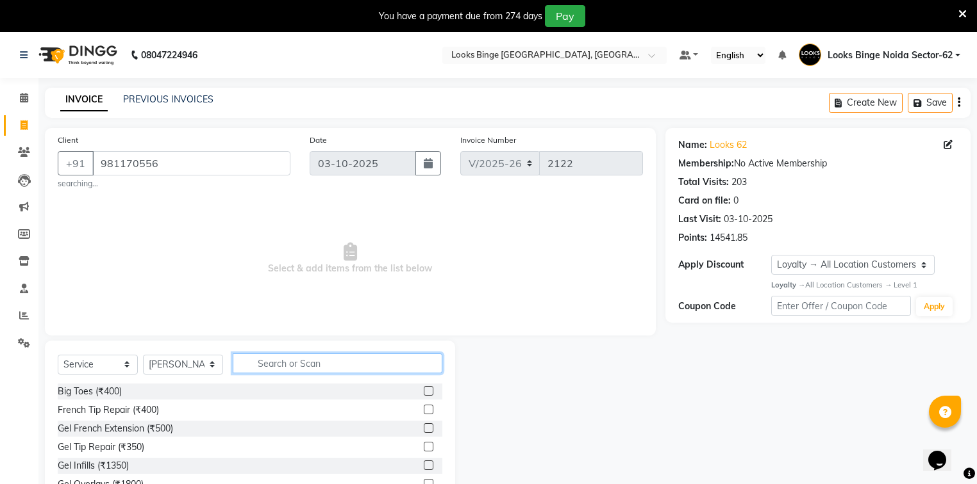
click at [308, 369] on input "text" at bounding box center [338, 364] width 210 height 20
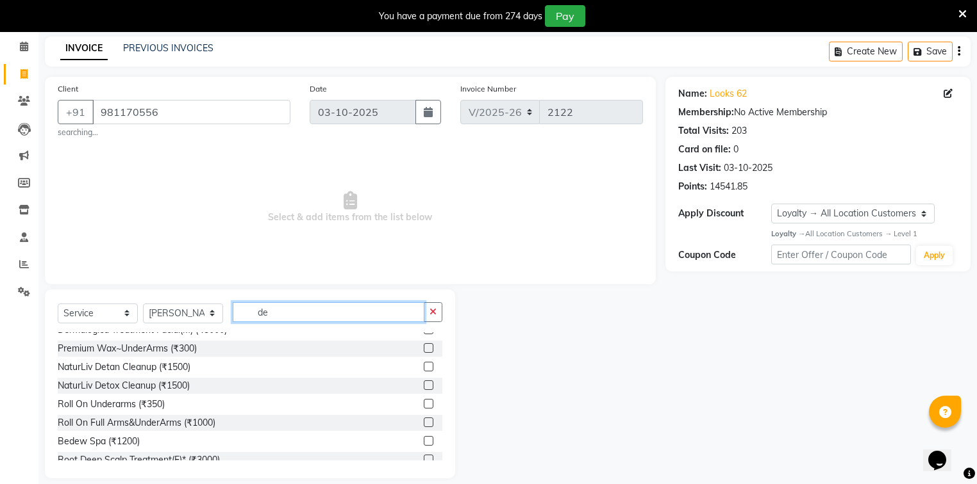
scroll to position [304, 0]
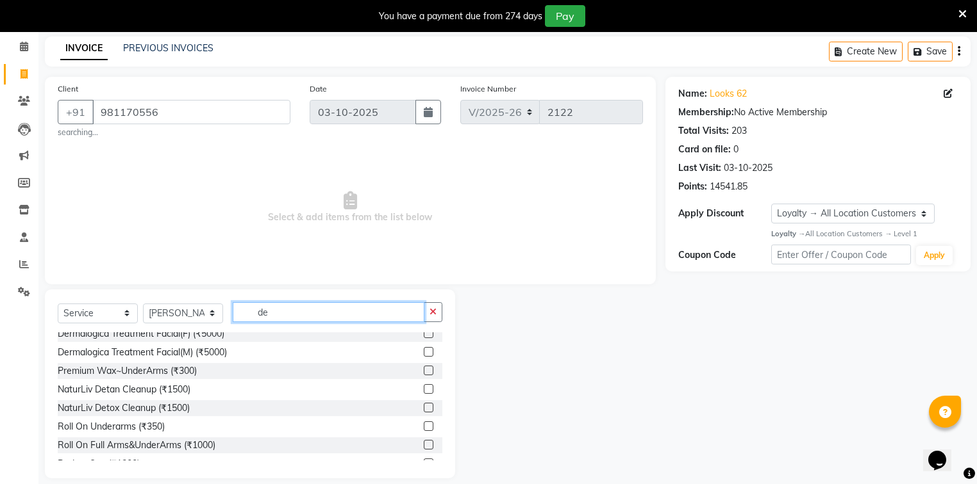
type input "d"
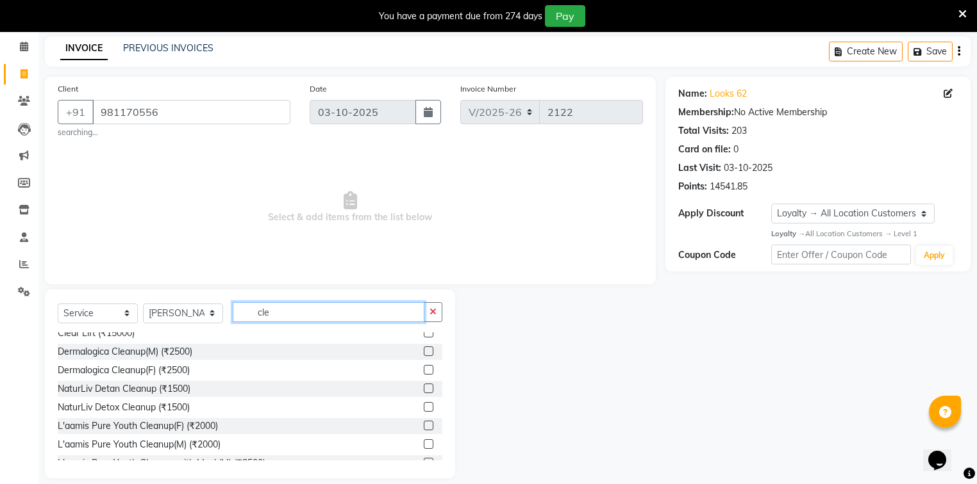
scroll to position [26, 0]
type input "cle"
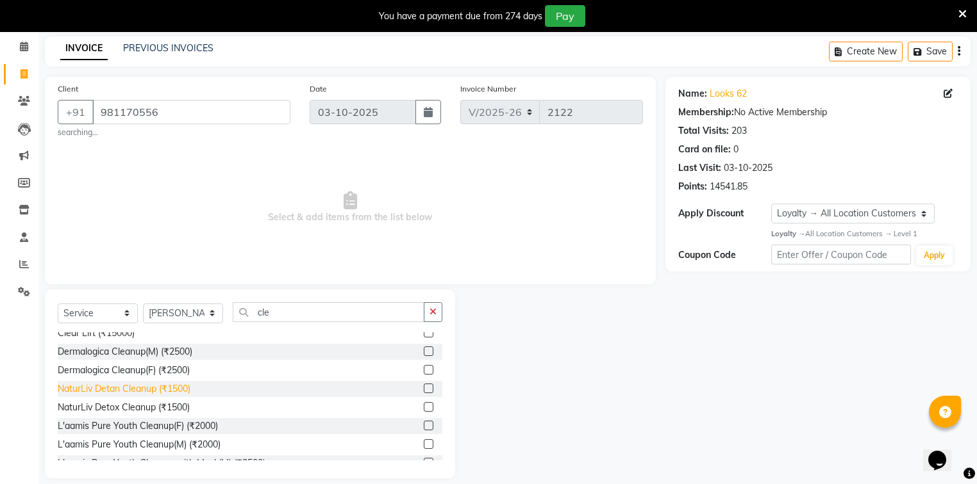
click at [119, 393] on div "NaturLiv Detan Cleanup (₹1500)" at bounding box center [124, 389] width 133 height 13
checkbox input "false"
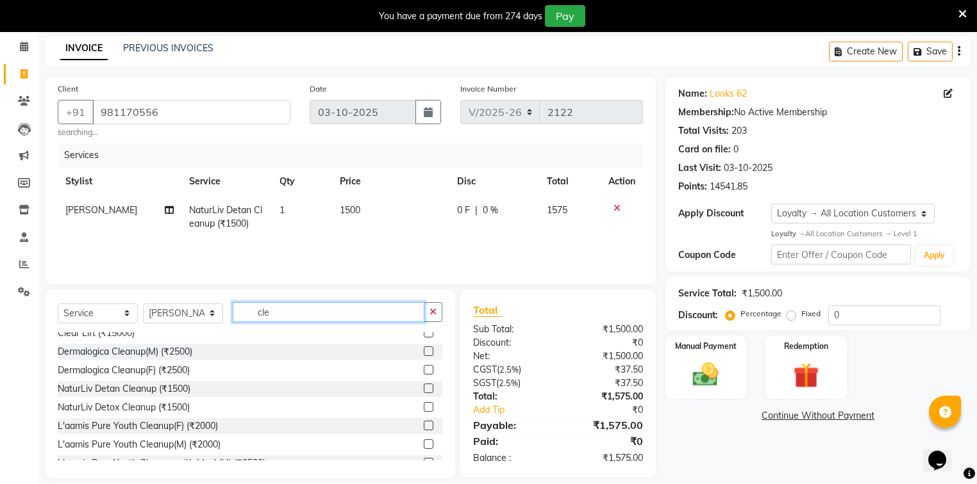
click at [292, 313] on input "cle" at bounding box center [329, 312] width 192 height 20
type input "c"
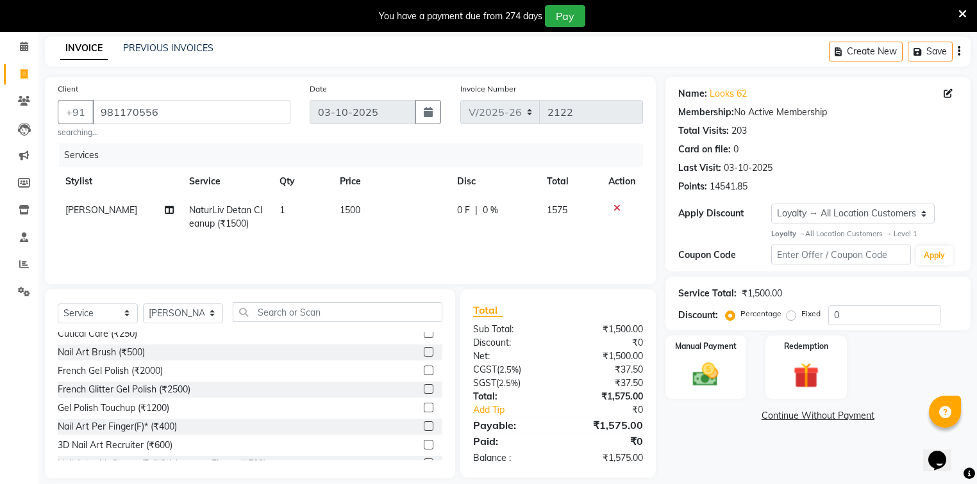
click at [377, 234] on td "1500" at bounding box center [391, 217] width 118 height 42
select select "35556"
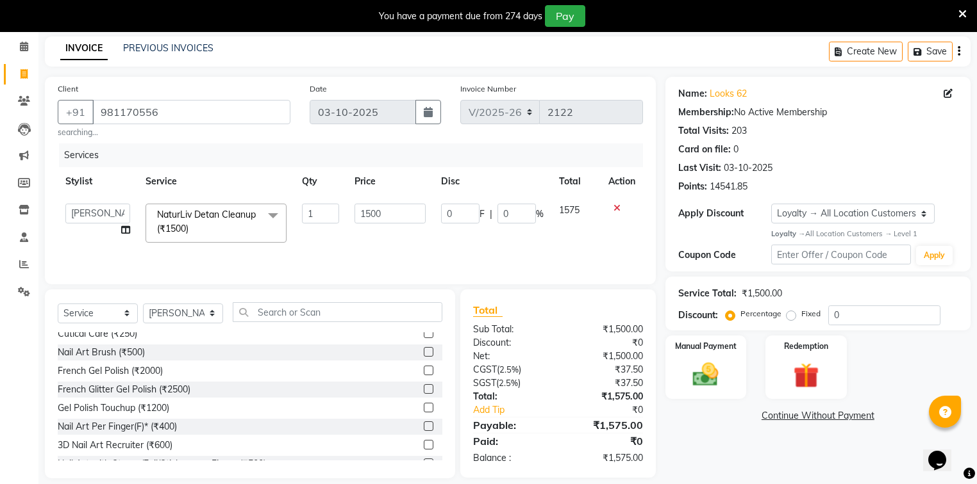
click at [385, 244] on td "1500" at bounding box center [390, 223] width 87 height 54
click at [324, 317] on input "text" at bounding box center [338, 312] width 210 height 20
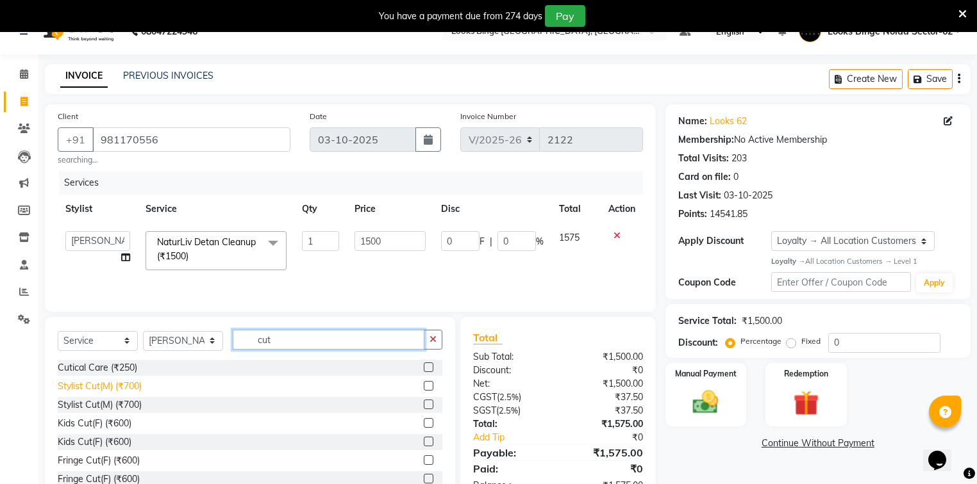
scroll to position [0, 0]
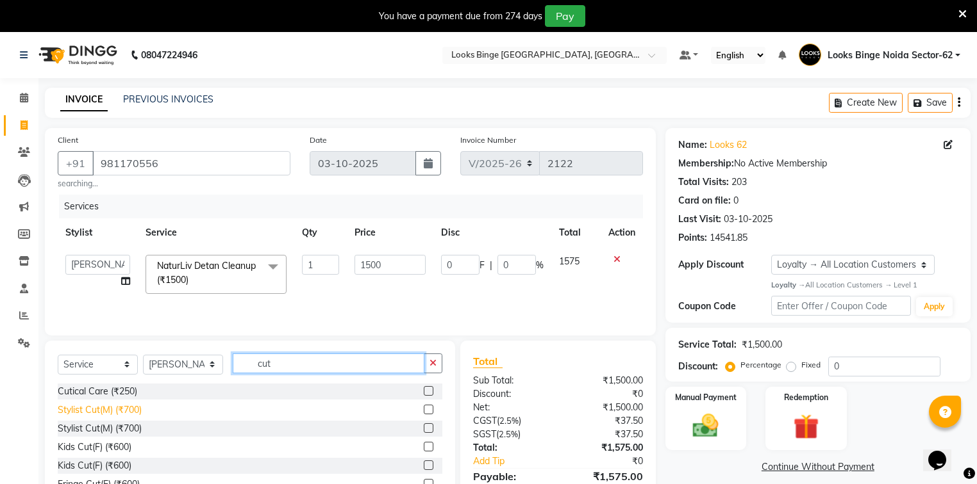
type input "cut"
click at [95, 413] on div "Stylist Cut(M) (₹700)" at bounding box center [100, 410] width 84 height 13
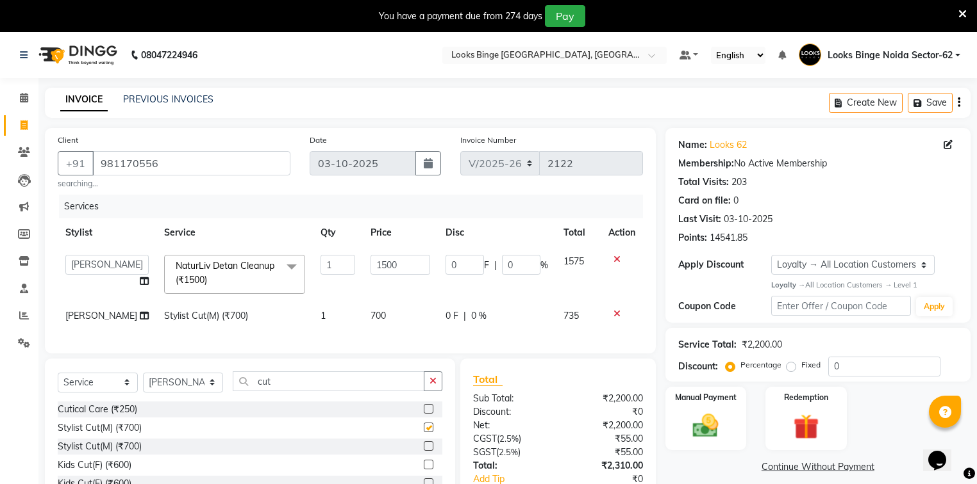
checkbox input "false"
click at [392, 327] on td "700" at bounding box center [400, 316] width 75 height 29
select select "35556"
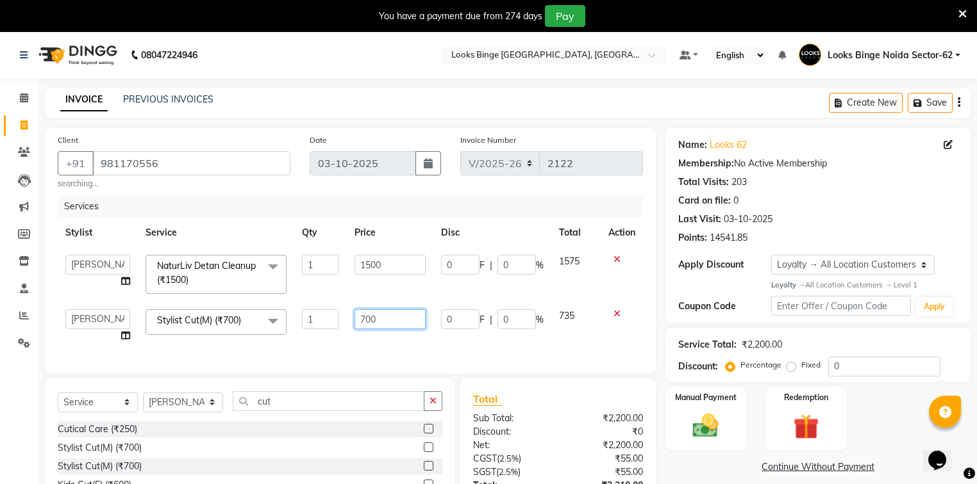
drag, startPoint x: 396, startPoint y: 321, endPoint x: 297, endPoint y: 314, distance: 99.6
click at [297, 314] on tr "ANJALI Annu Arhaan Khan Arun Counter_Sales Kasim Looks Binge Noida Sector-62 Mo…" at bounding box center [350, 326] width 585 height 49
type input "300"
click at [398, 352] on div "Client +91 981170556 searching... Date 03-10-2025 Invoice Number V/2025 V/2025-…" at bounding box center [350, 250] width 611 height 245
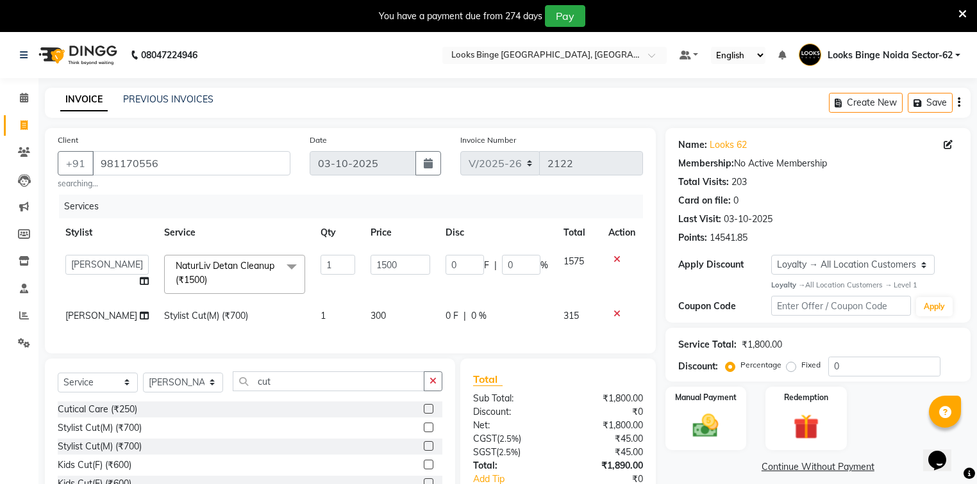
scroll to position [90, 0]
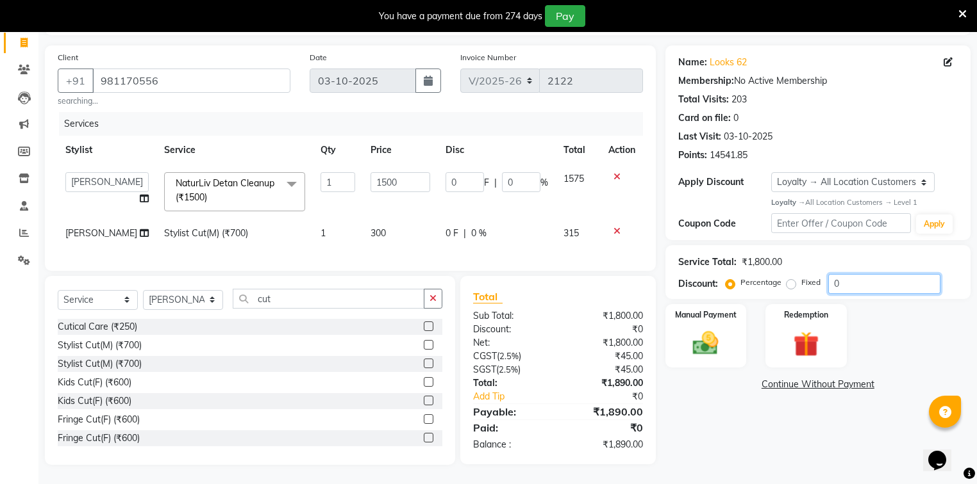
click at [892, 277] on input "0" at bounding box center [884, 284] width 112 height 20
type input "01"
type input "15"
type input "1"
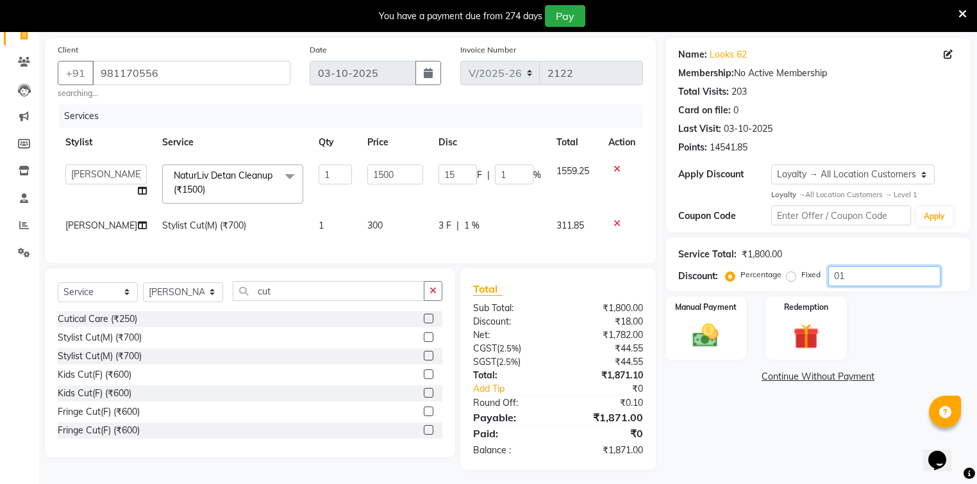
type input "010"
type input "150"
type input "10"
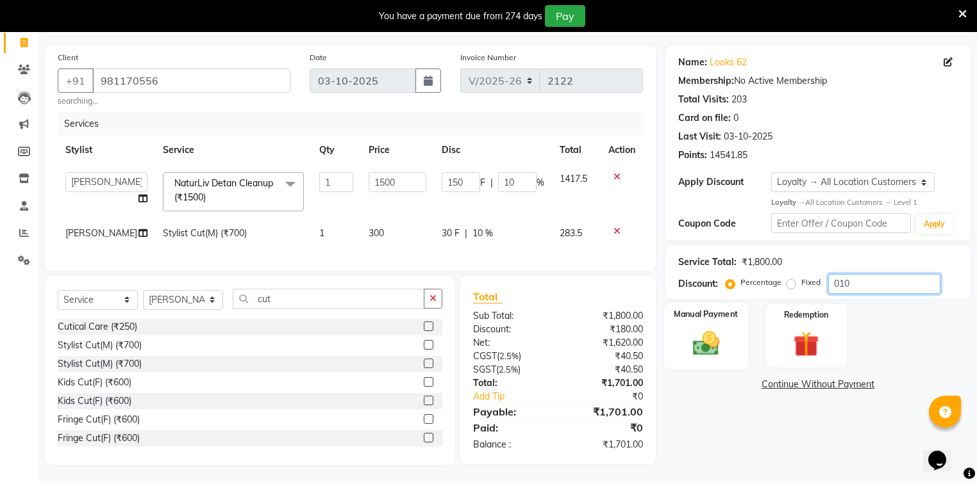
type input "010"
click at [722, 341] on img at bounding box center [706, 343] width 44 height 31
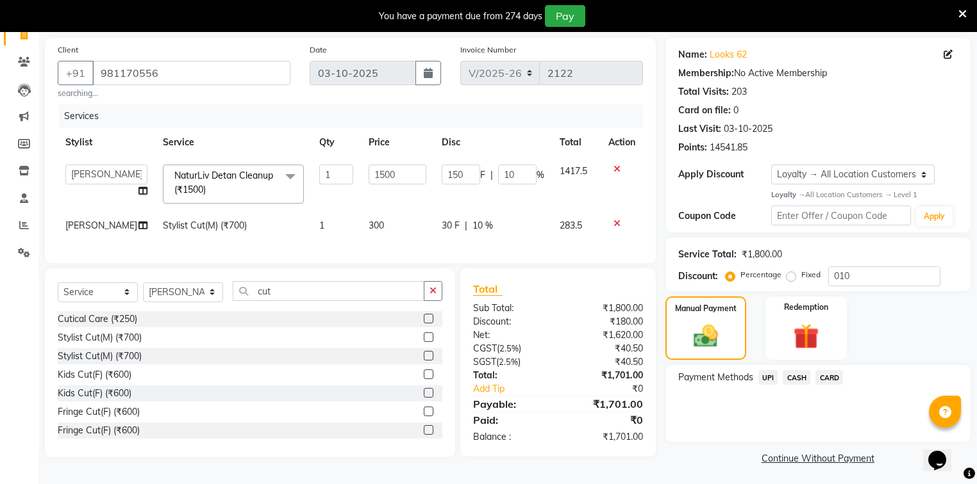
click at [769, 380] on span "UPI" at bounding box center [768, 377] width 20 height 15
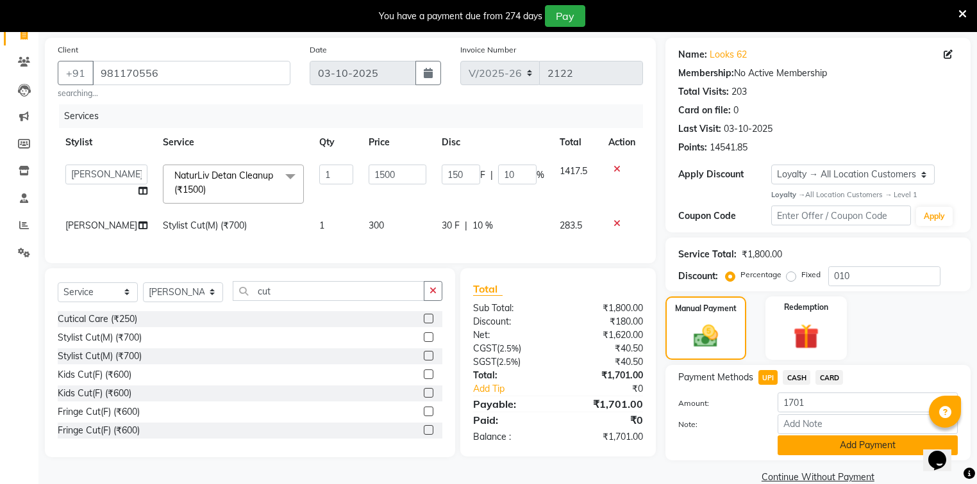
click at [806, 448] on button "Add Payment" at bounding box center [867, 446] width 180 height 20
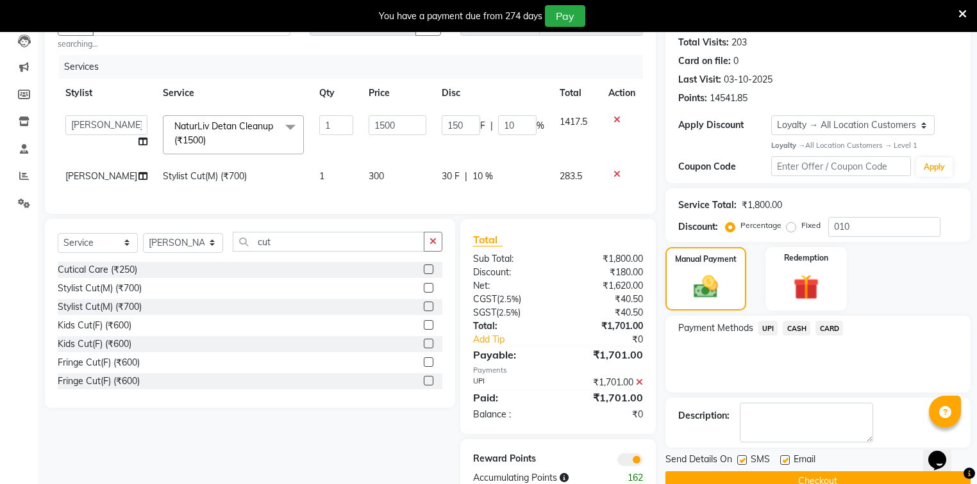
scroll to position [181, 0]
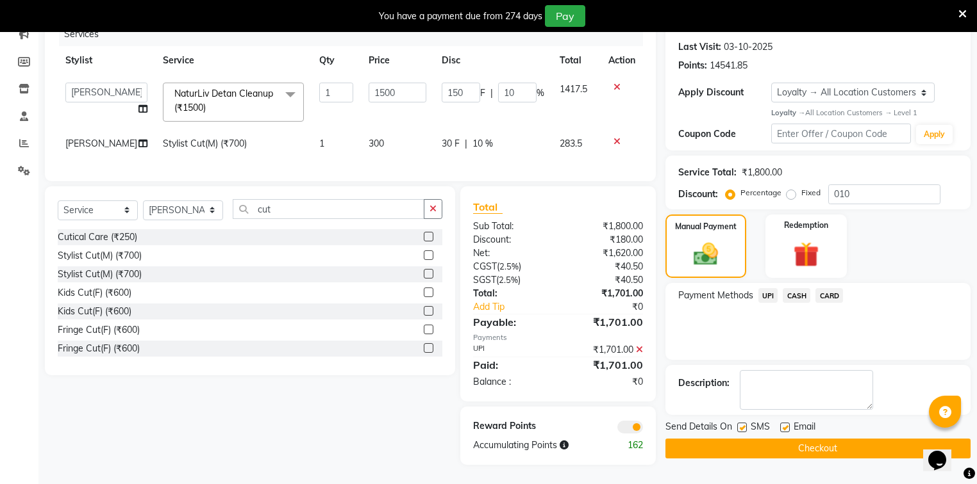
click at [807, 448] on button "Checkout" at bounding box center [817, 449] width 305 height 20
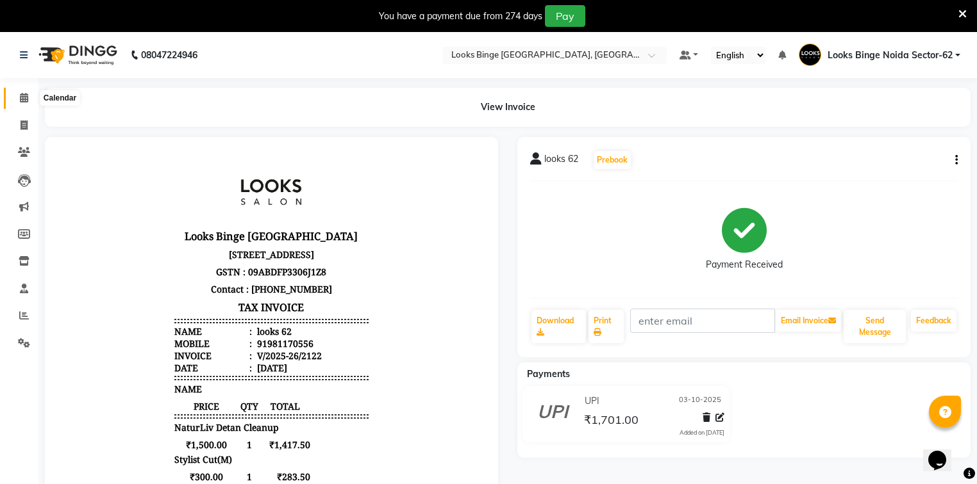
click at [28, 95] on span at bounding box center [24, 98] width 22 height 15
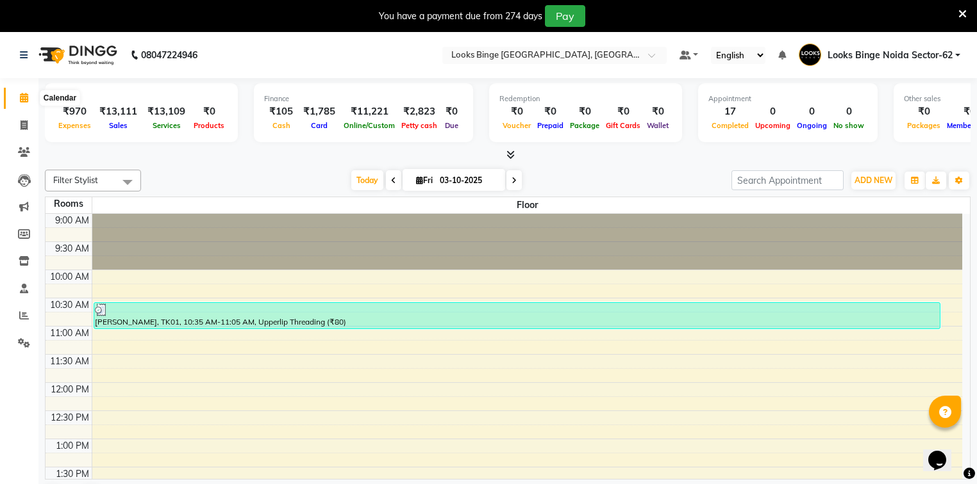
click at [28, 99] on span at bounding box center [24, 98] width 22 height 15
click at [21, 315] on icon at bounding box center [24, 316] width 10 height 10
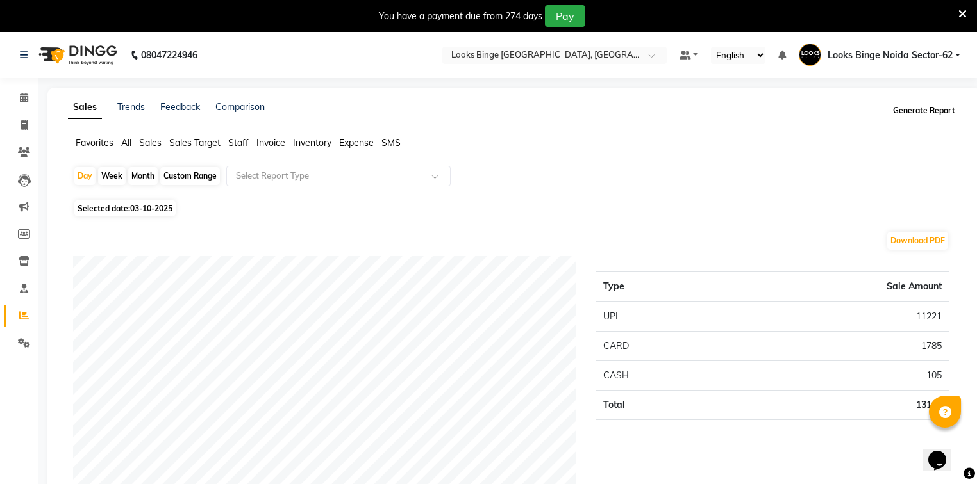
click at [901, 113] on button "Generate Report" at bounding box center [924, 111] width 69 height 18
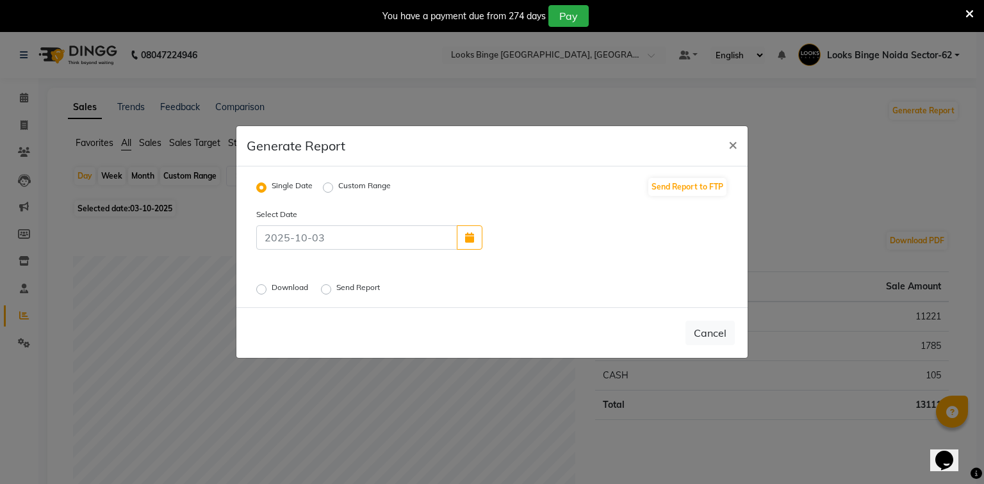
click at [272, 291] on label "Download" at bounding box center [291, 289] width 39 height 15
click at [262, 291] on input "Download" at bounding box center [263, 289] width 9 height 9
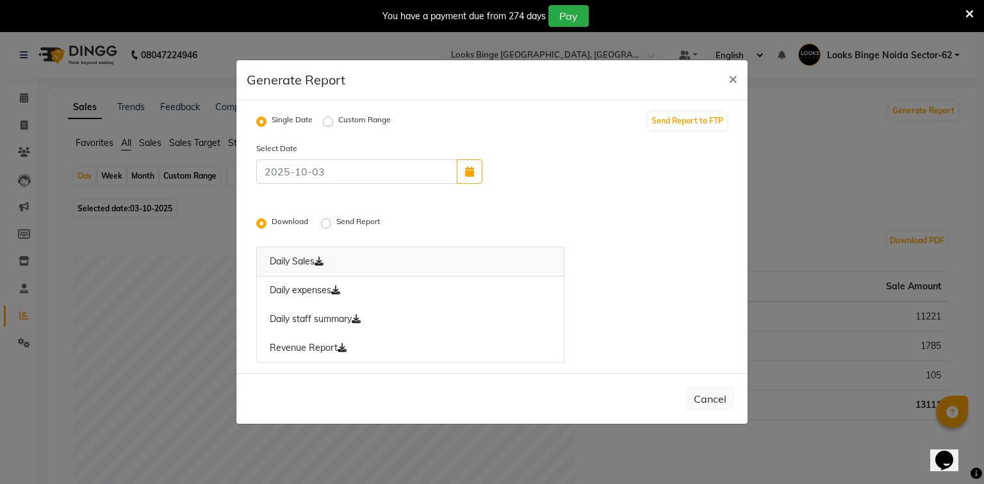
click at [324, 265] on icon at bounding box center [319, 261] width 9 height 9
drag, startPoint x: 336, startPoint y: 292, endPoint x: 338, endPoint y: 299, distance: 6.7
click at [336, 292] on icon at bounding box center [335, 290] width 9 height 9
click at [361, 320] on icon at bounding box center [356, 319] width 9 height 9
click at [349, 352] on link "Revenue Report" at bounding box center [410, 348] width 308 height 29
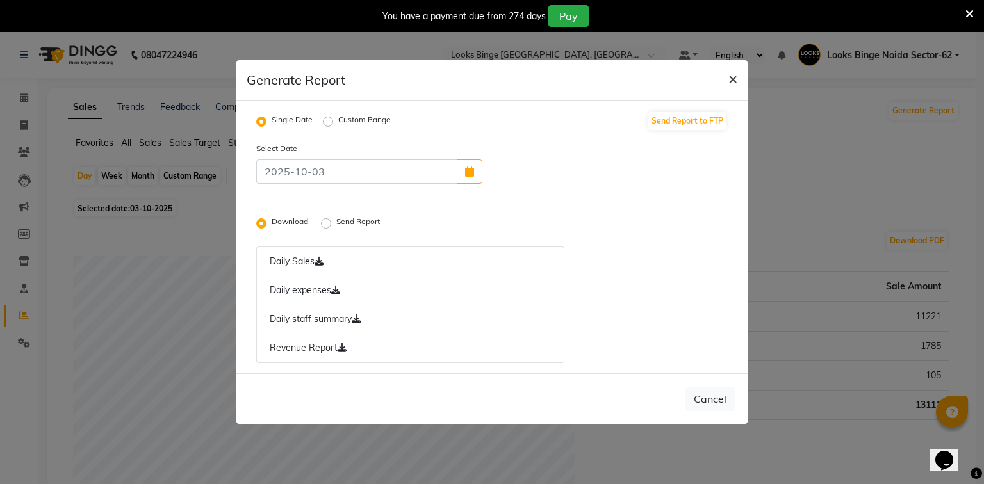
click at [732, 79] on span "×" at bounding box center [733, 78] width 9 height 19
radio input "false"
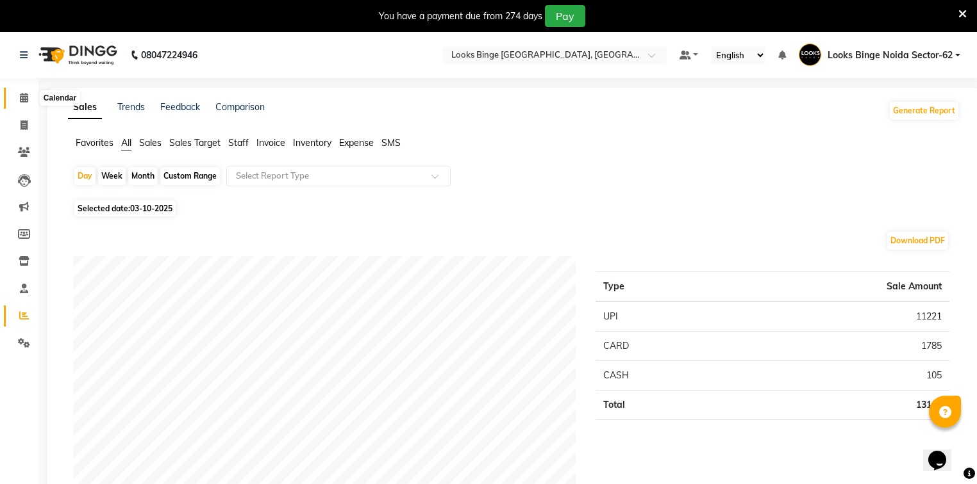
click at [24, 100] on icon at bounding box center [24, 98] width 8 height 10
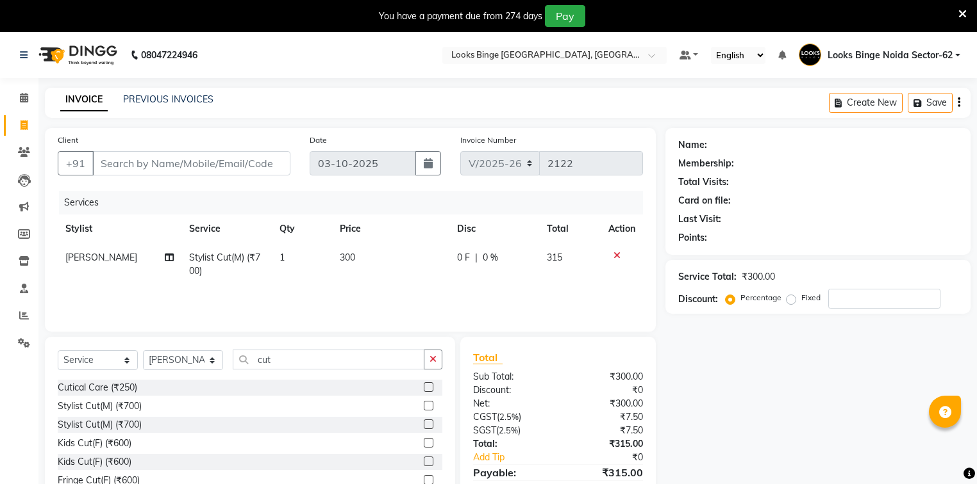
select select "5378"
select select "service"
select select "35556"
drag, startPoint x: 21, startPoint y: 99, endPoint x: 536, endPoint y: 74, distance: 515.8
click at [21, 99] on icon at bounding box center [24, 98] width 8 height 10
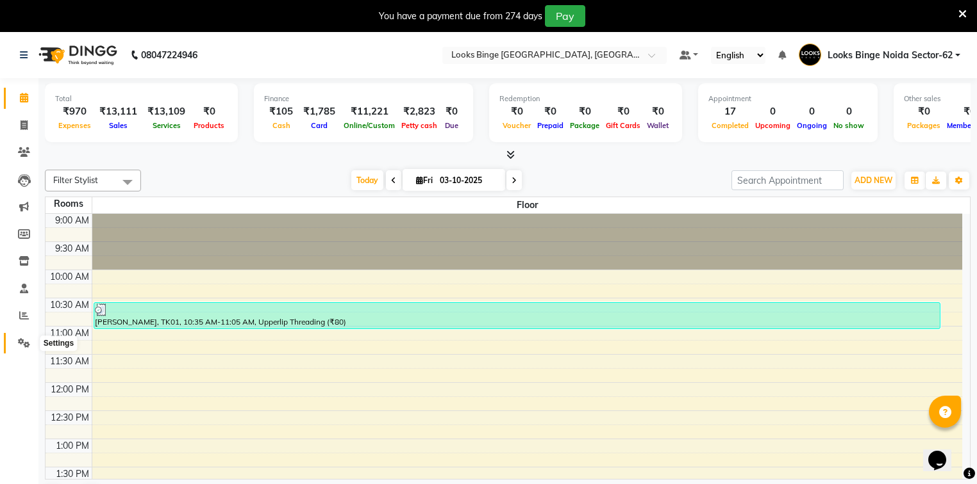
click at [21, 344] on icon at bounding box center [24, 343] width 12 height 10
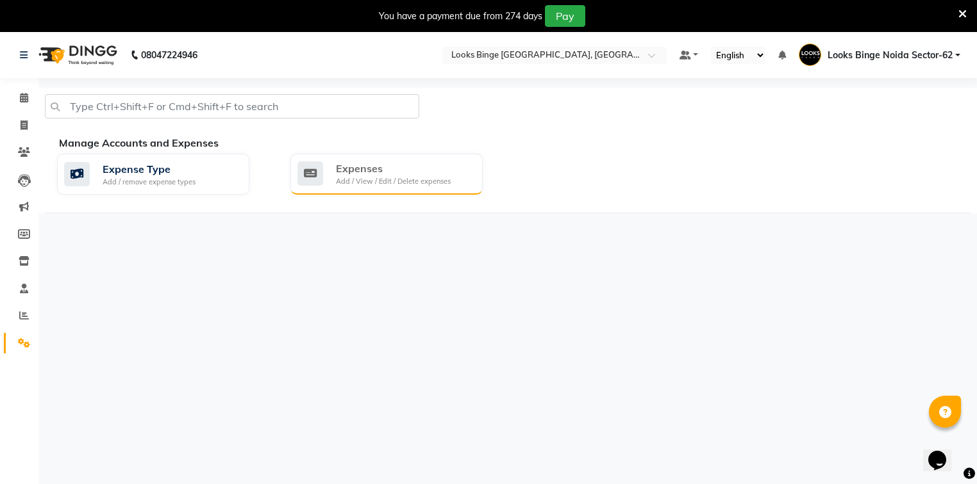
click at [347, 174] on div "Expenses" at bounding box center [393, 168] width 115 height 15
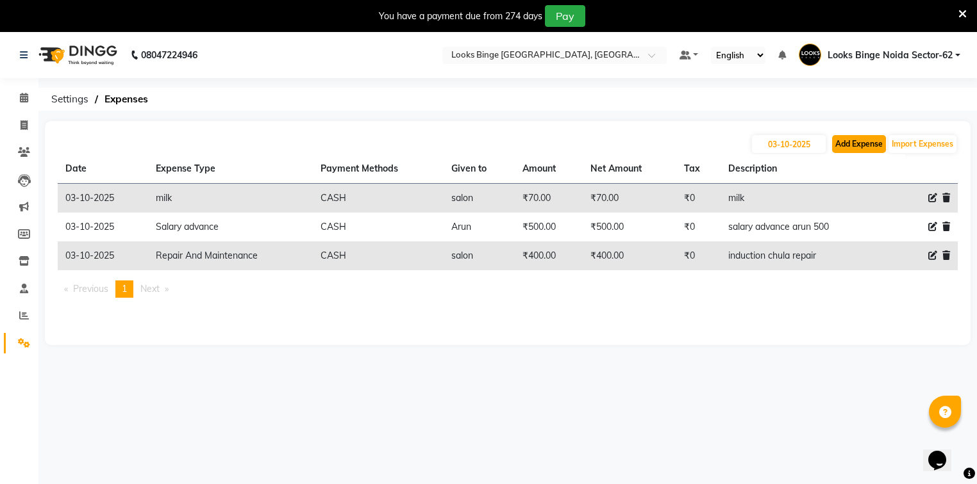
click at [846, 148] on button "Add Expense" at bounding box center [859, 144] width 54 height 18
select select "1"
select select "4305"
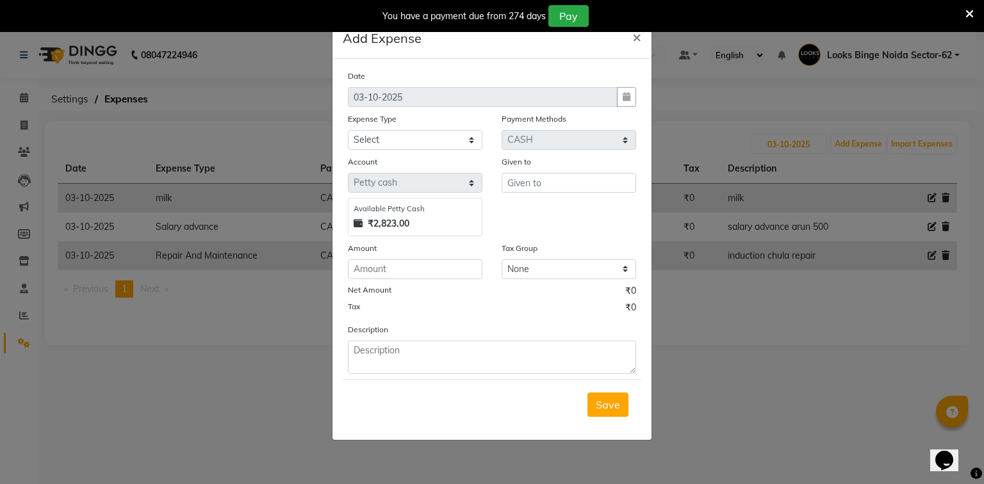
click at [261, 144] on ngb-modal-window "Add Expense × Date [DATE] Expense Type Select Accommodation Aesthetics Bank Dep…" at bounding box center [492, 242] width 984 height 484
